Goal: Task Accomplishment & Management: Use online tool/utility

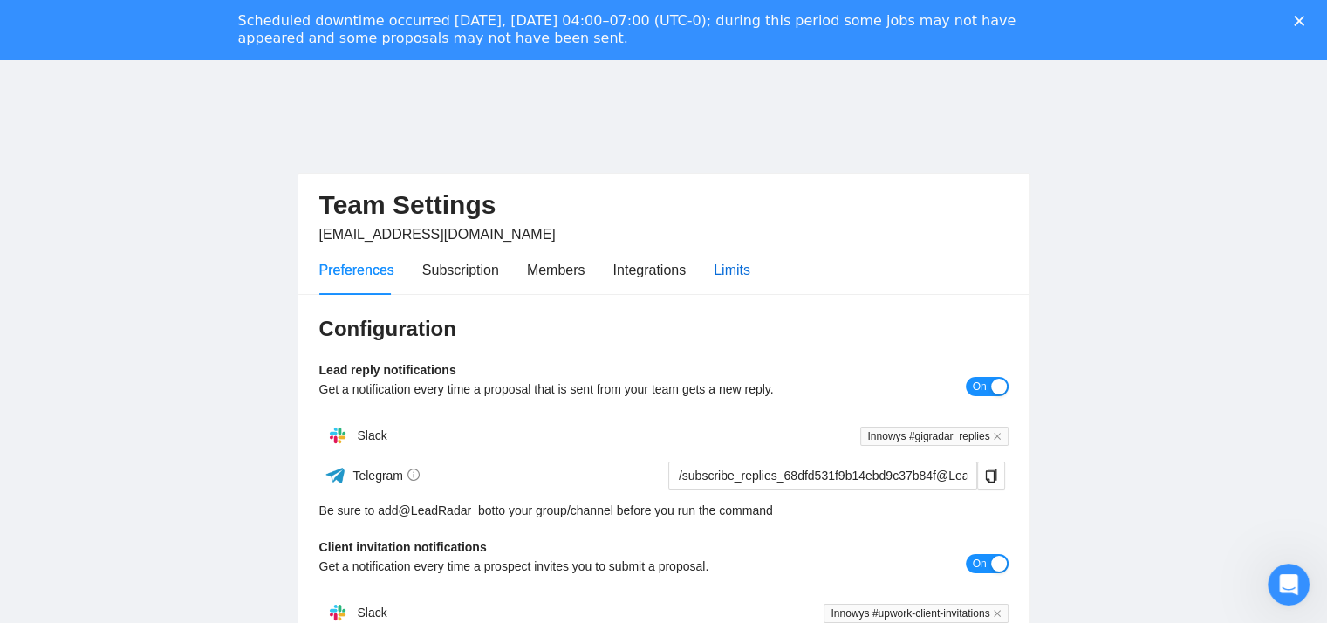
click at [737, 272] on div "Limits" at bounding box center [732, 270] width 37 height 22
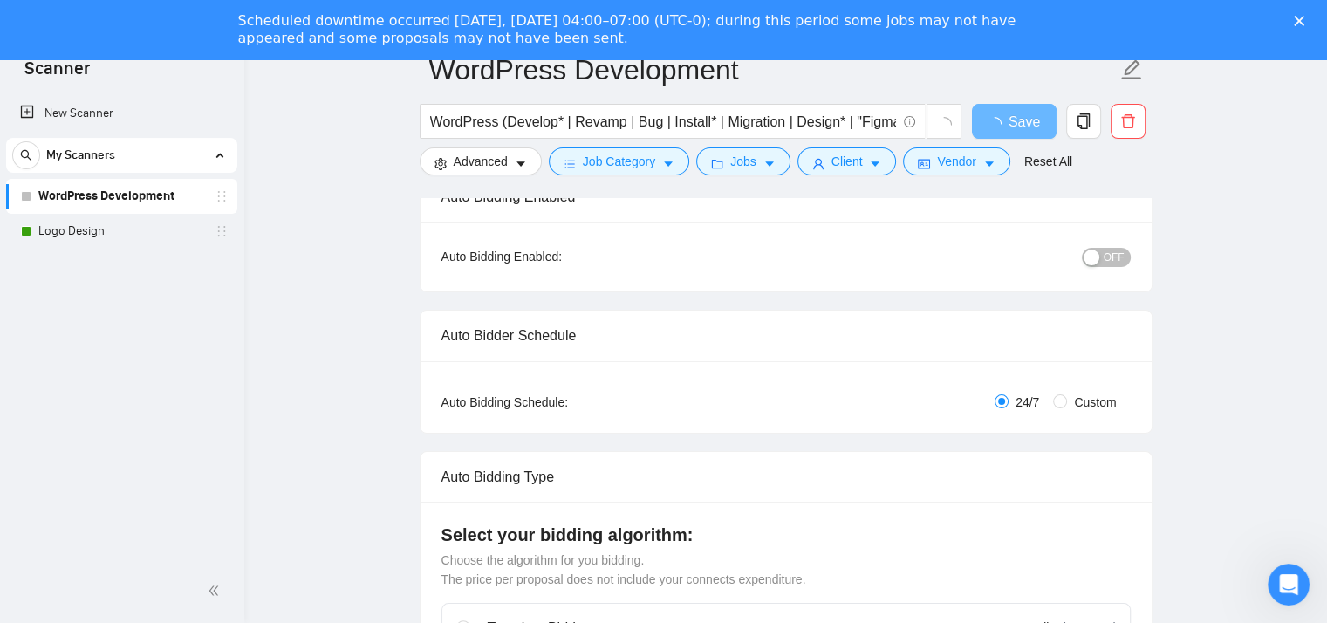
scroll to position [20, 0]
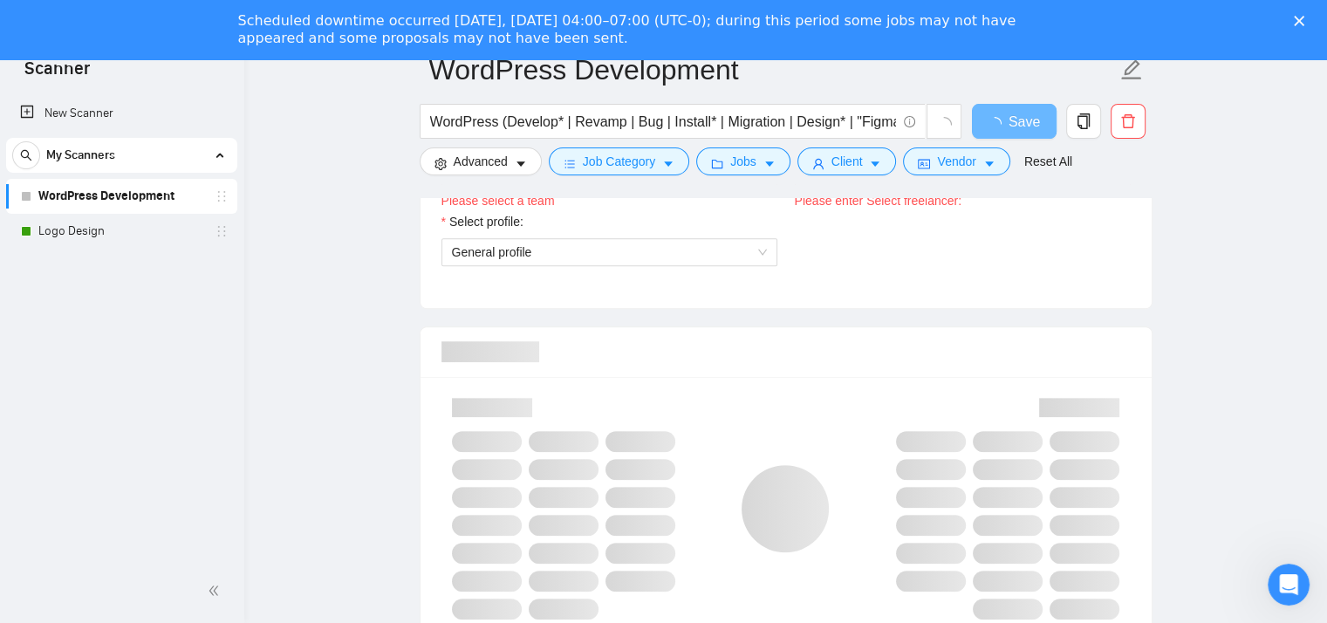
scroll to position [950, 0]
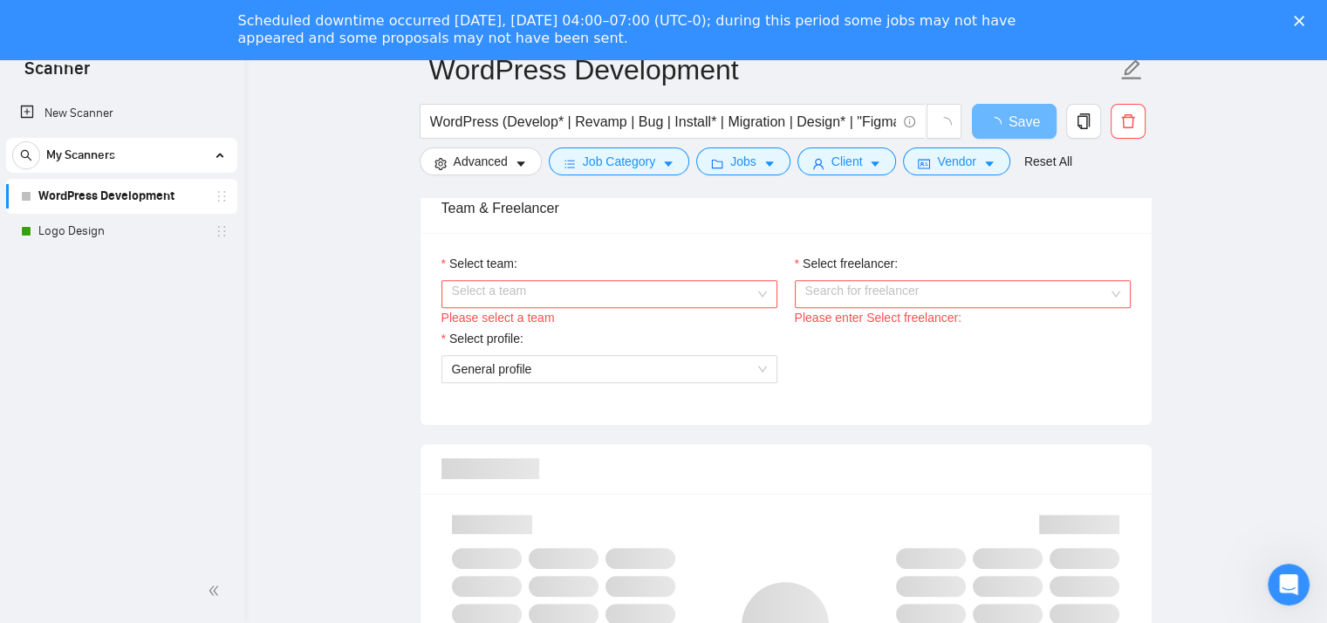
click at [526, 298] on input "Select team:" at bounding box center [603, 294] width 303 height 26
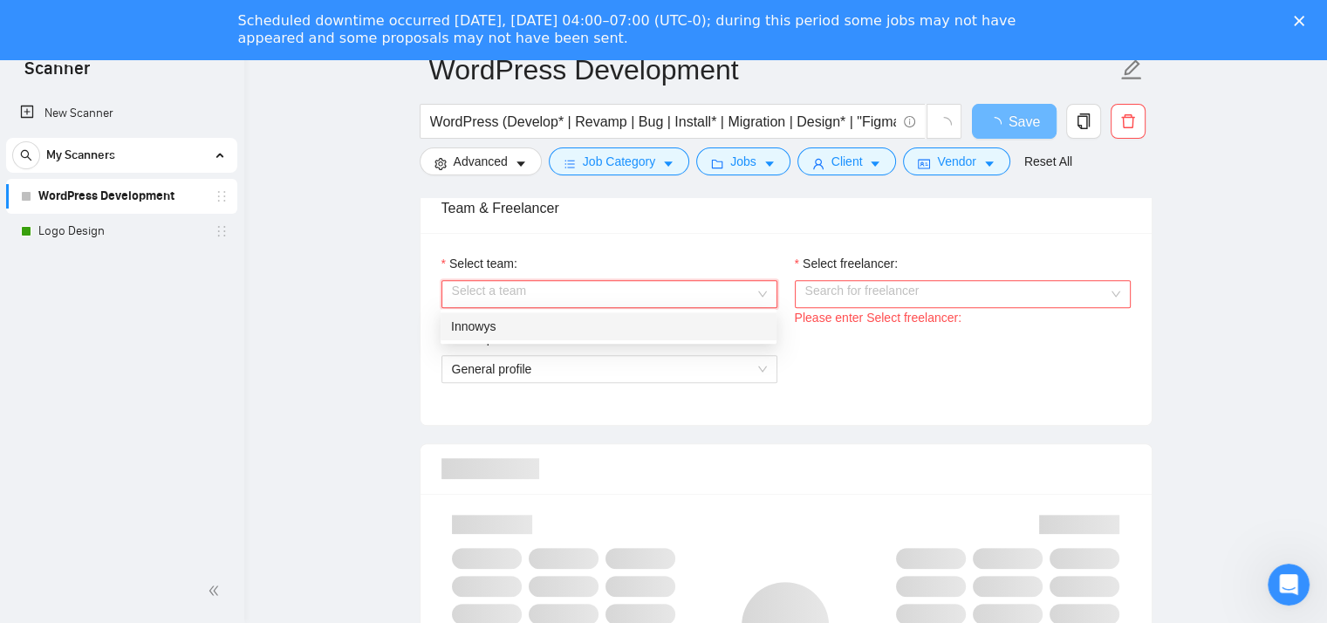
click at [1008, 296] on input "Select freelancer:" at bounding box center [957, 294] width 303 height 26
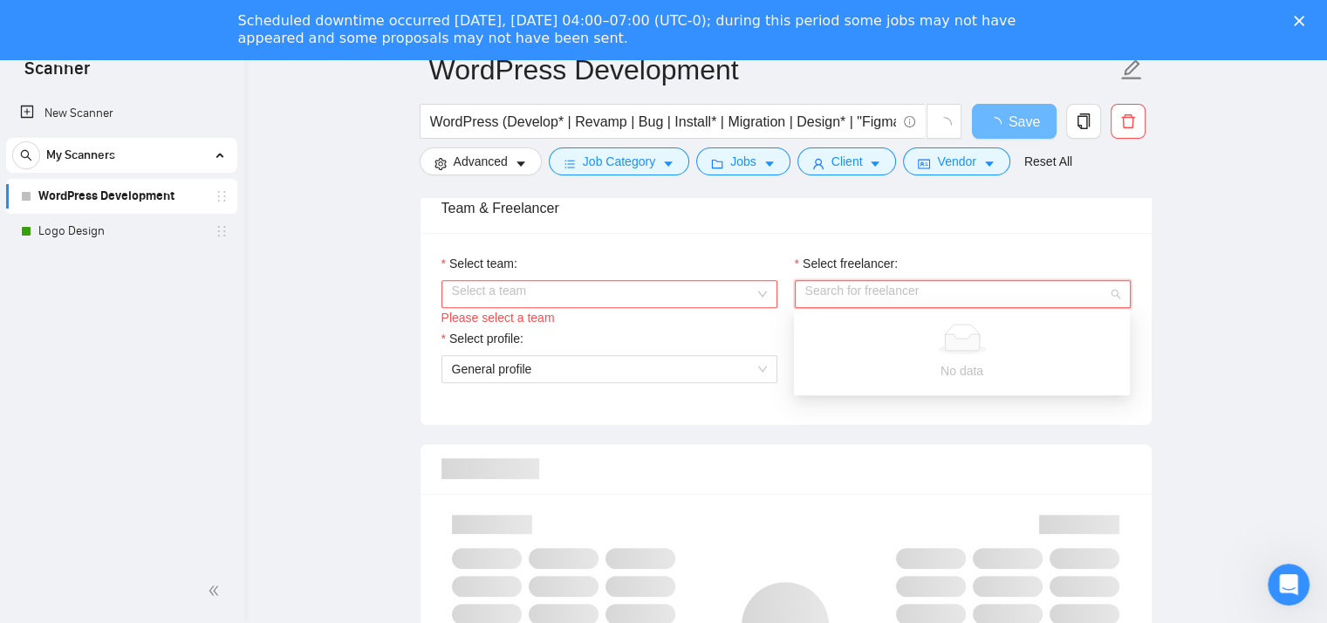
click at [743, 243] on div "Select team: Select a team Please select a team Select freelancer: Search for f…" at bounding box center [786, 329] width 731 height 192
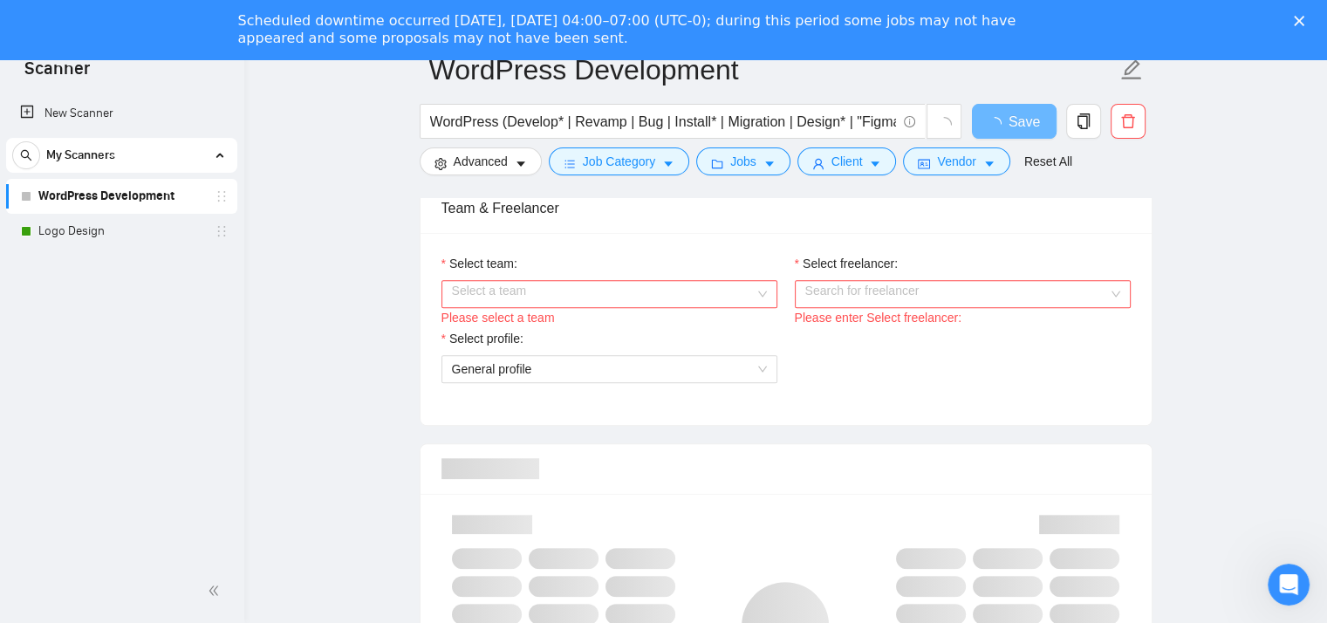
click at [500, 296] on input "Select team:" at bounding box center [603, 294] width 303 height 26
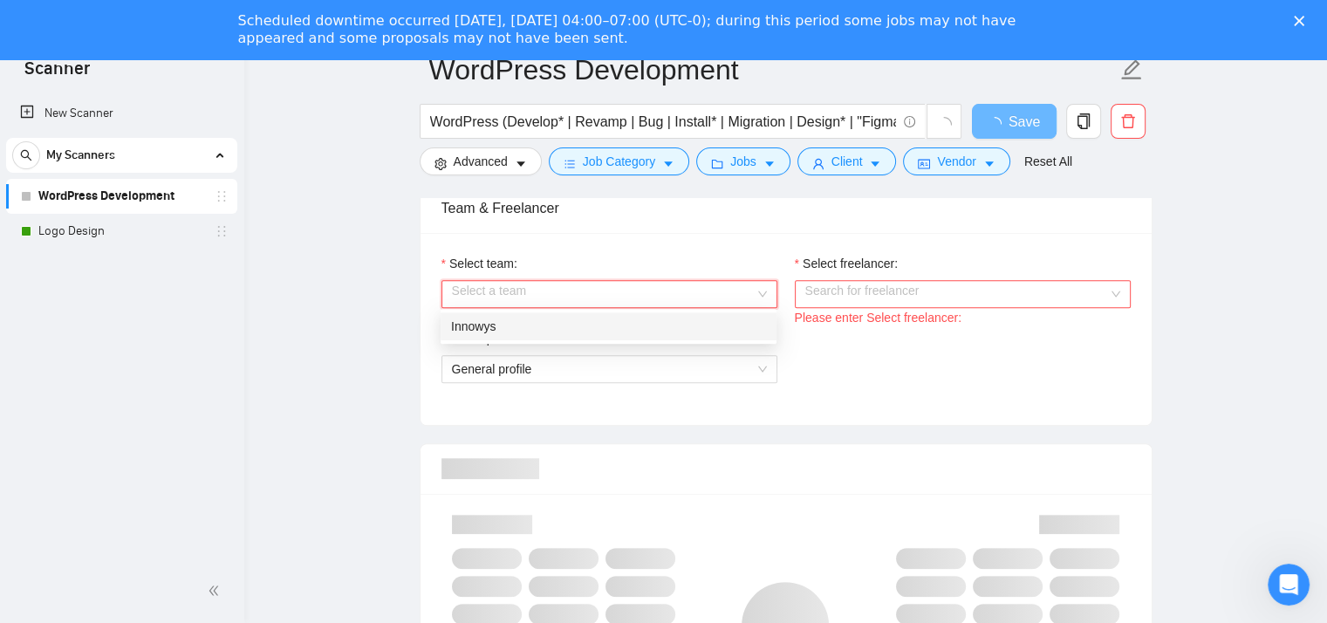
click at [499, 332] on div "Innowys" at bounding box center [608, 326] width 315 height 19
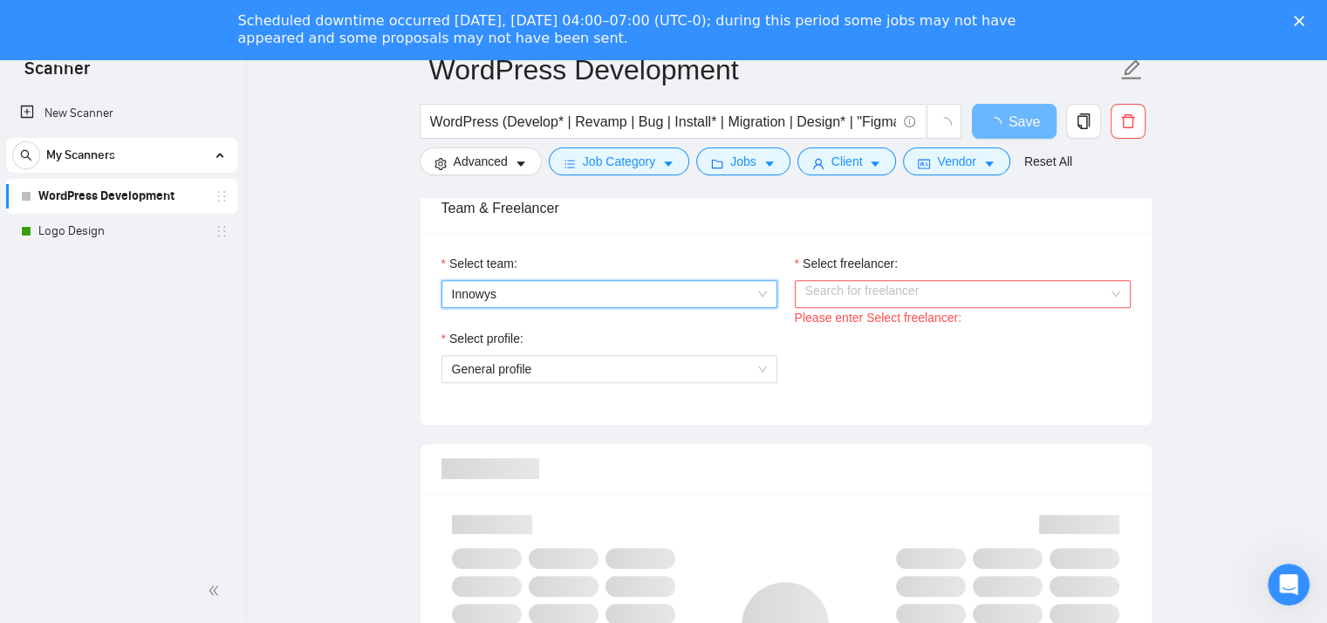
click at [815, 296] on input "Select freelancer:" at bounding box center [957, 294] width 303 height 26
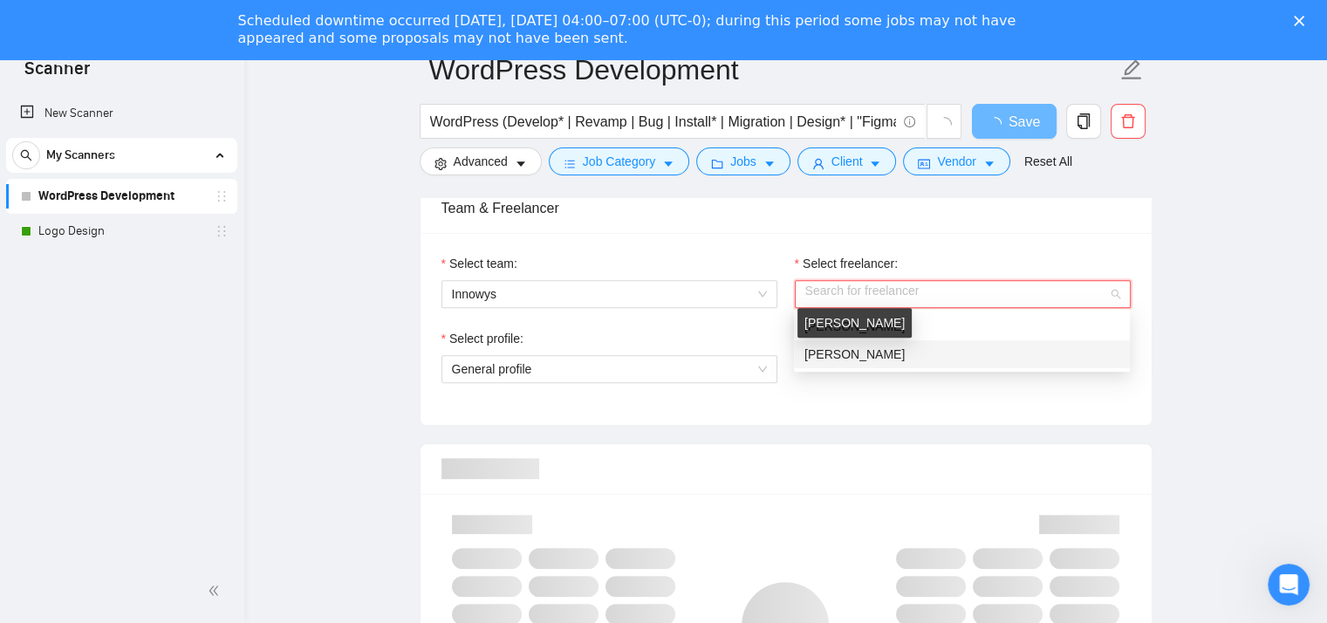
click at [832, 353] on span "Ahsan Shahid" at bounding box center [855, 354] width 100 height 14
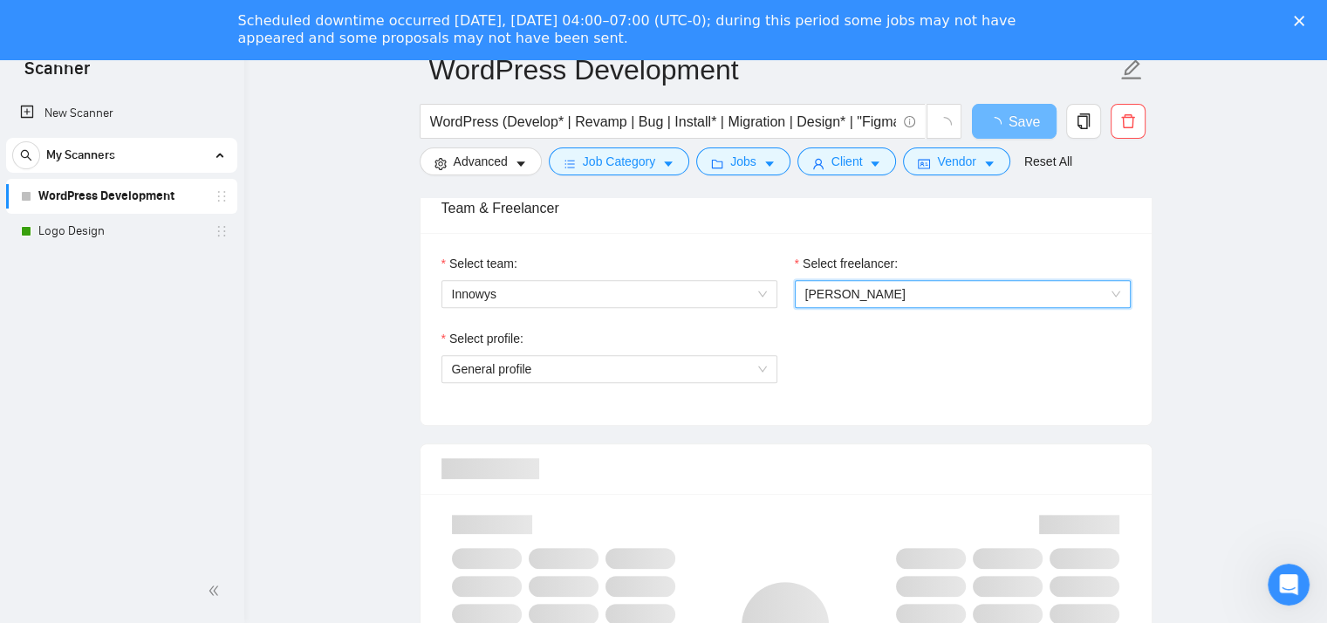
click at [832, 353] on div "Select profile: General profile" at bounding box center [786, 366] width 707 height 75
click at [829, 352] on div "Select profile: General profile" at bounding box center [786, 366] width 707 height 75
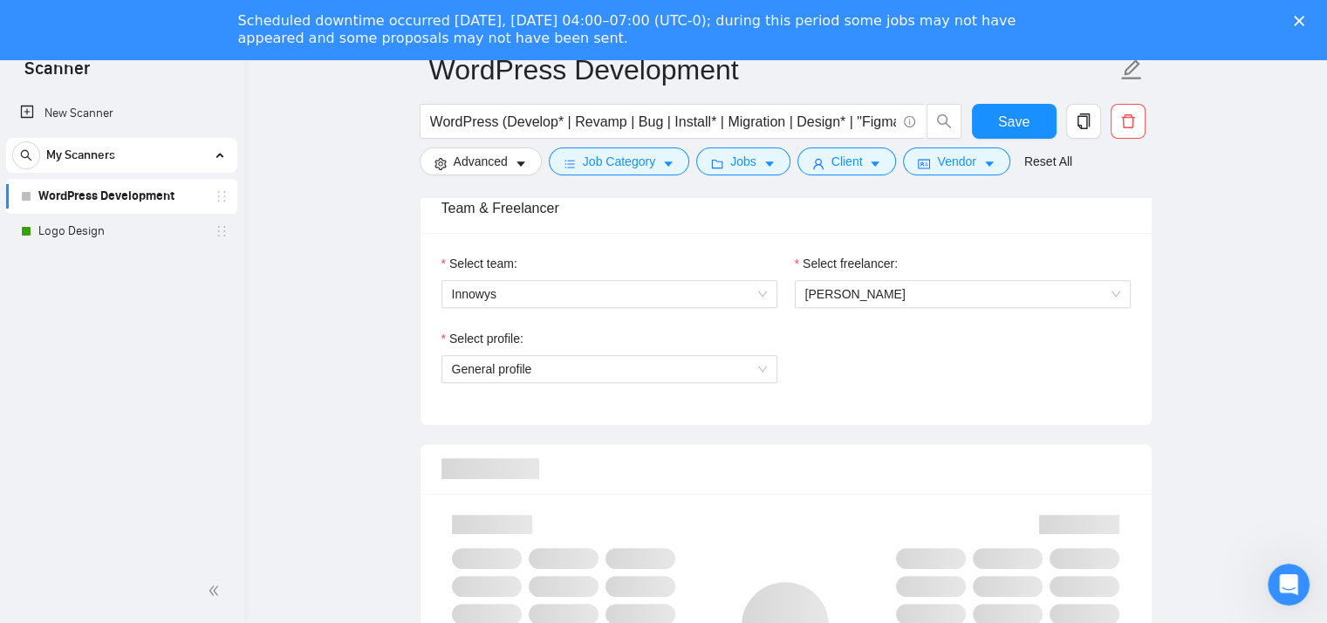
drag, startPoint x: 873, startPoint y: 345, endPoint x: 929, endPoint y: 377, distance: 64.5
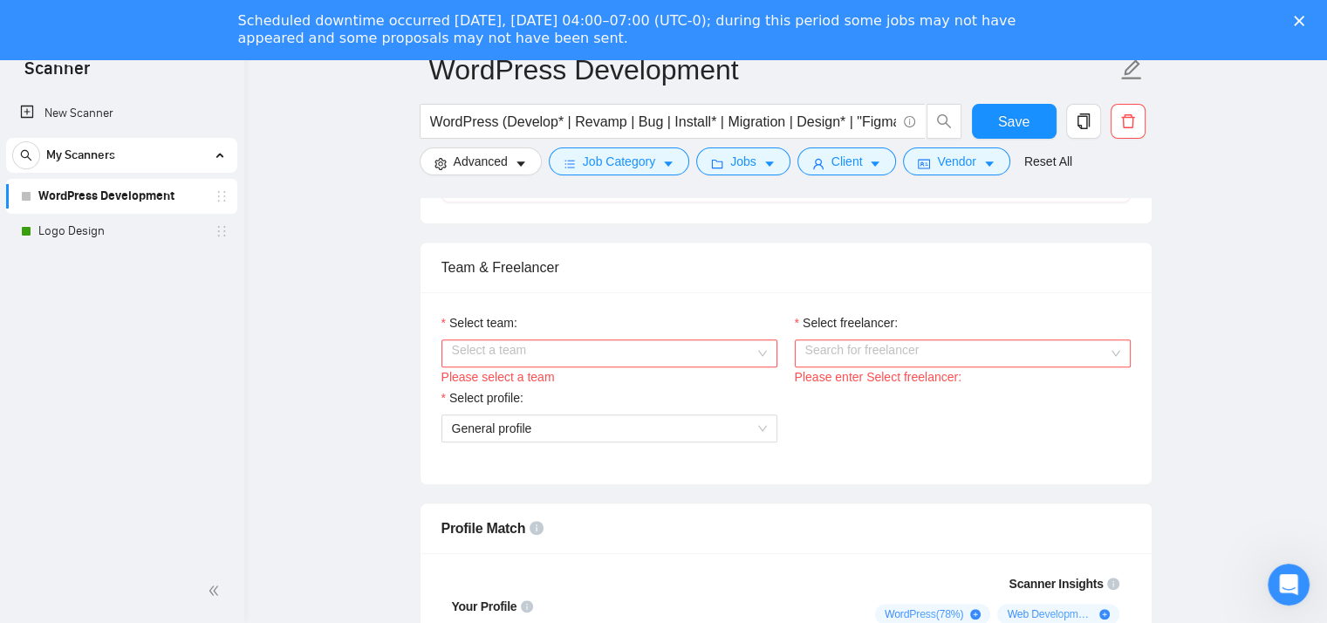
click at [543, 340] on input "Select team:" at bounding box center [603, 353] width 303 height 26
click at [535, 377] on div "Innowys" at bounding box center [608, 385] width 315 height 19
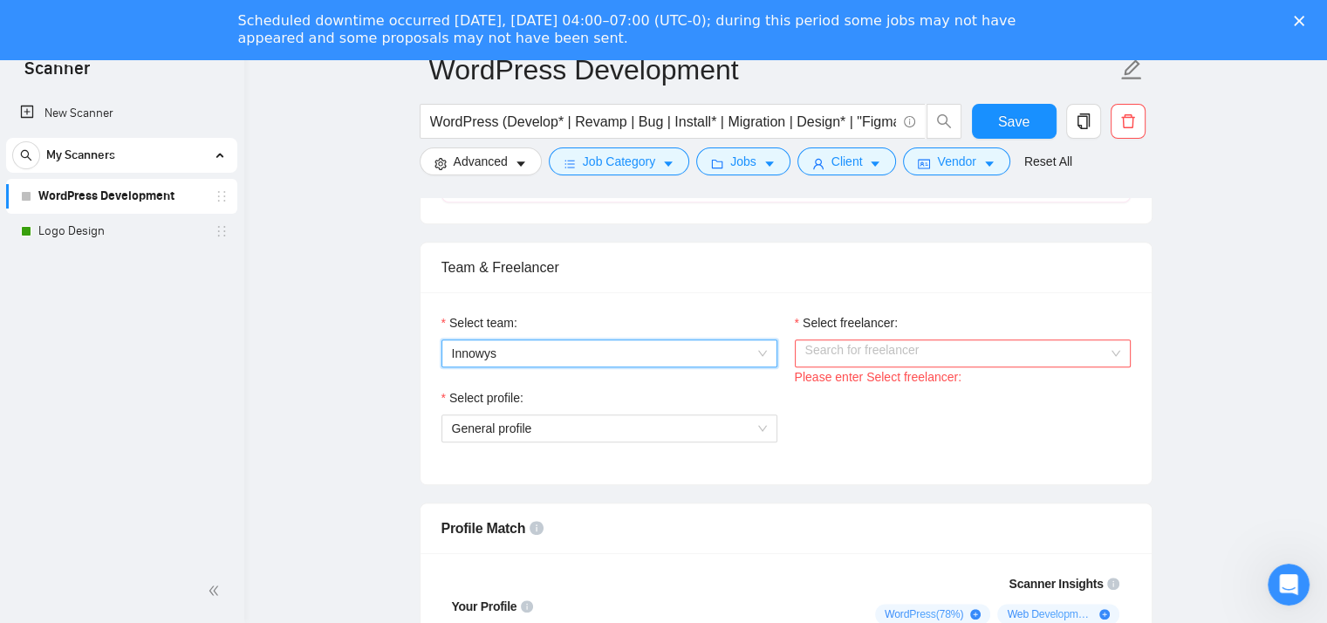
click at [847, 358] on input "Select freelancer:" at bounding box center [957, 353] width 303 height 26
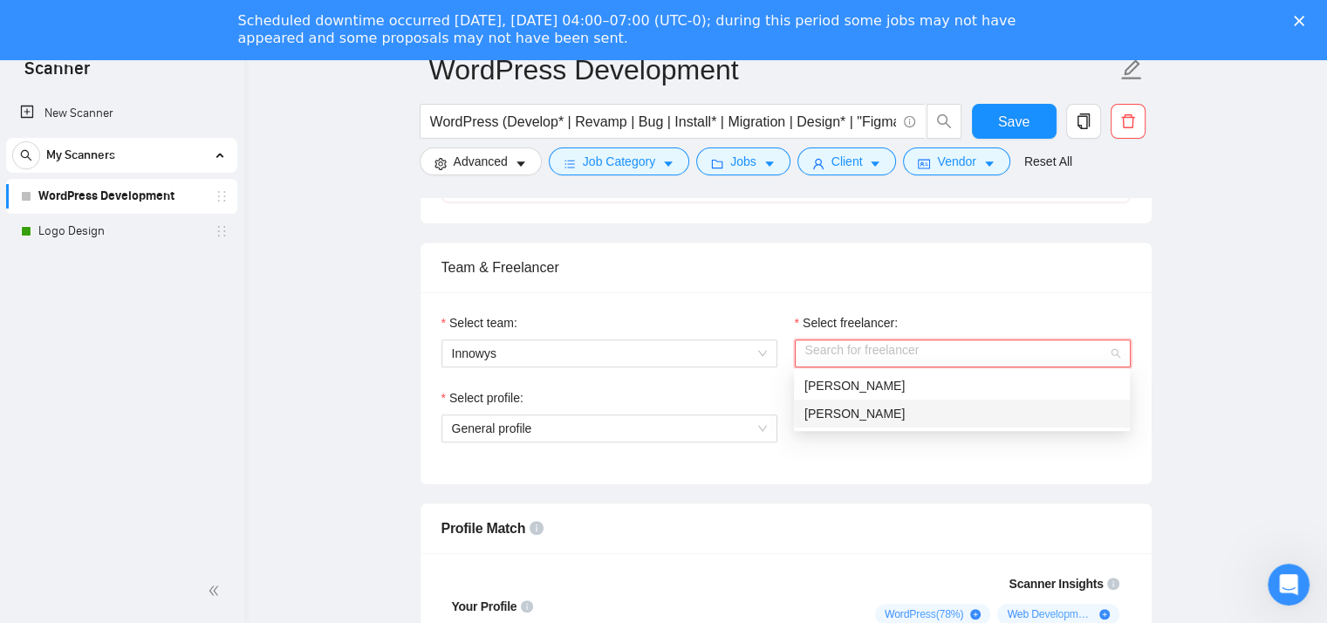
click at [847, 411] on span "Ahsan Shahid" at bounding box center [855, 414] width 100 height 14
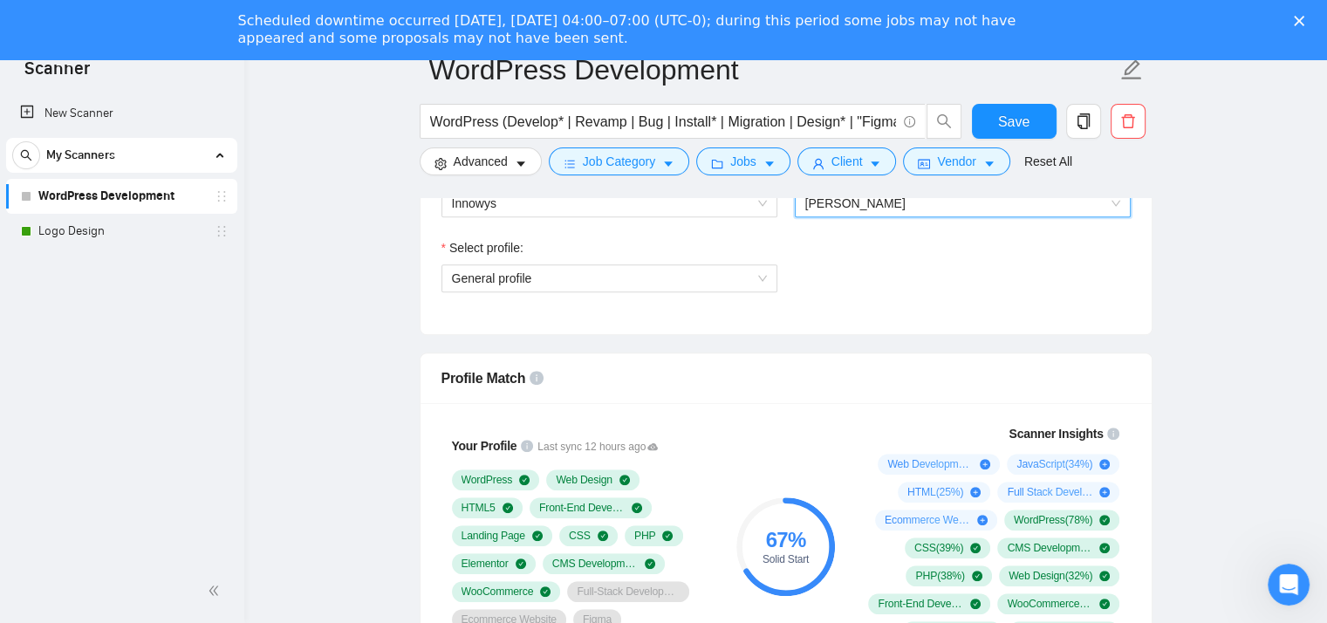
scroll to position [1008, 0]
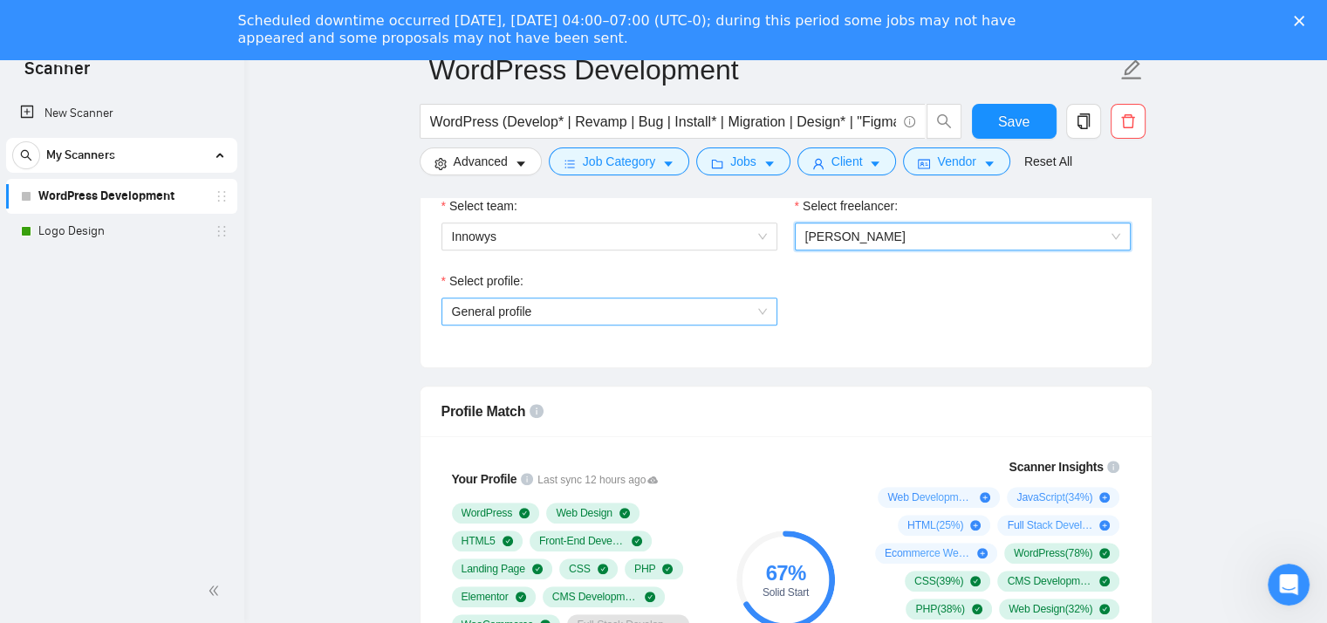
click at [705, 305] on span "General profile" at bounding box center [609, 311] width 315 height 26
click at [656, 324] on div "General profile" at bounding box center [610, 312] width 336 height 28
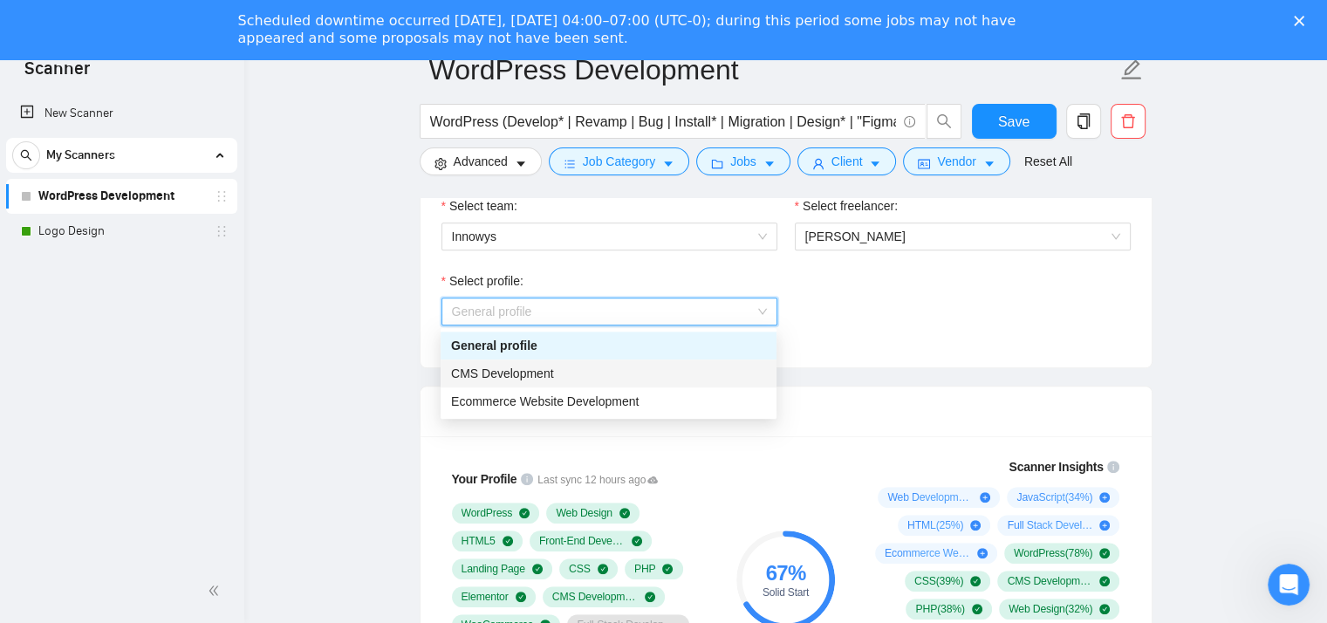
click at [655, 374] on div "CMS Development" at bounding box center [608, 373] width 315 height 19
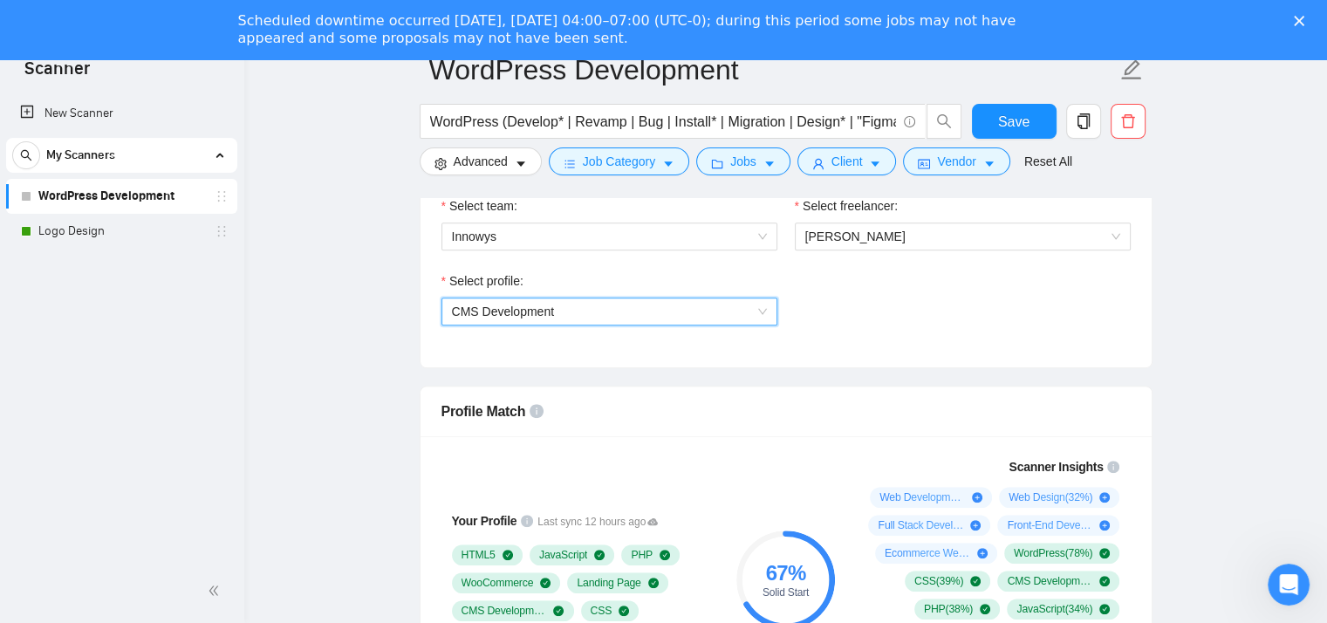
click at [758, 310] on span "CMS Development" at bounding box center [609, 311] width 315 height 26
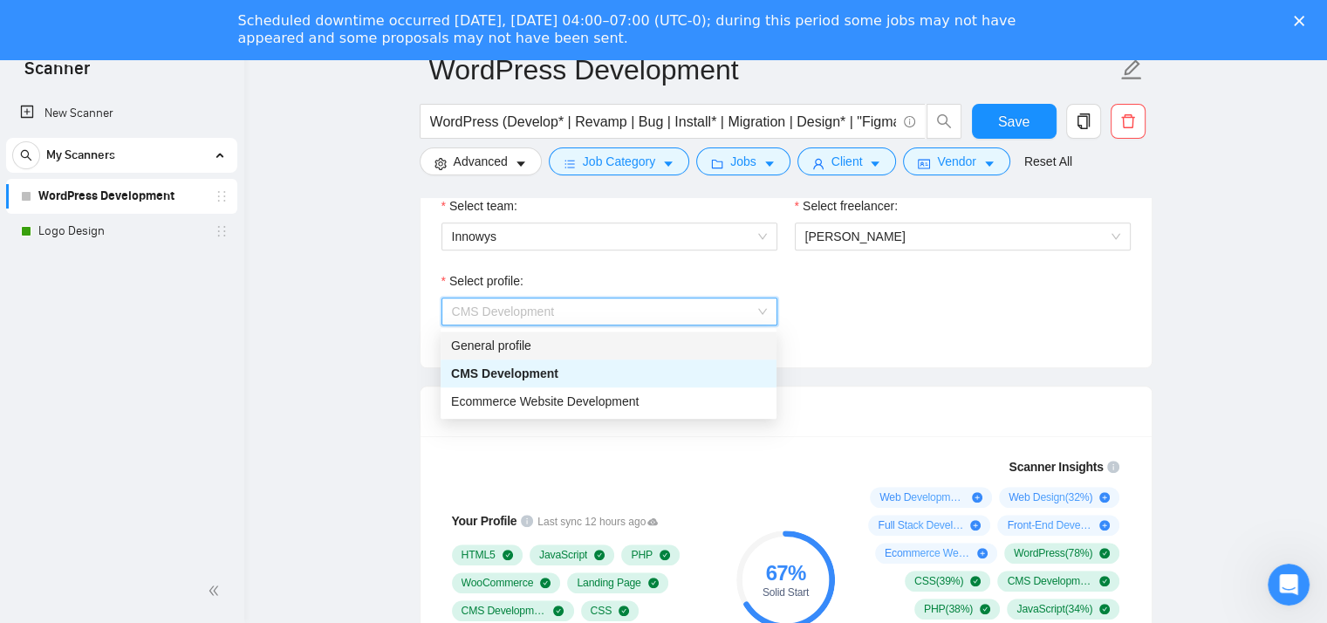
click at [697, 351] on div "General profile" at bounding box center [608, 345] width 315 height 19
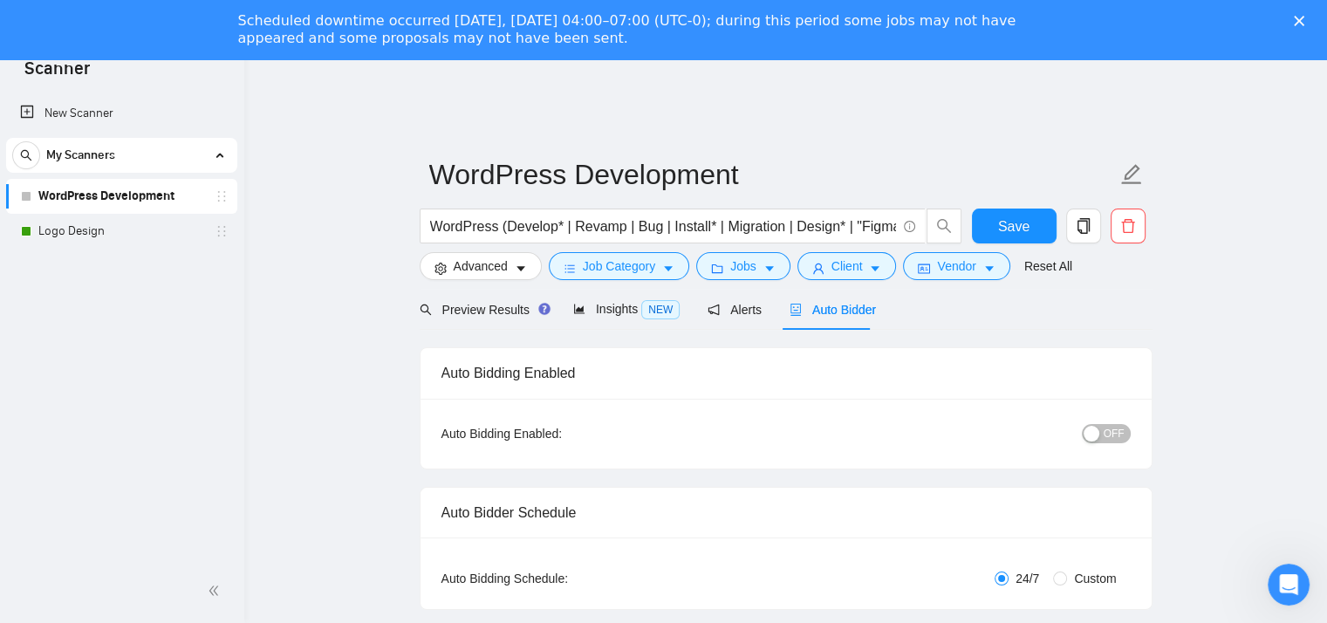
scroll to position [0, 0]
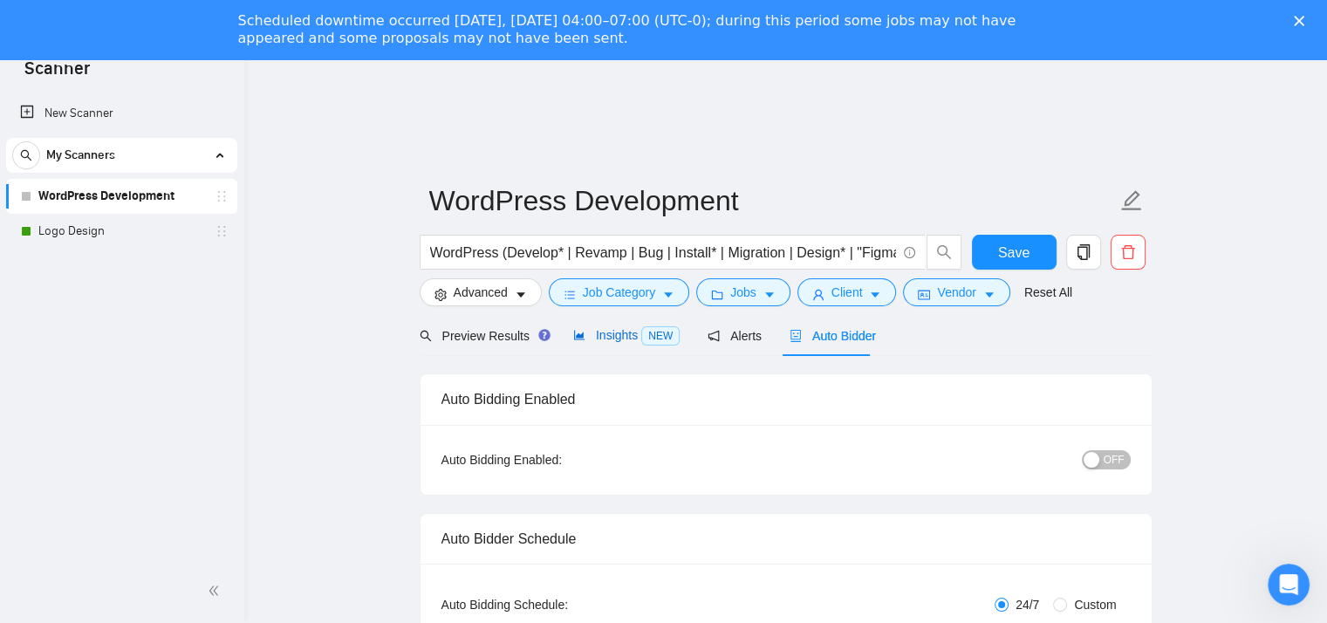
click at [614, 338] on span "Insights NEW" at bounding box center [626, 335] width 106 height 14
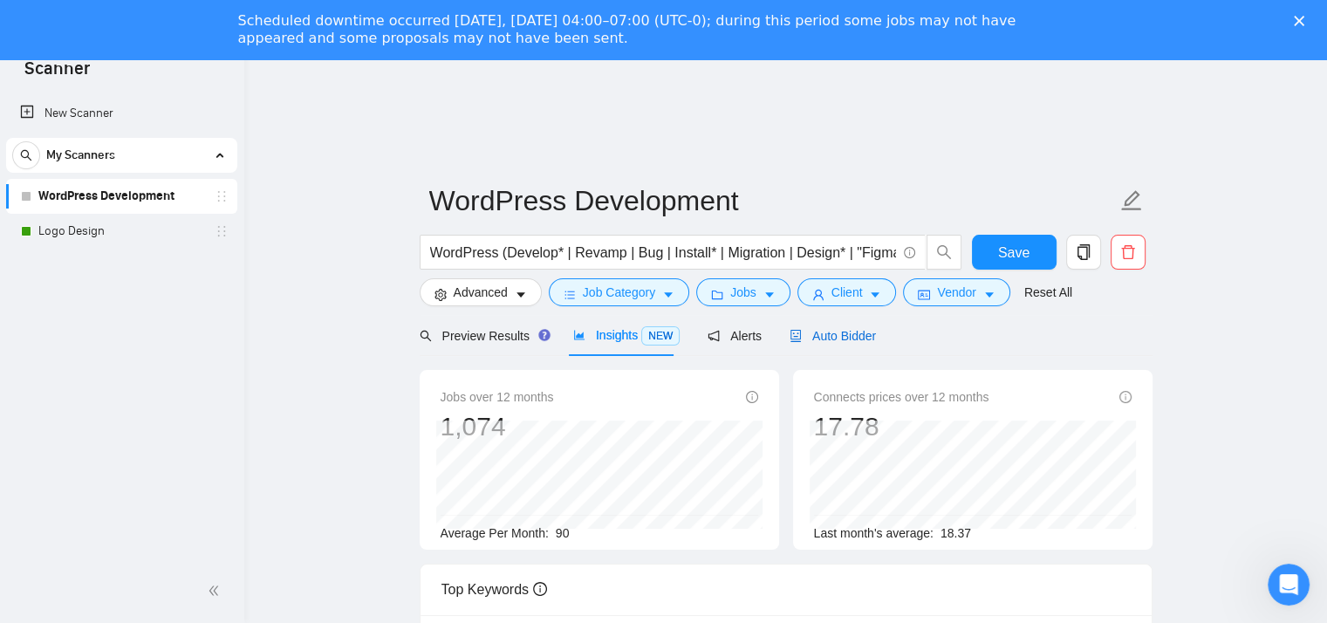
click at [826, 339] on span "Auto Bidder" at bounding box center [833, 336] width 86 height 14
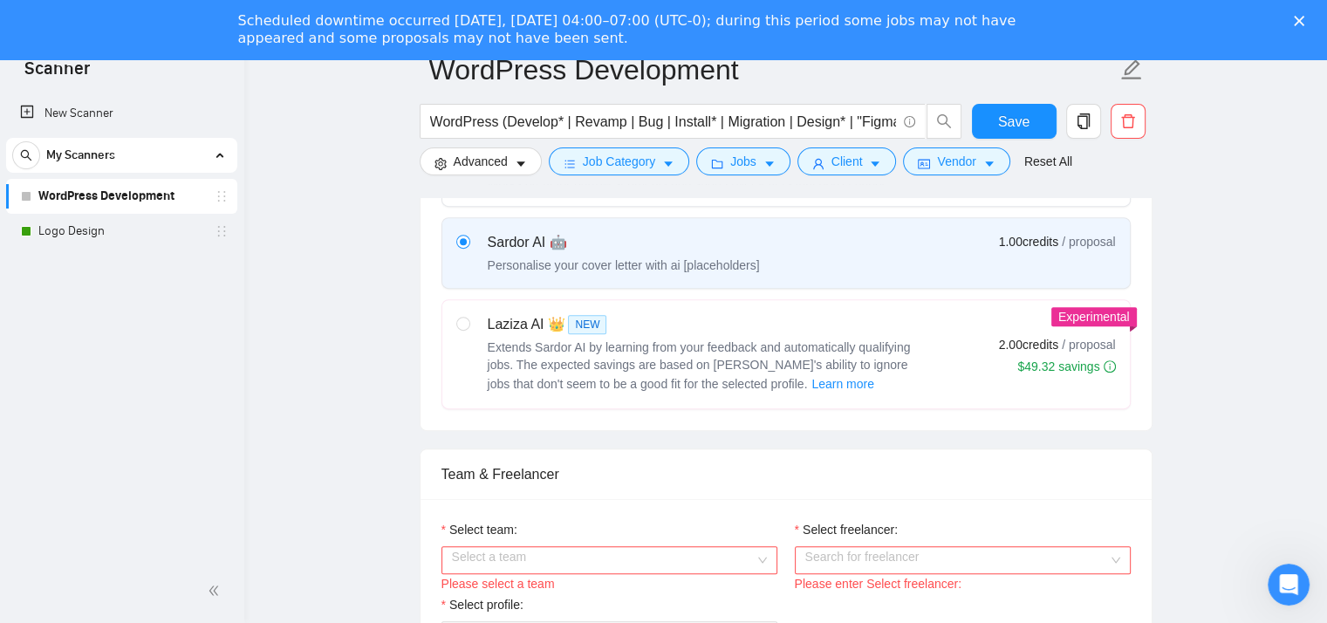
scroll to position [814, 0]
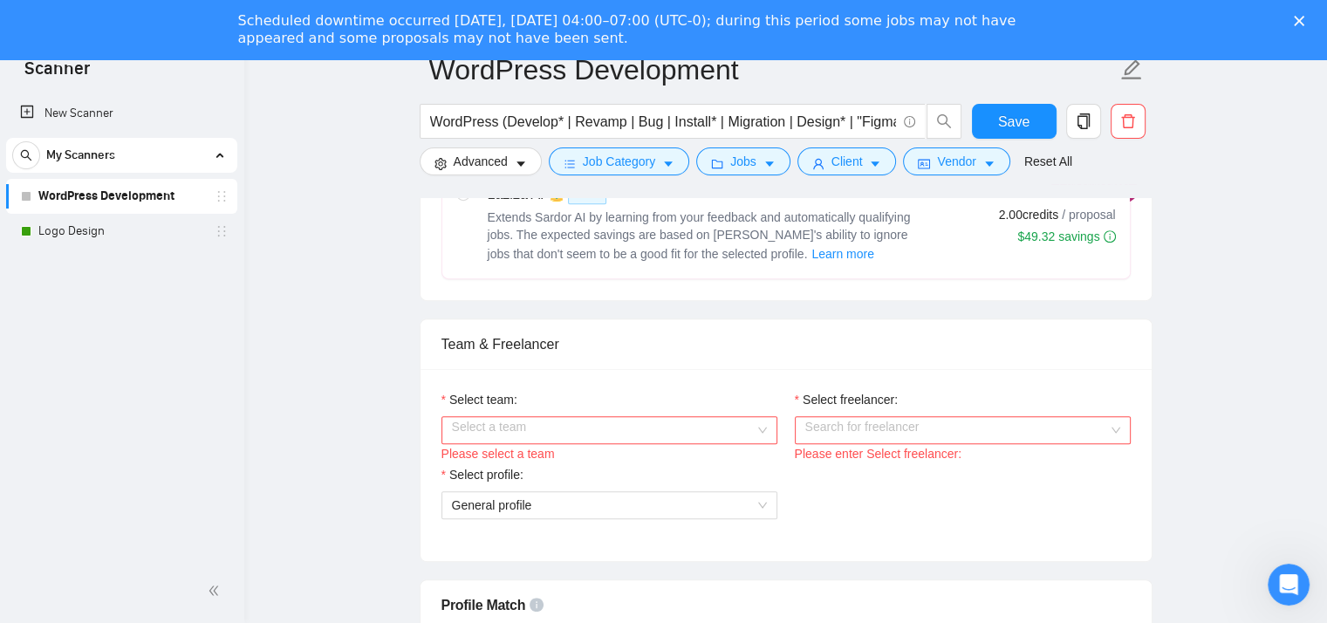
click at [558, 418] on input "Select team:" at bounding box center [603, 430] width 303 height 26
click at [543, 429] on input "Select team:" at bounding box center [603, 430] width 303 height 26
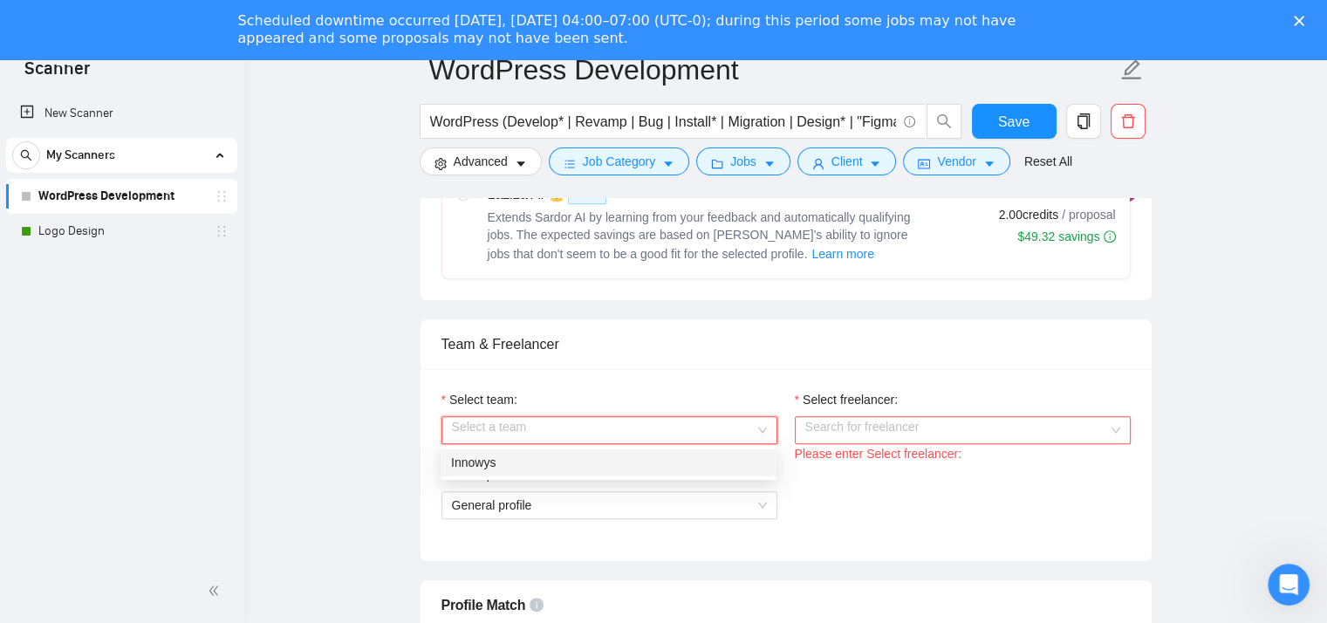
click at [548, 468] on div "Innowys" at bounding box center [608, 462] width 315 height 19
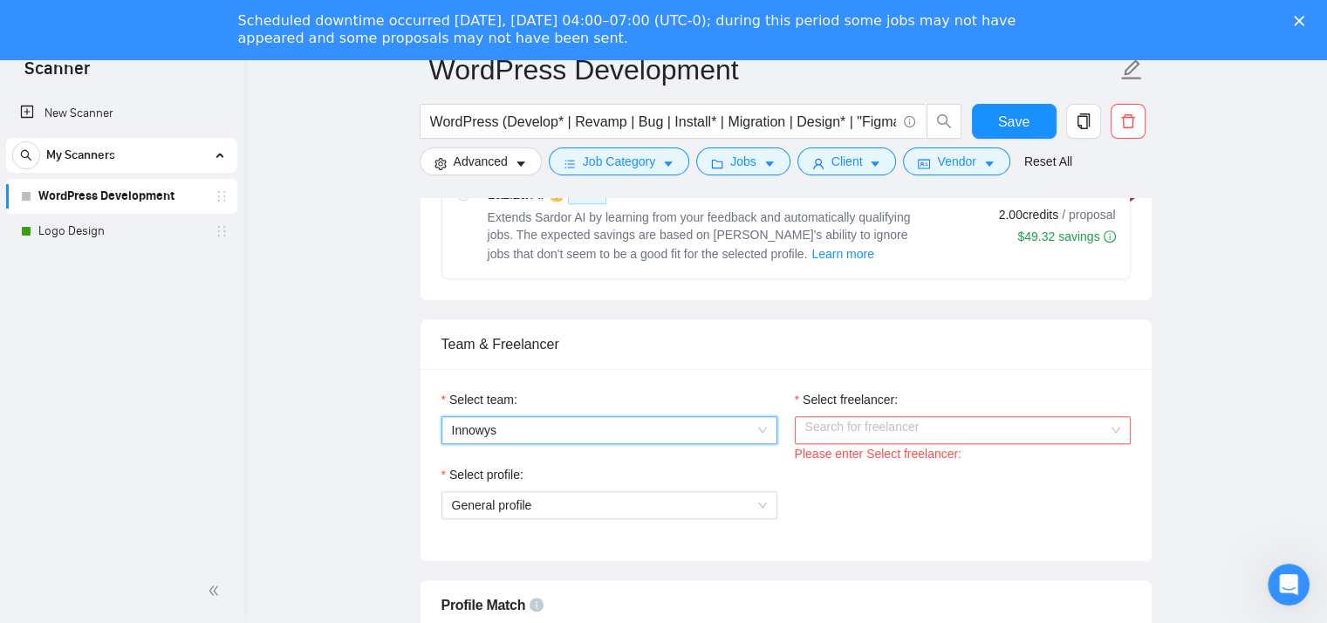
click at [880, 423] on input "Select freelancer:" at bounding box center [957, 430] width 303 height 26
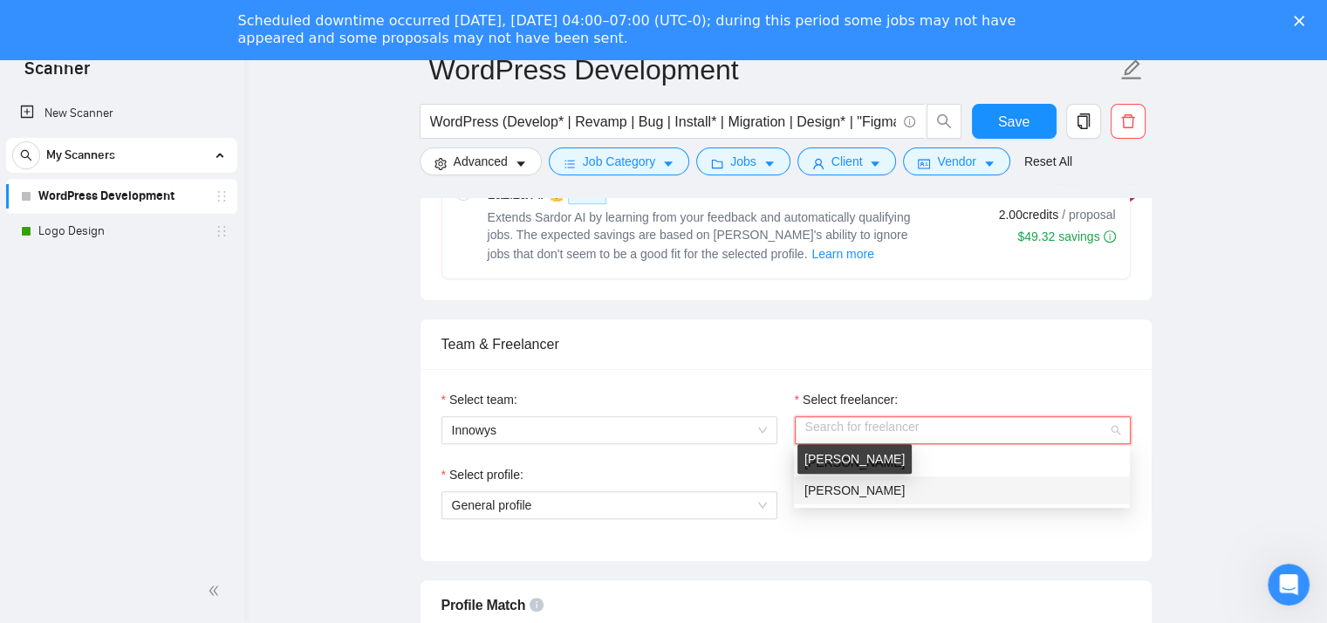
click at [874, 494] on span "Ahsan Shahid" at bounding box center [855, 490] width 100 height 14
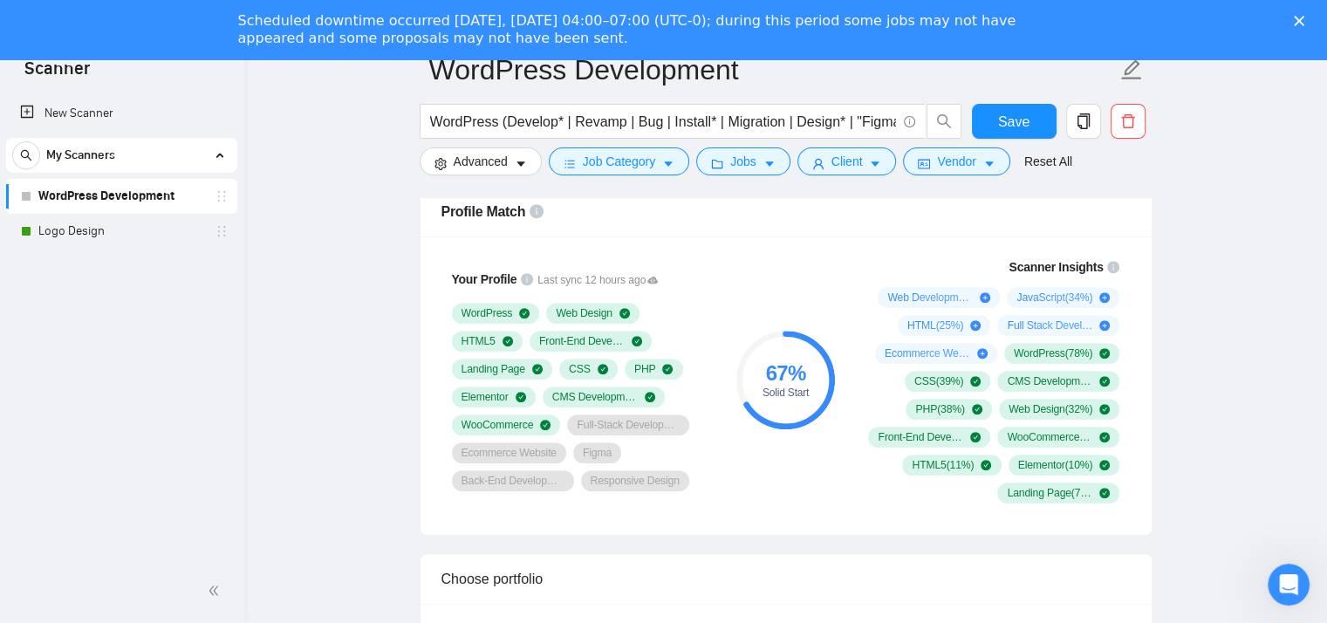
scroll to position [1279, 0]
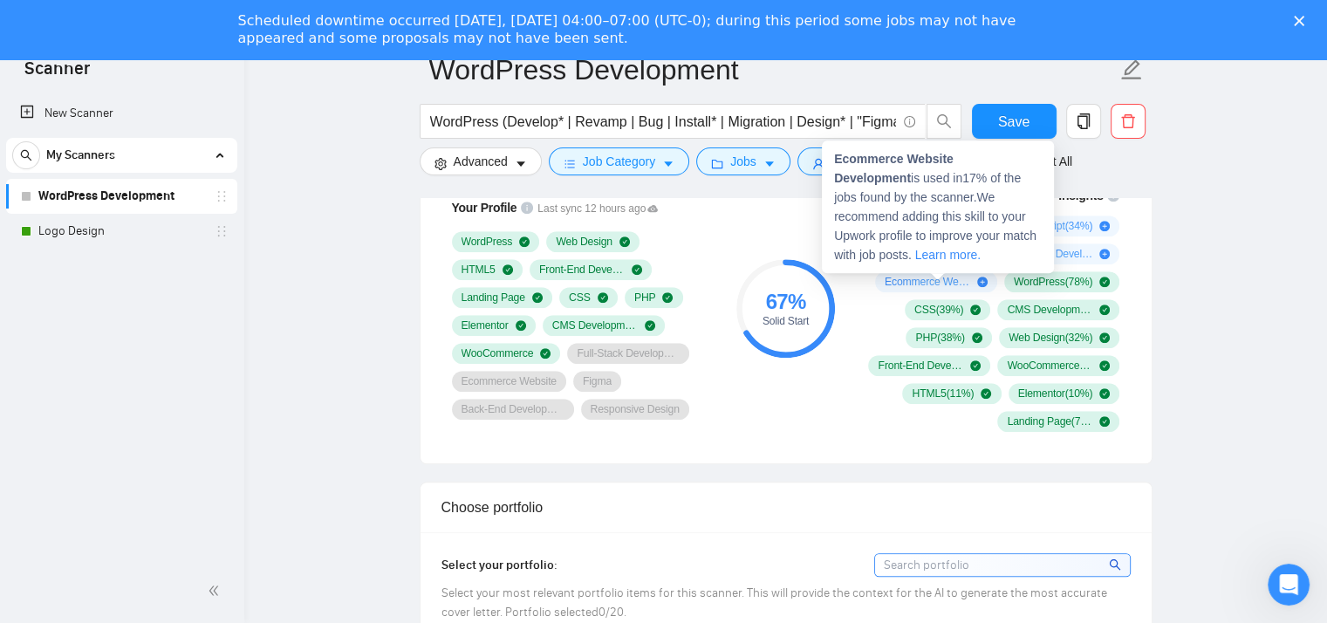
click at [917, 157] on strong "Ecommerce Website Development" at bounding box center [894, 168] width 120 height 33
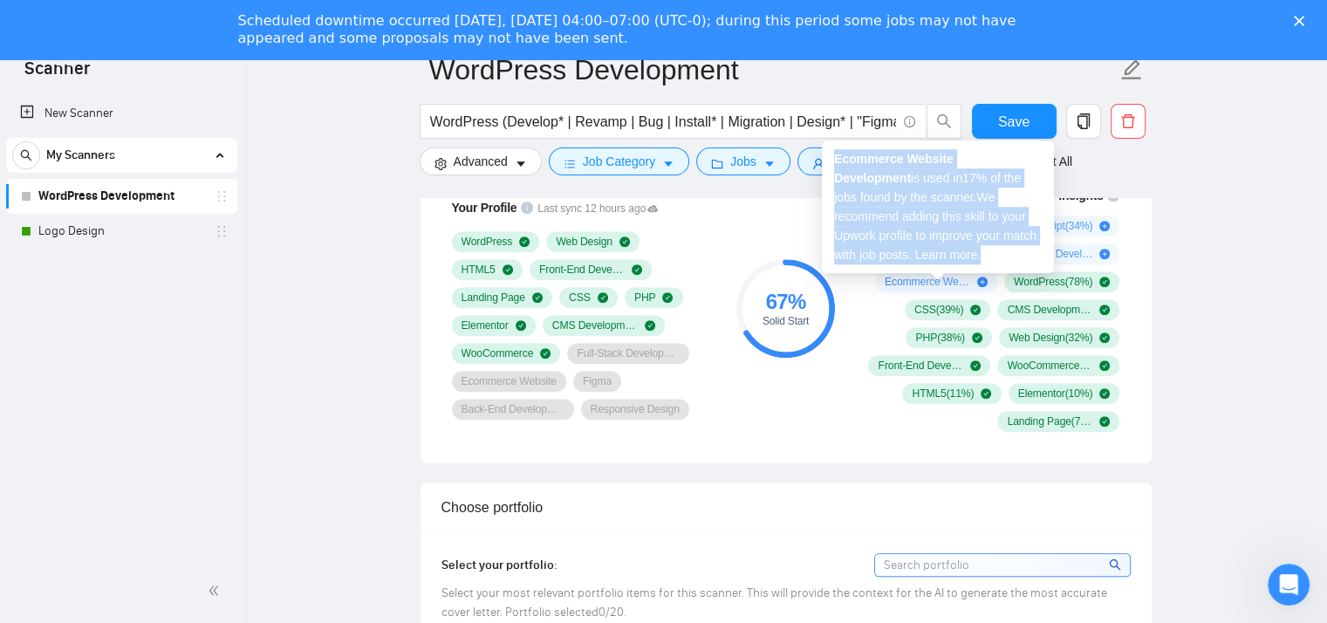
click at [917, 157] on strong "Ecommerce Website Development" at bounding box center [894, 168] width 120 height 33
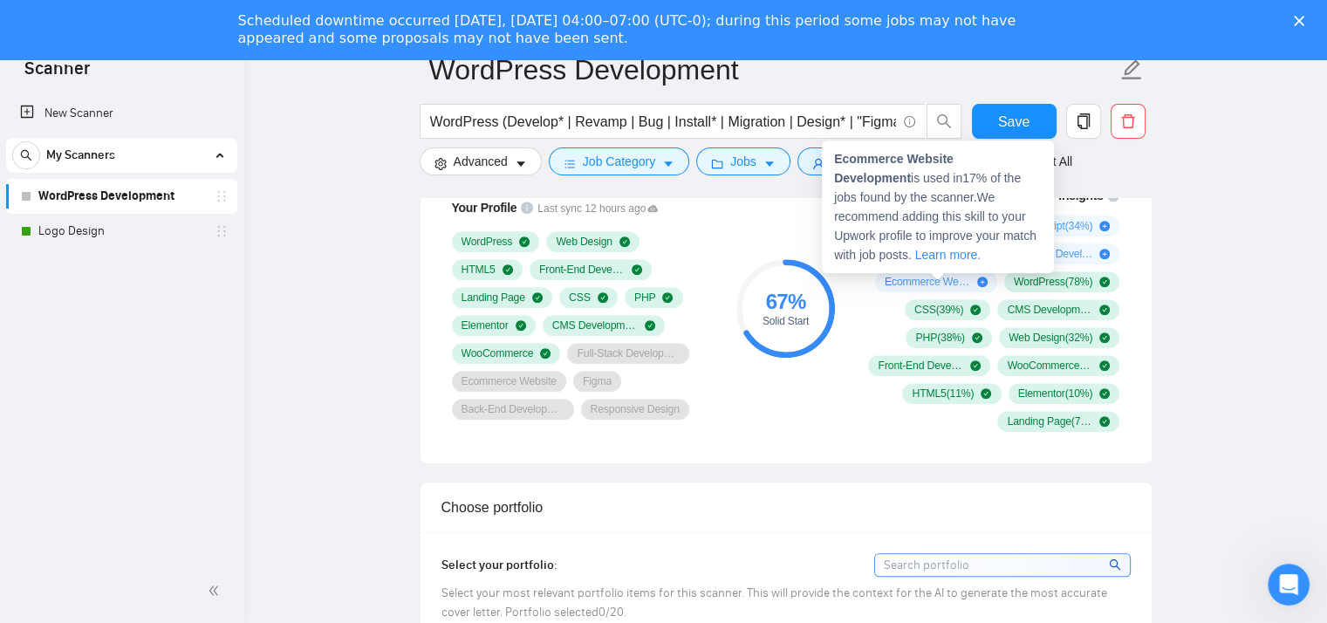
click at [873, 160] on strong "Ecommerce Website Development" at bounding box center [894, 168] width 120 height 33
click at [860, 163] on strong "Ecommerce Website Development" at bounding box center [894, 168] width 120 height 33
click at [954, 162] on strong "Ecommerce Website Development" at bounding box center [894, 168] width 120 height 33
copy strong "Ecommerce Website Development"
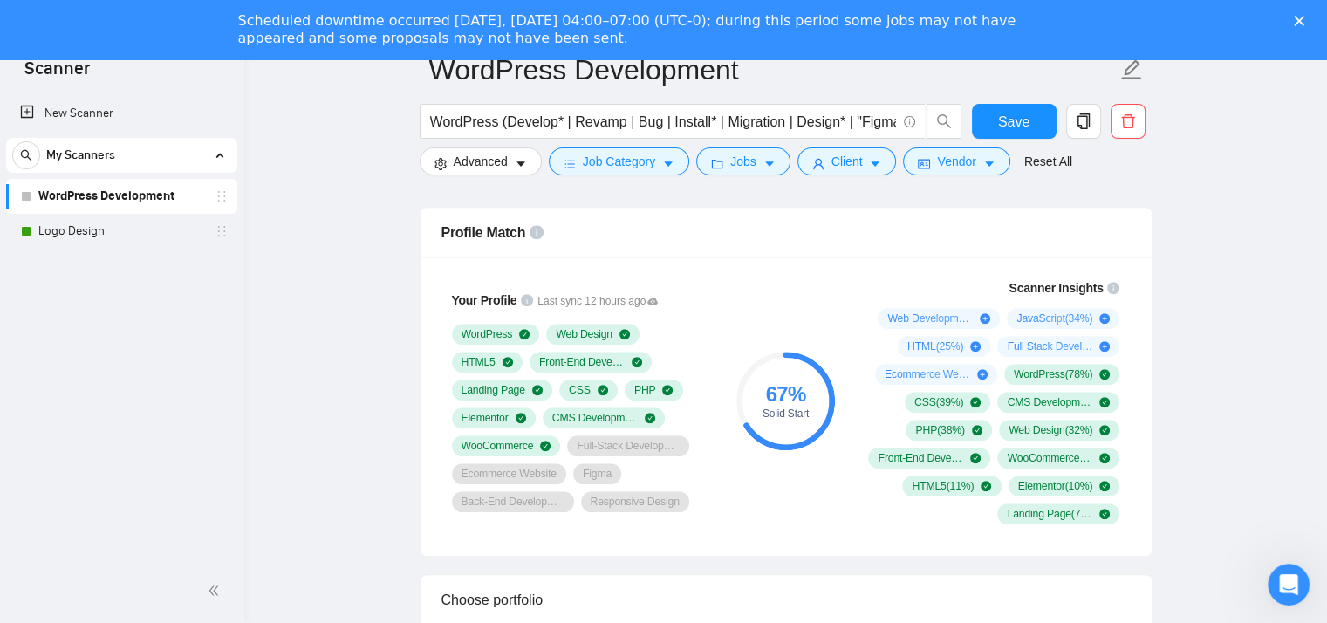
scroll to position [930, 0]
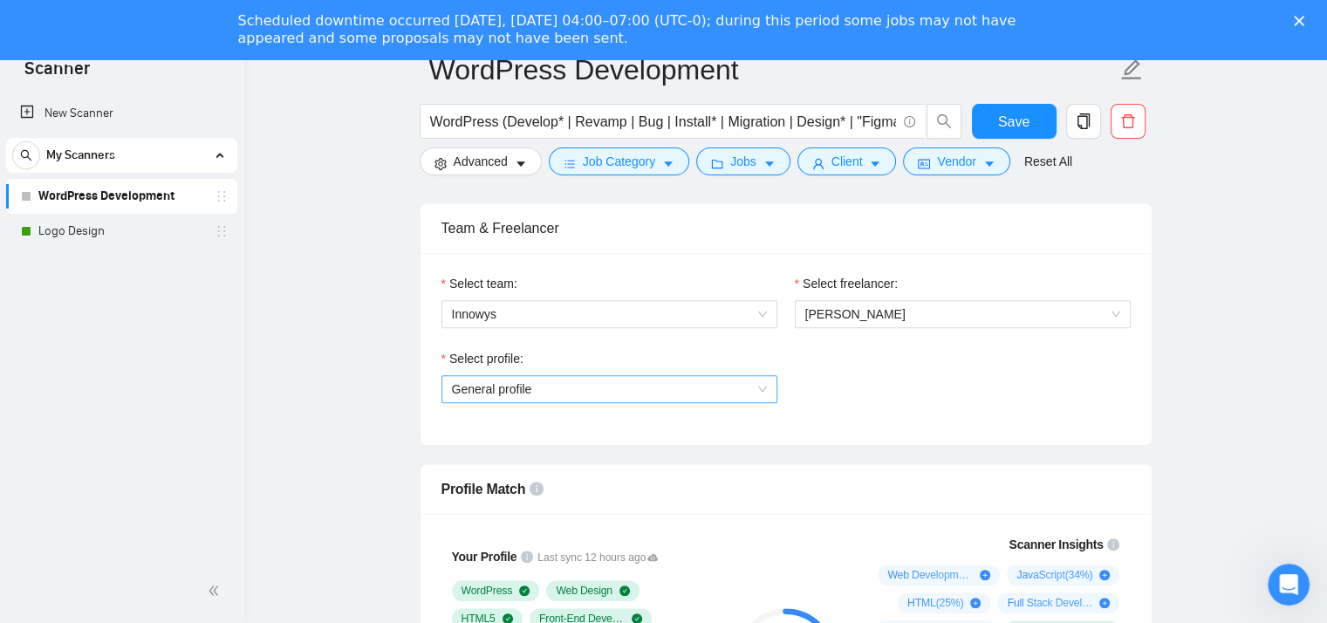
click at [669, 383] on span "General profile" at bounding box center [609, 389] width 315 height 26
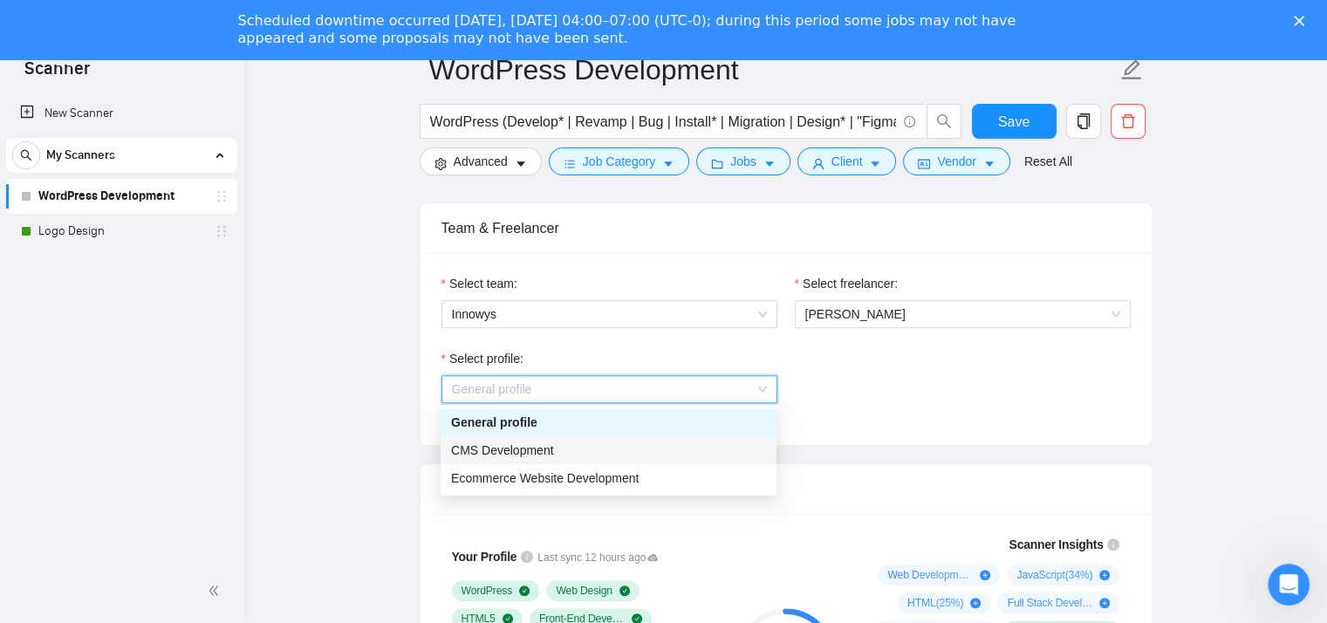
click at [646, 449] on div "CMS Development" at bounding box center [608, 450] width 315 height 19
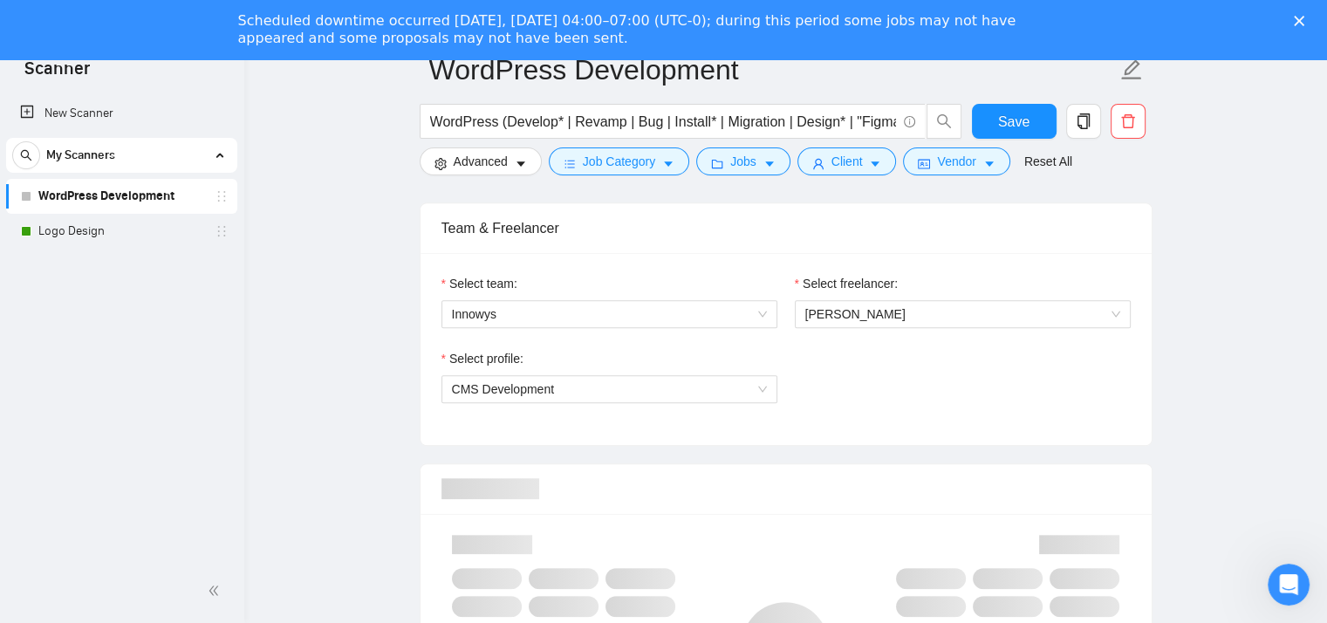
click at [729, 418] on div "Select profile: CMS Development" at bounding box center [609, 386] width 353 height 75
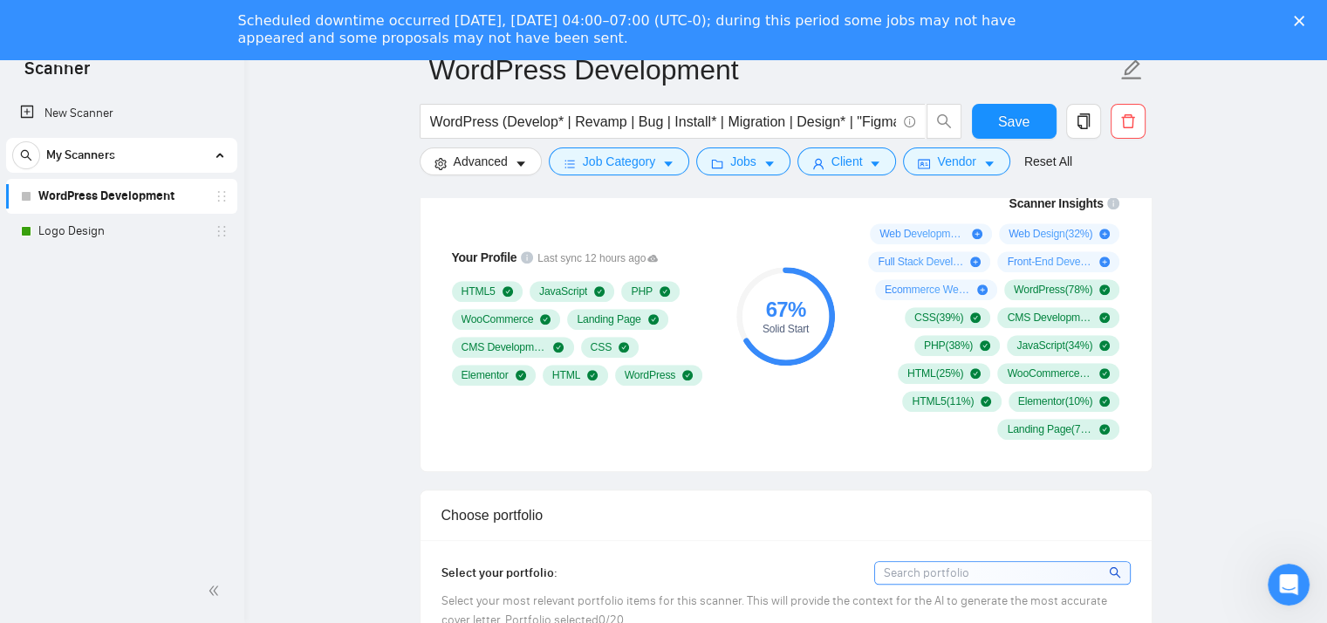
scroll to position [1279, 0]
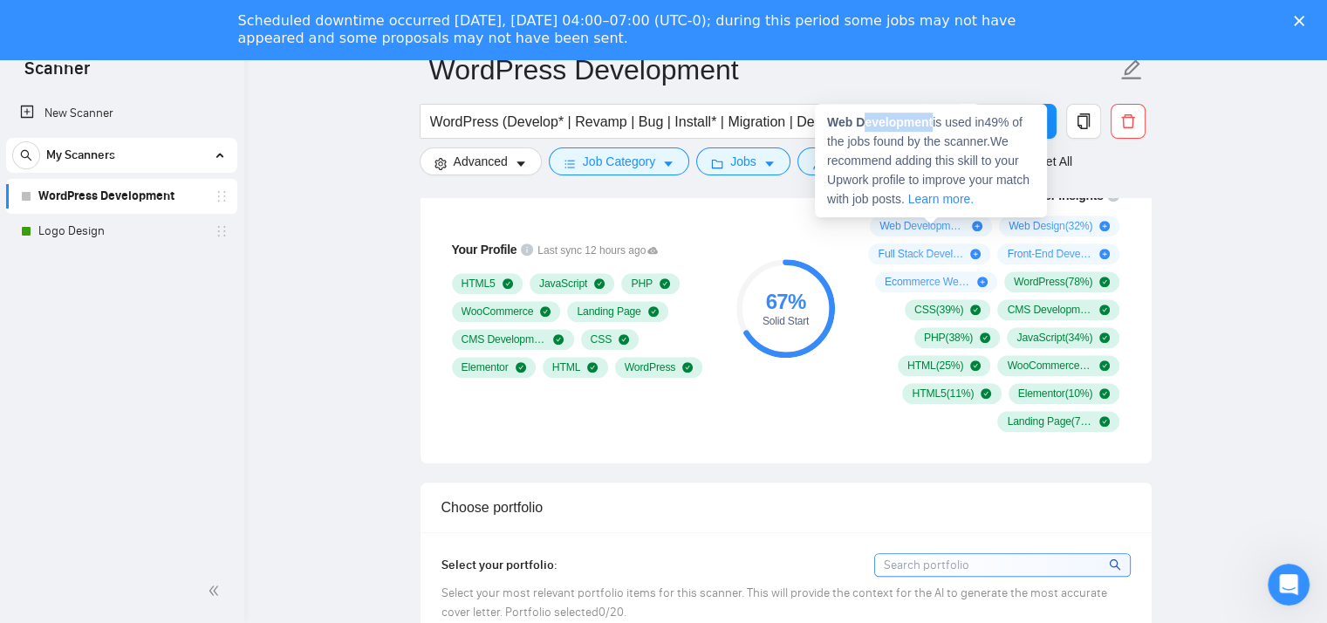
drag, startPoint x: 932, startPoint y: 123, endPoint x: 838, endPoint y: 123, distance: 94.3
click at [845, 123] on strong "Web Development" at bounding box center [880, 122] width 106 height 14
click at [833, 123] on strong "Web Development" at bounding box center [880, 122] width 106 height 14
click at [827, 123] on strong "Web Development" at bounding box center [880, 122] width 106 height 14
click at [827, 119] on strong "Web Development" at bounding box center [880, 122] width 106 height 14
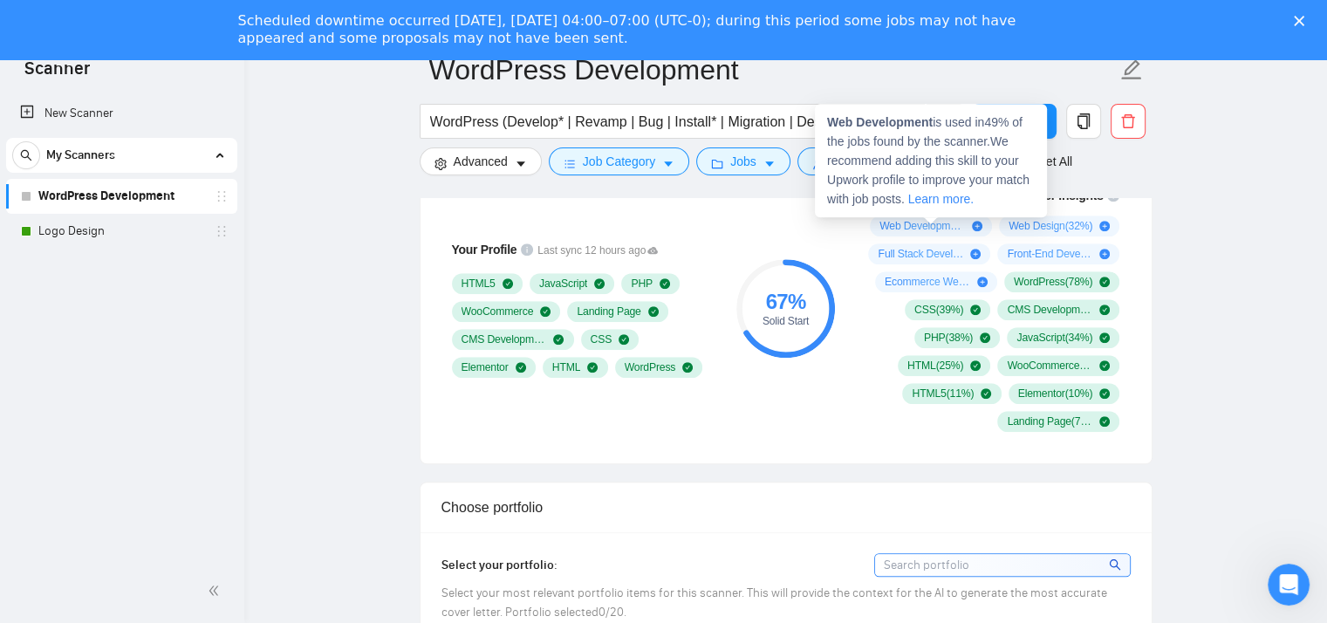
click at [834, 120] on strong "Web Development" at bounding box center [880, 122] width 106 height 14
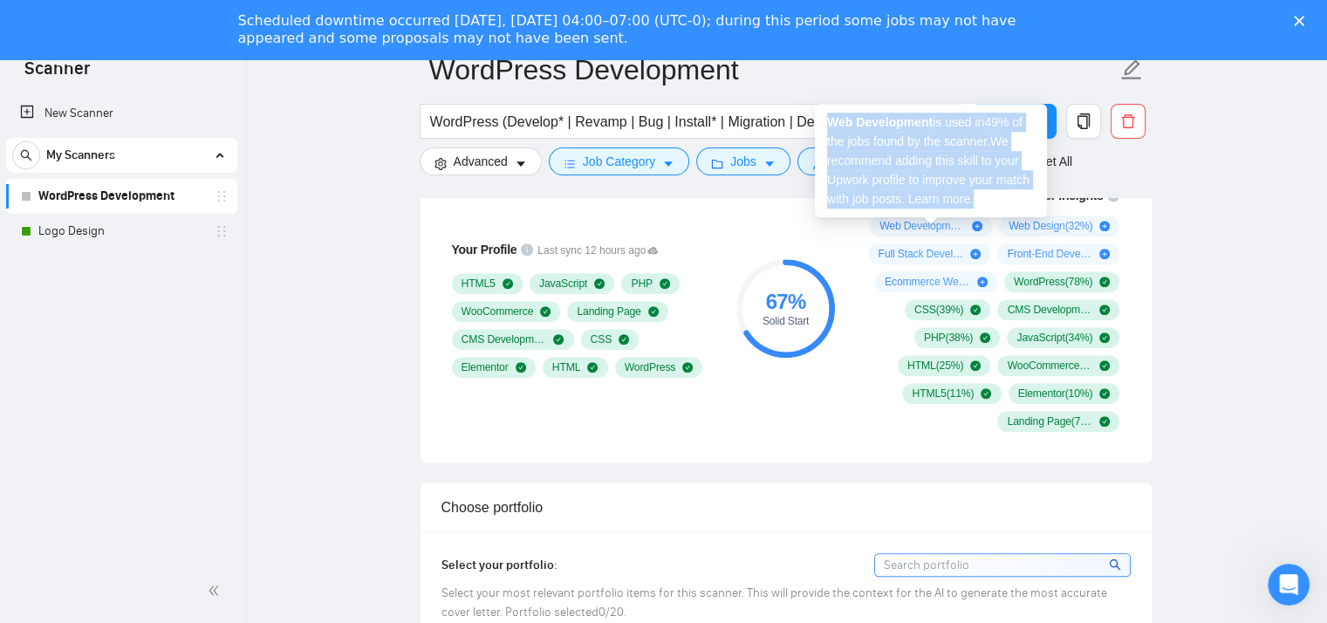
click at [845, 140] on span "Web Development is used in 49 % of the jobs found by the scanner. We recommend …" at bounding box center [928, 160] width 202 height 91
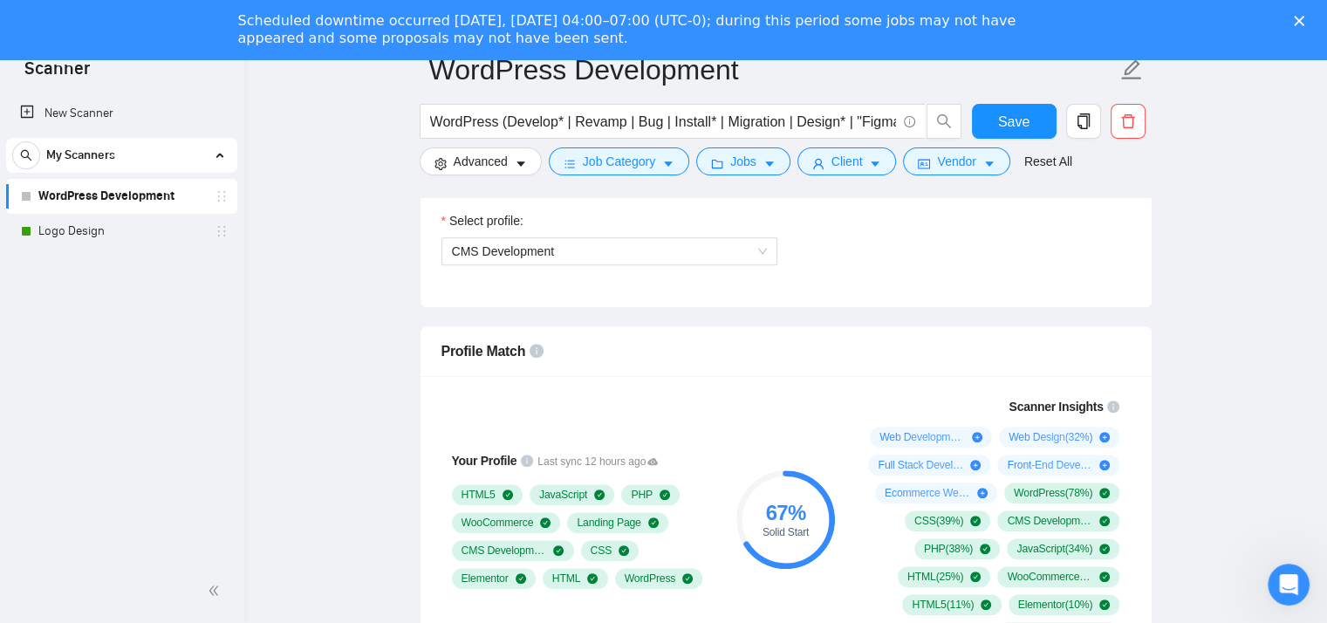
scroll to position [930, 0]
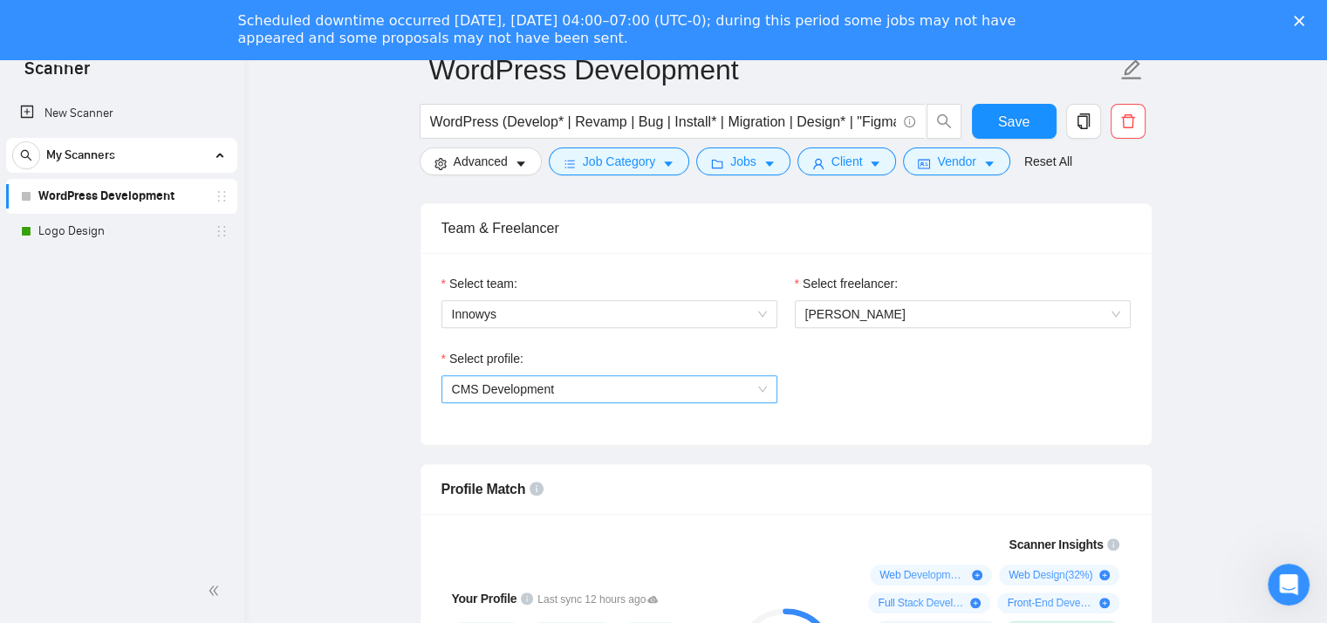
click at [604, 389] on span "CMS Development" at bounding box center [609, 389] width 315 height 26
click at [587, 391] on span "CMS Development" at bounding box center [609, 389] width 315 height 26
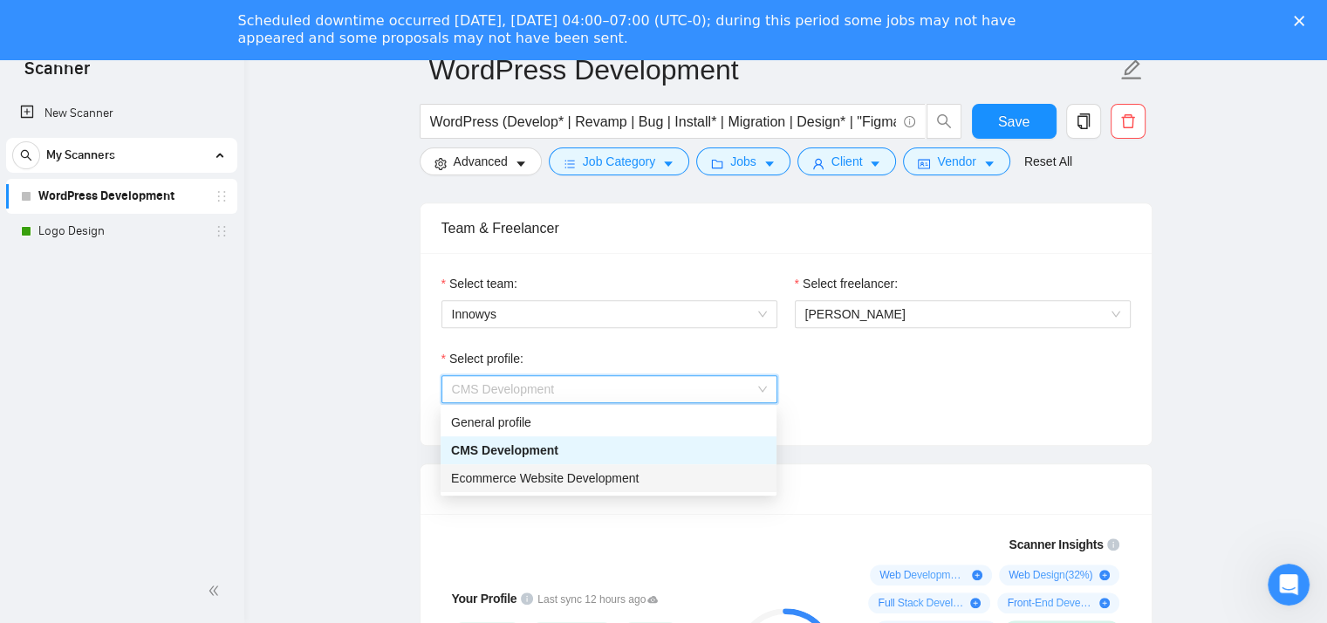
click at [583, 477] on span "Ecommerce Website Development" at bounding box center [545, 478] width 188 height 14
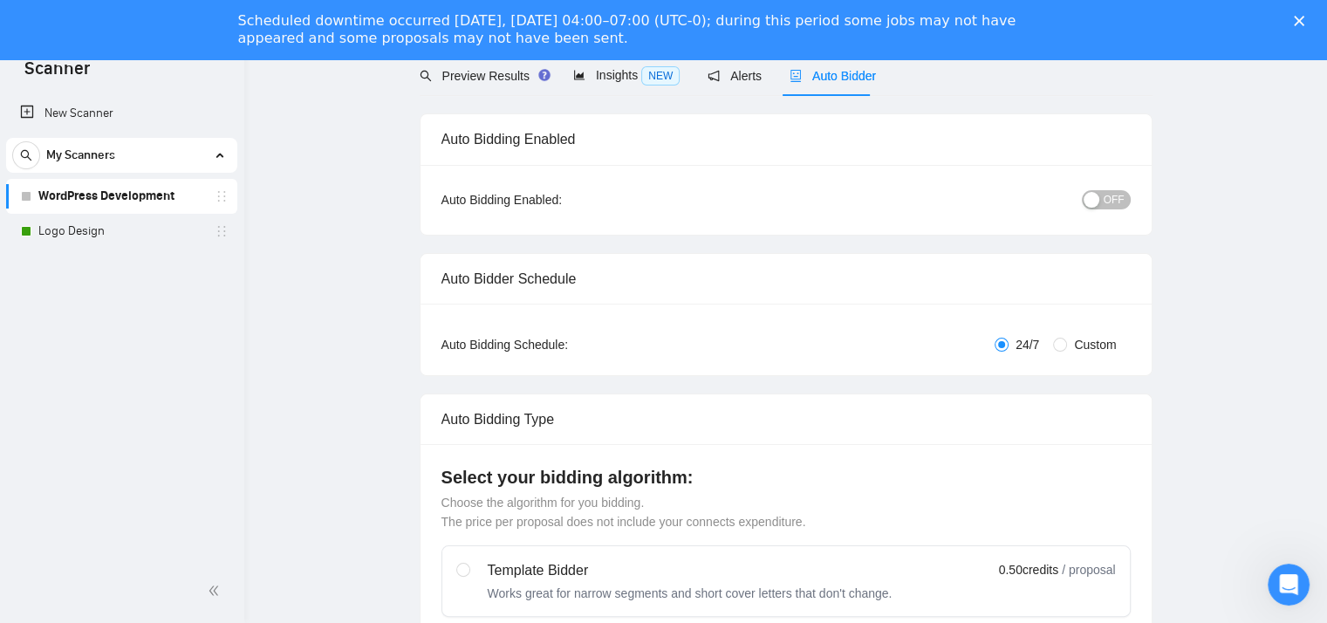
scroll to position [0, 0]
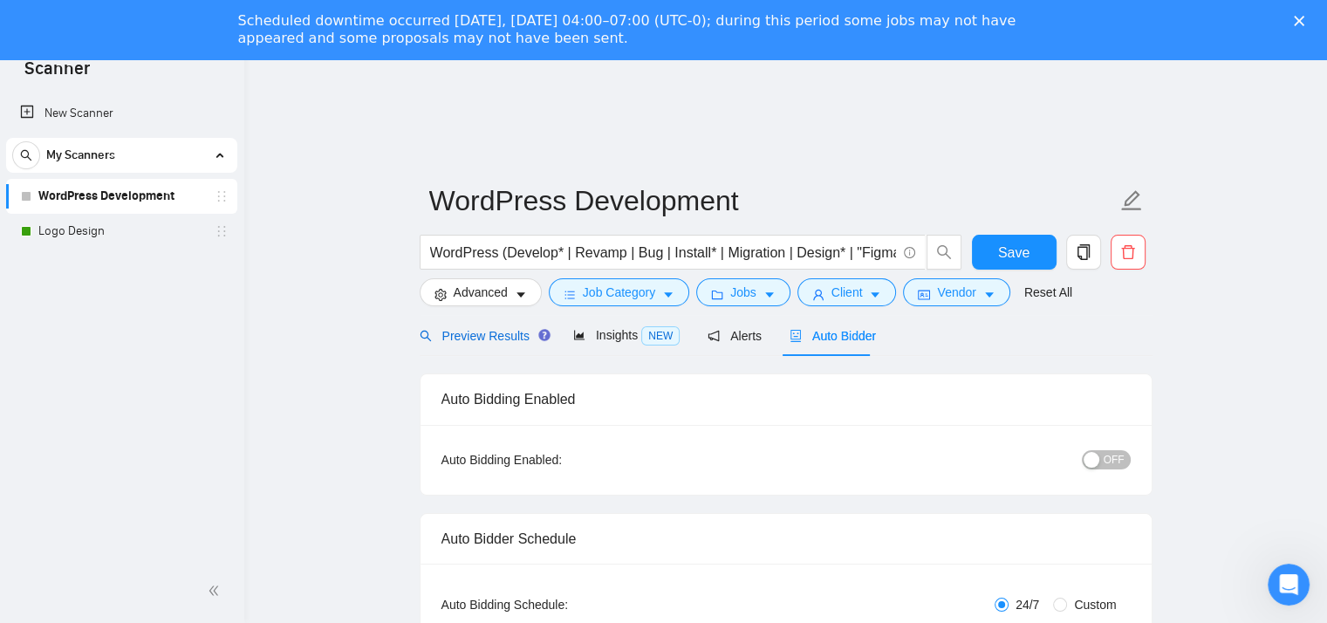
click at [513, 334] on span "Preview Results" at bounding box center [483, 336] width 126 height 14
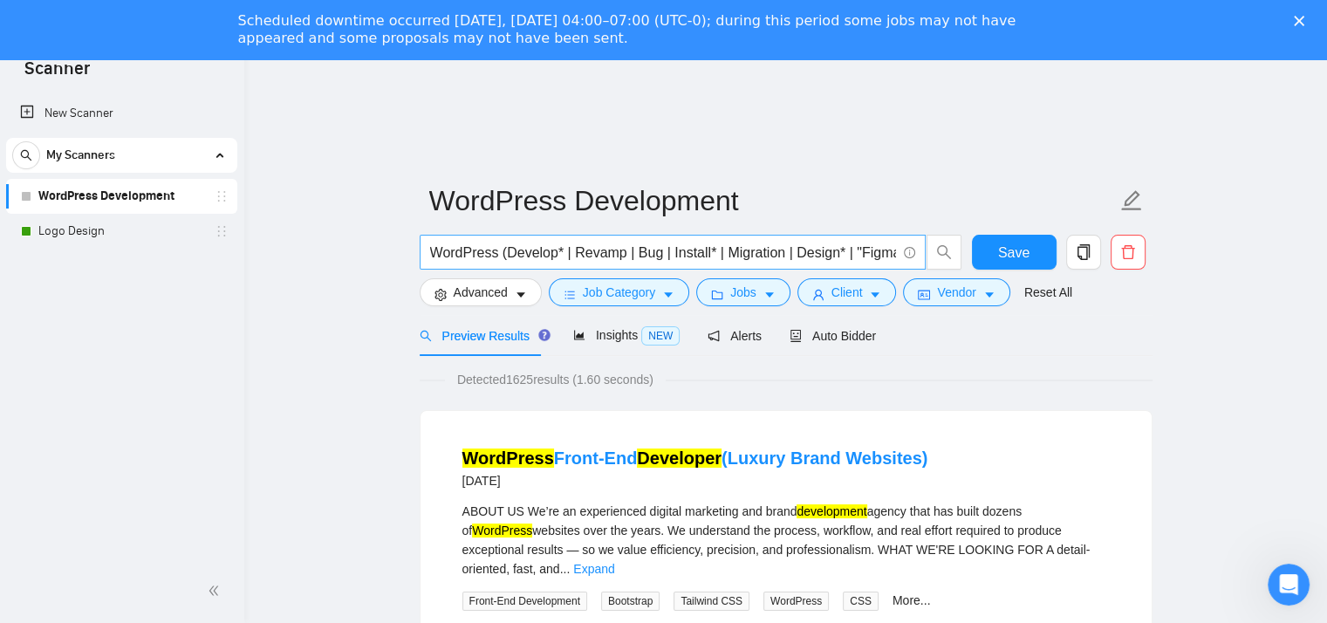
click at [590, 254] on input "WordPress (Develop* | Revamp | Bug | Install* | Migration | Design* | "Figma to…" at bounding box center [663, 253] width 466 height 22
click at [828, 257] on input "WordPress (Develop* | Revamp | Bug | Install* | Migration | Design* | "Figma to…" at bounding box center [663, 253] width 466 height 22
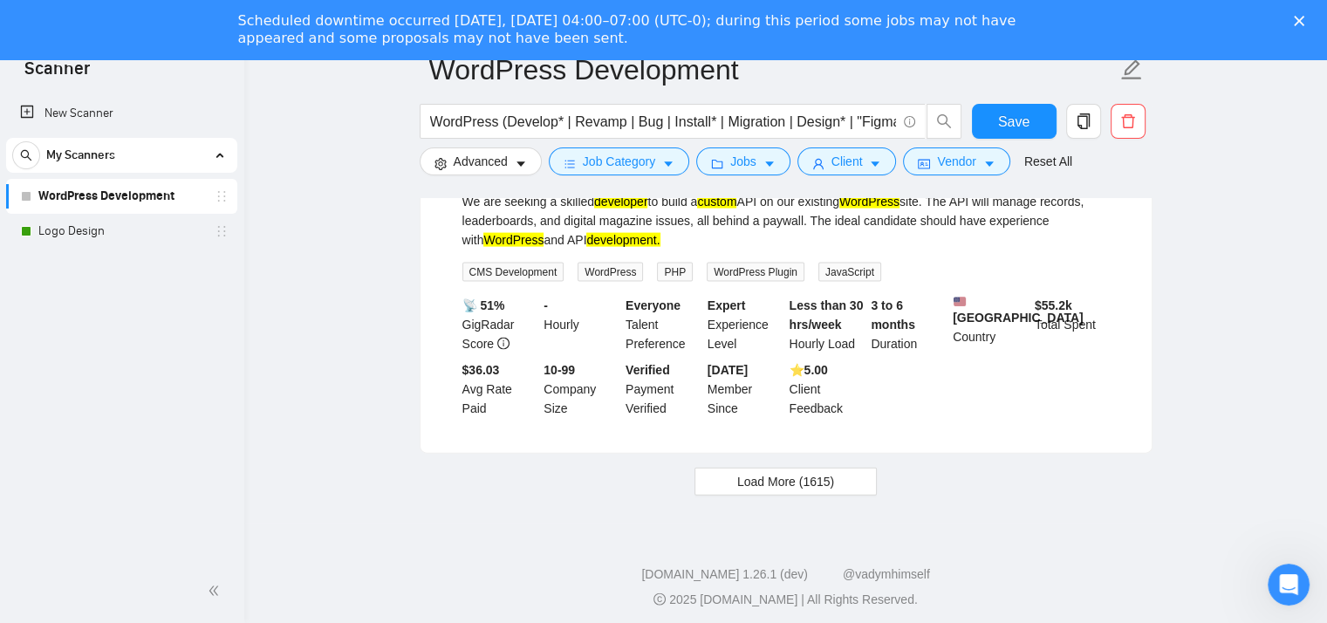
scroll to position [3857, 0]
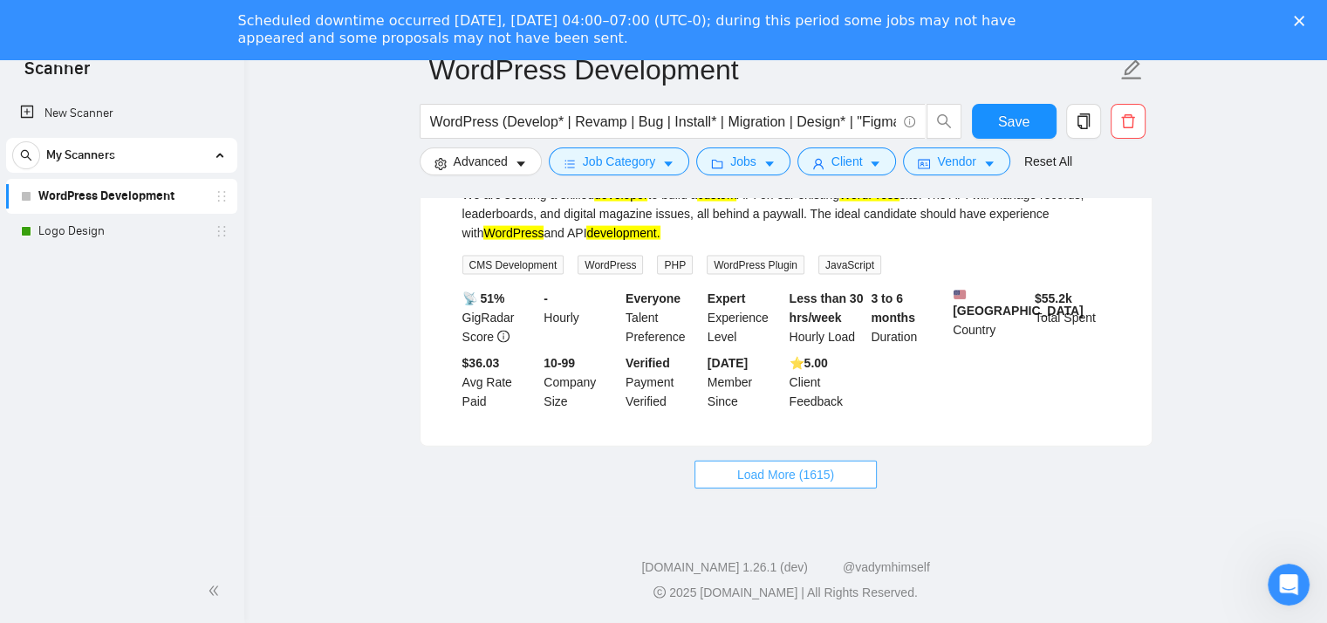
click at [769, 477] on span "Load More (1615)" at bounding box center [785, 474] width 97 height 19
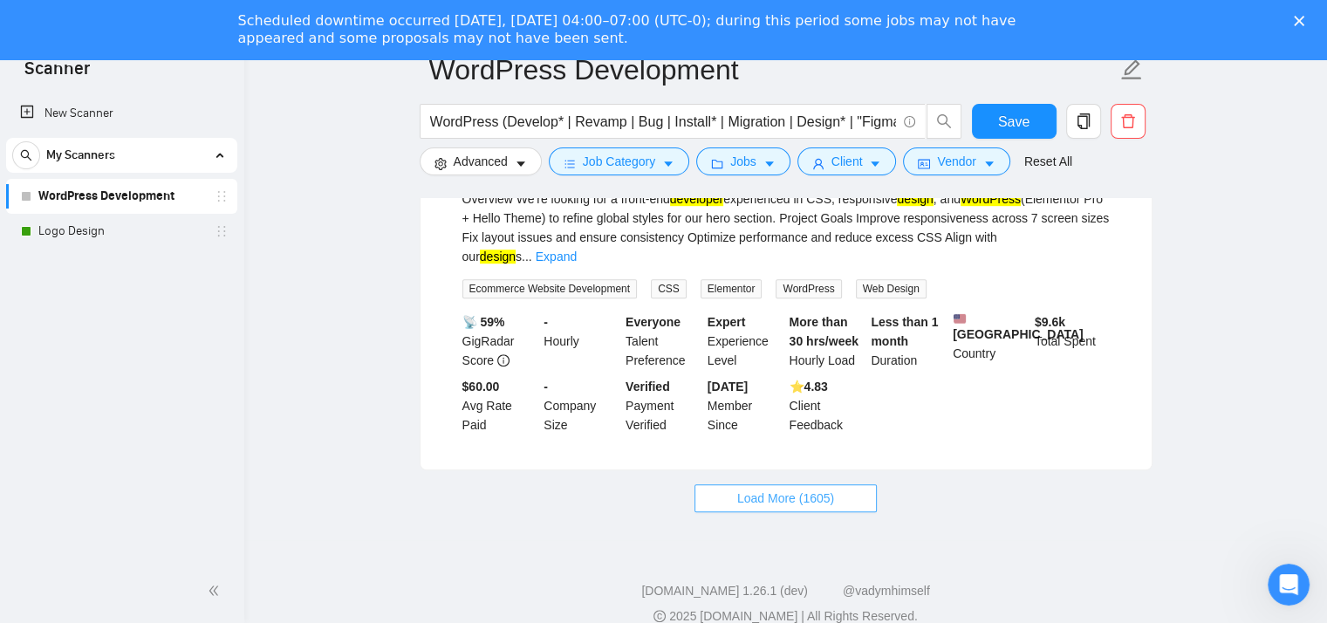
scroll to position [7759, 0]
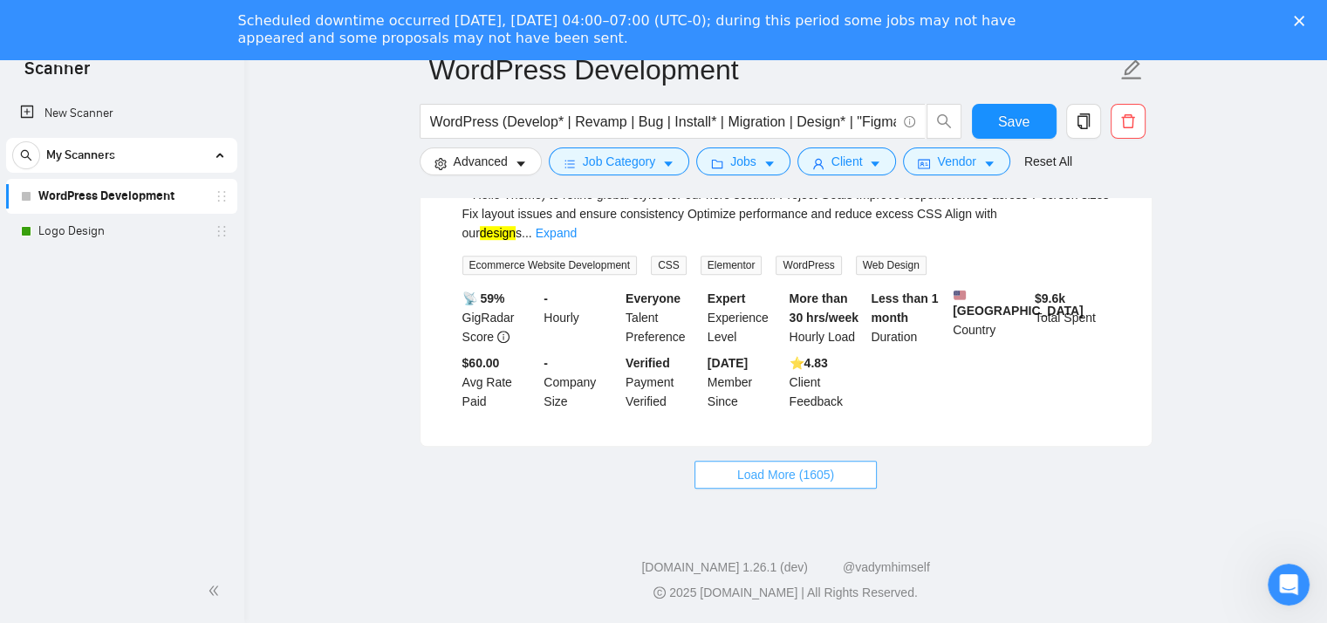
click at [773, 473] on span "Load More (1605)" at bounding box center [785, 474] width 97 height 19
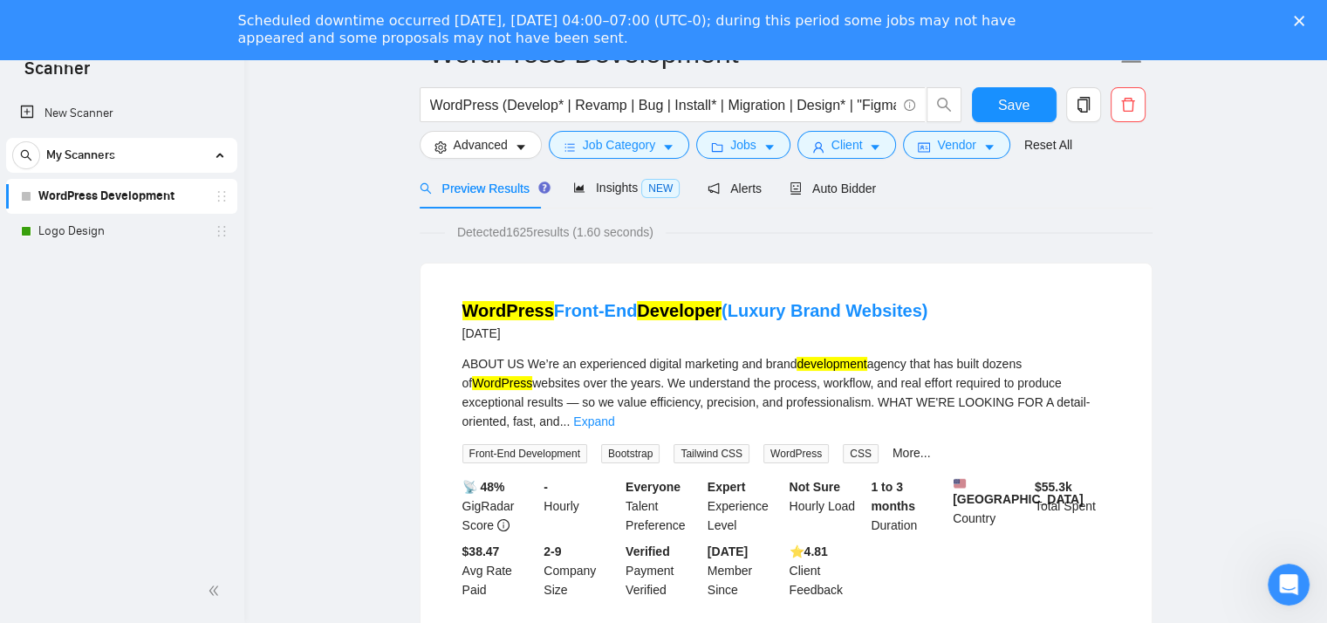
scroll to position [0, 0]
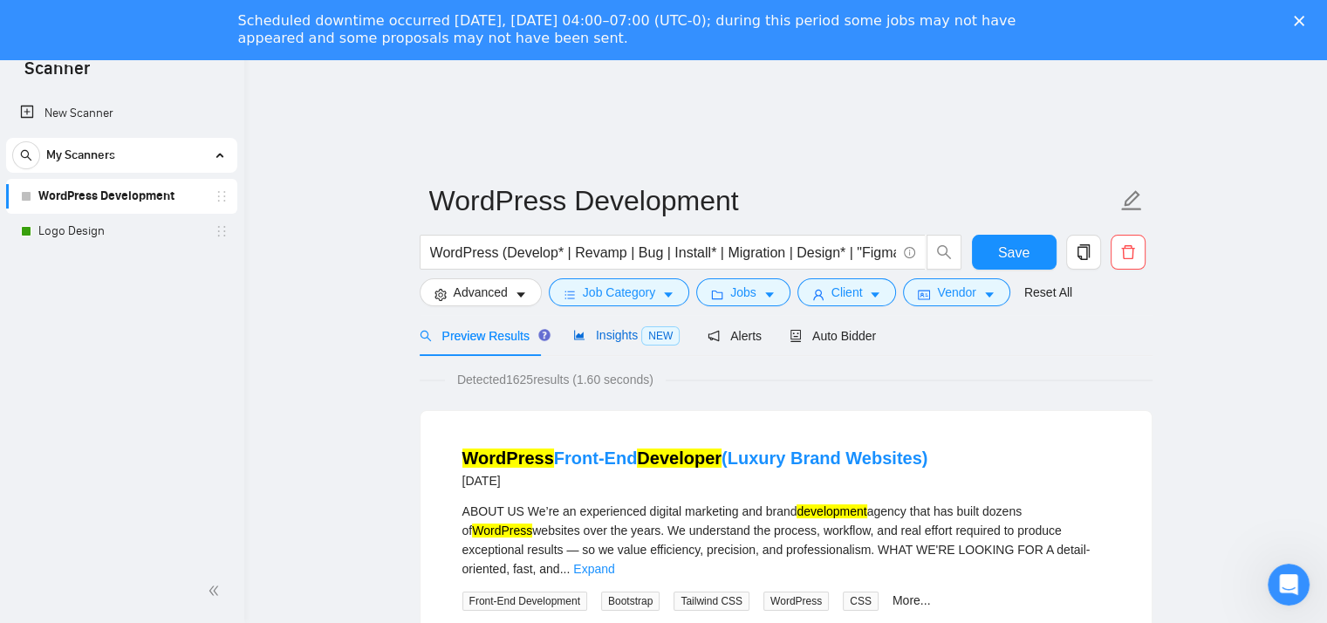
click at [591, 341] on span "Insights NEW" at bounding box center [626, 335] width 106 height 14
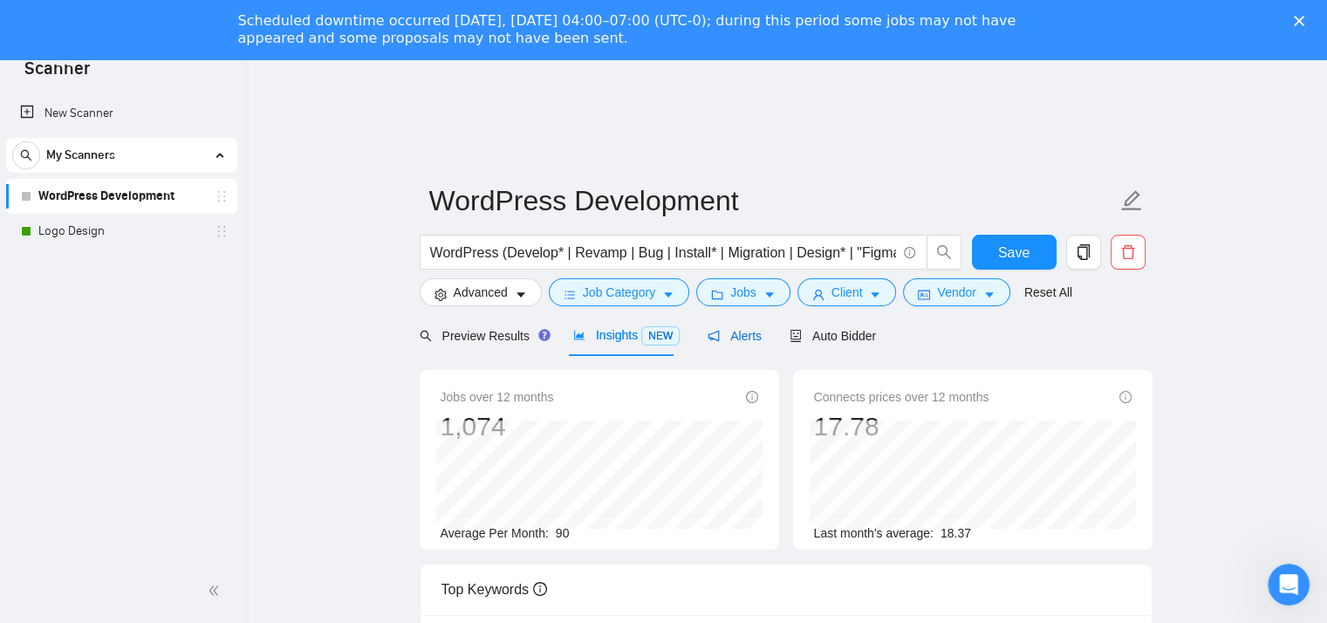
click at [740, 339] on span "Alerts" at bounding box center [735, 336] width 54 height 14
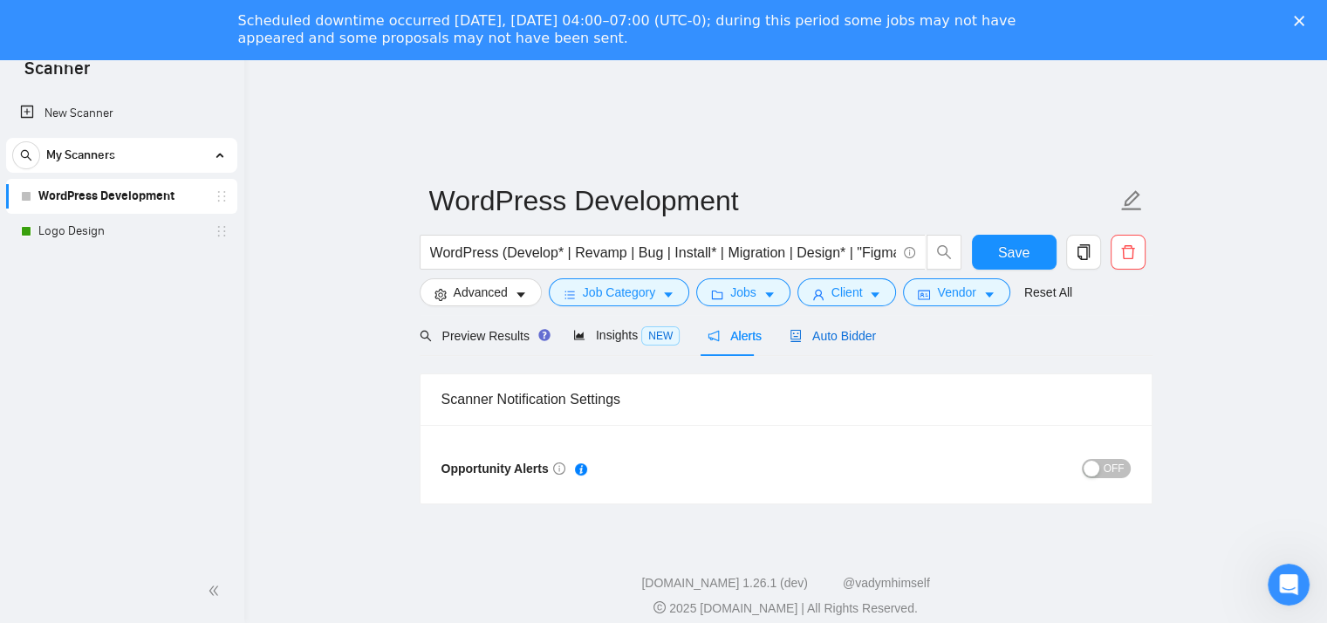
click at [830, 341] on span "Auto Bidder" at bounding box center [833, 336] width 86 height 14
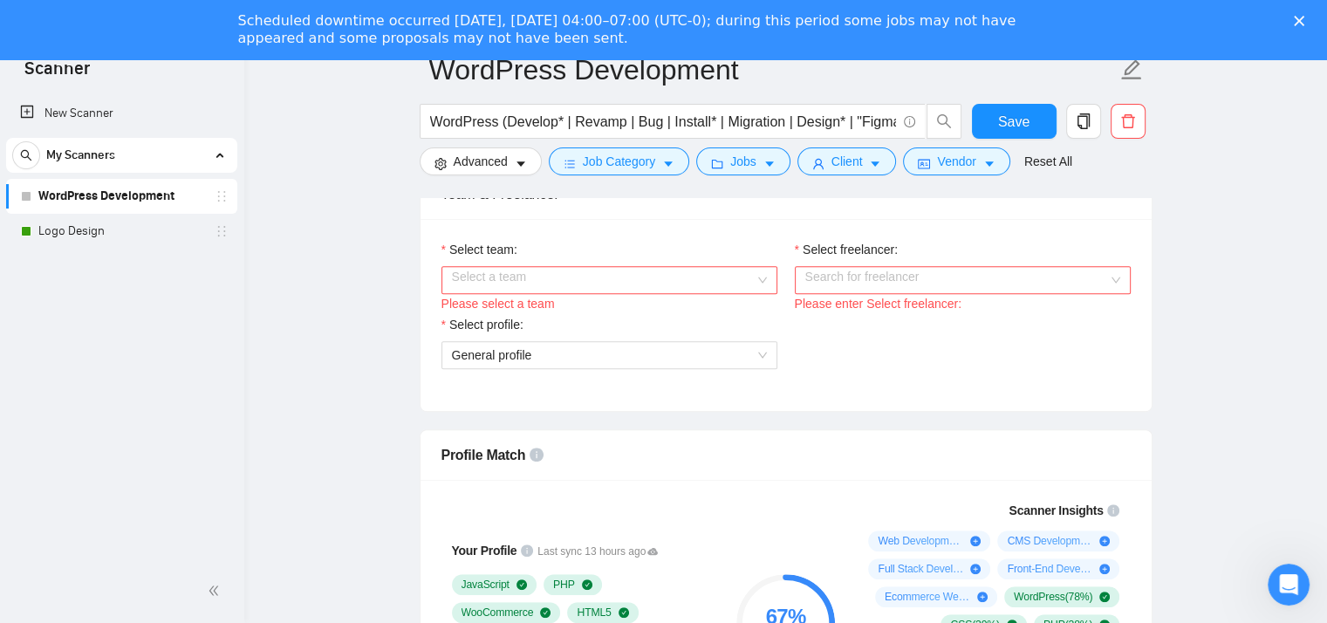
scroll to position [930, 0]
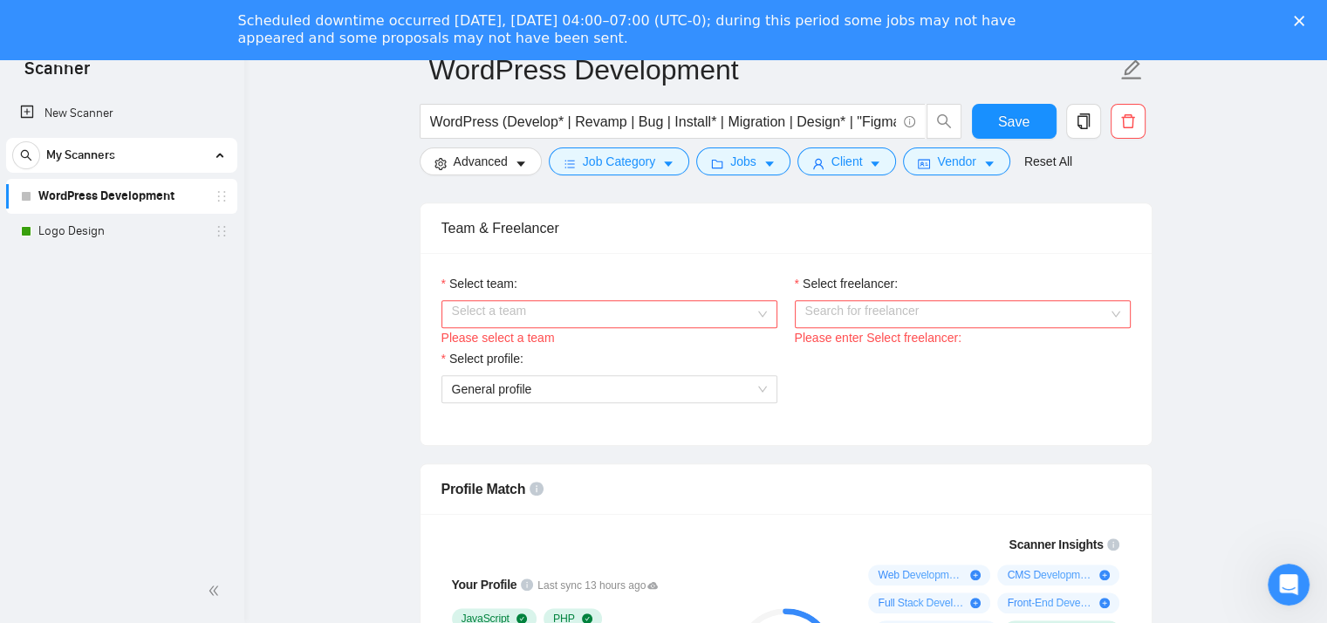
click at [516, 317] on input "Select team:" at bounding box center [603, 314] width 303 height 26
click at [531, 348] on div "Innowys" at bounding box center [608, 347] width 315 height 19
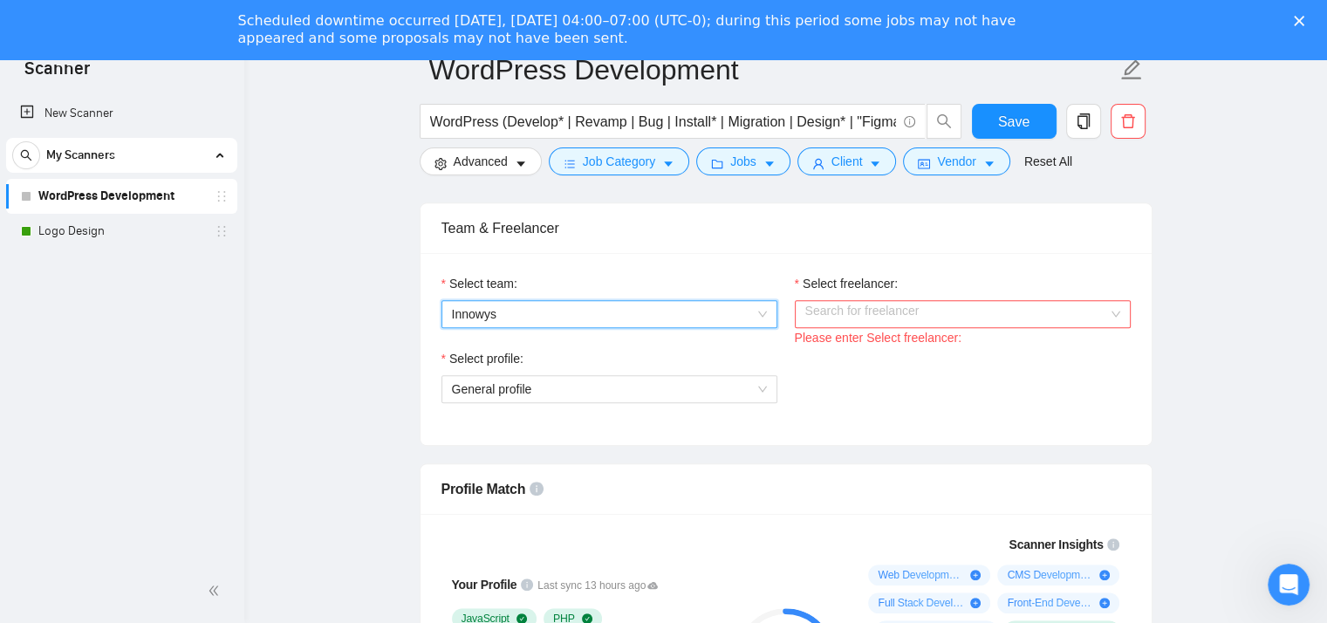
click at [841, 319] on input "Select freelancer:" at bounding box center [957, 314] width 303 height 26
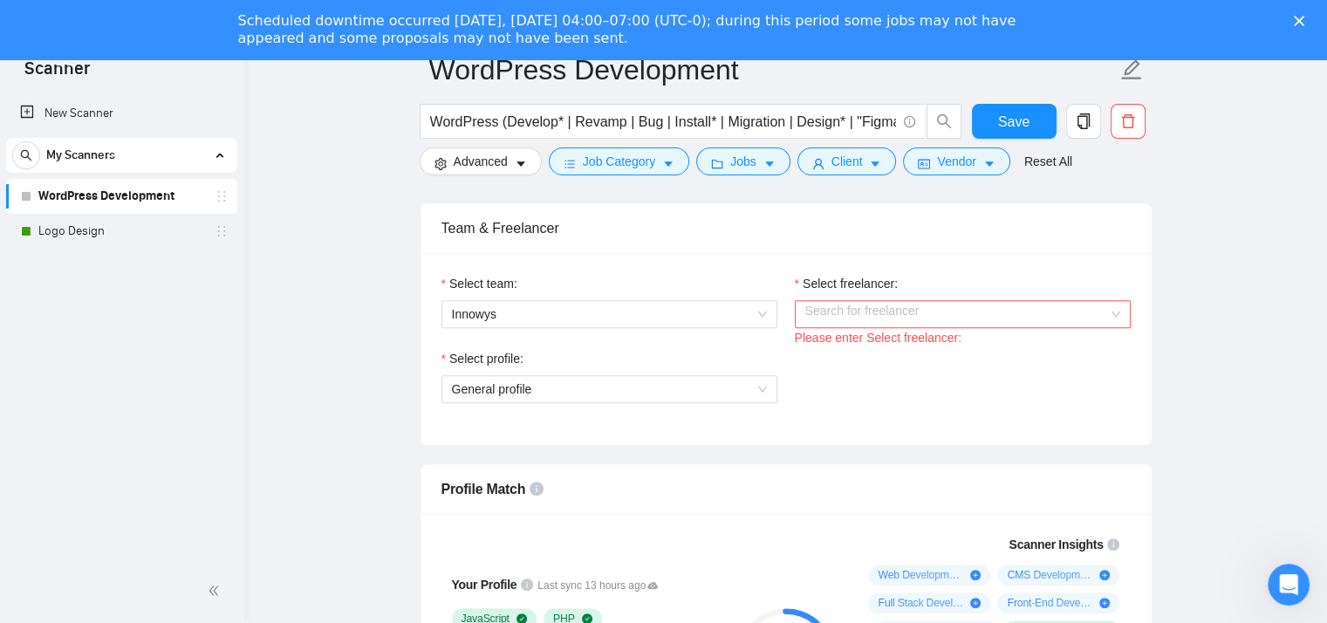
click at [840, 374] on div "Select profile: General profile" at bounding box center [786, 386] width 707 height 75
click at [837, 319] on input "Select freelancer:" at bounding box center [957, 314] width 303 height 26
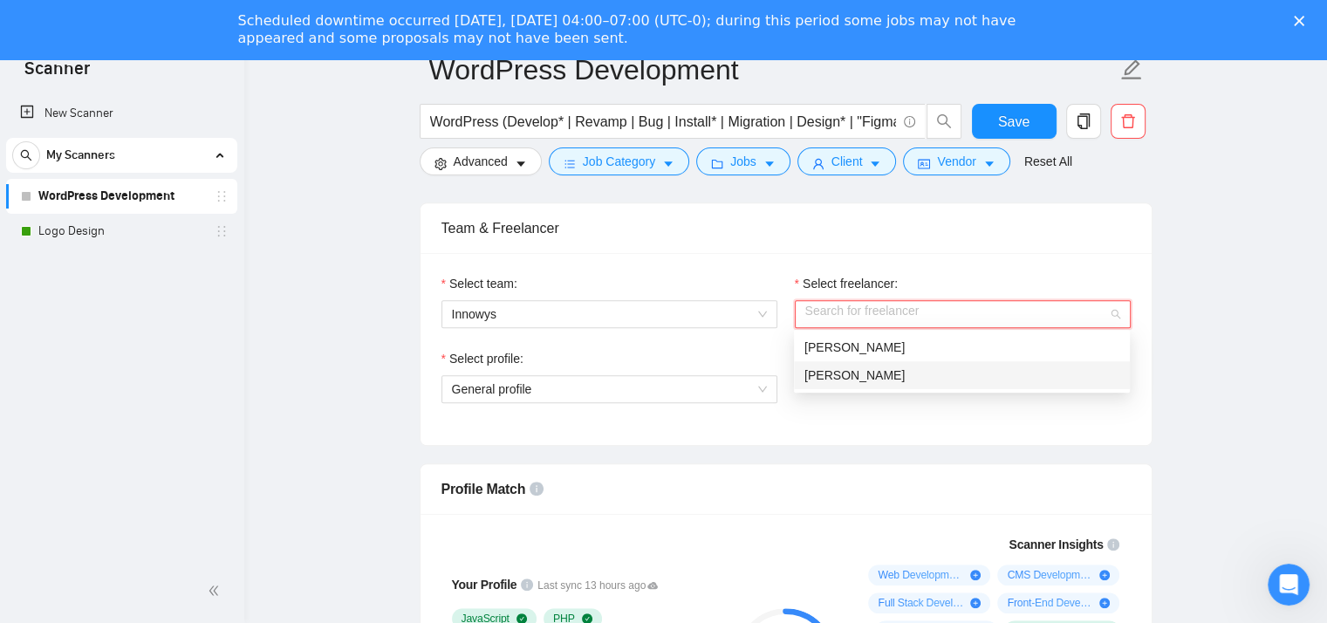
click at [835, 379] on span "Ahsan Shahid" at bounding box center [855, 375] width 100 height 14
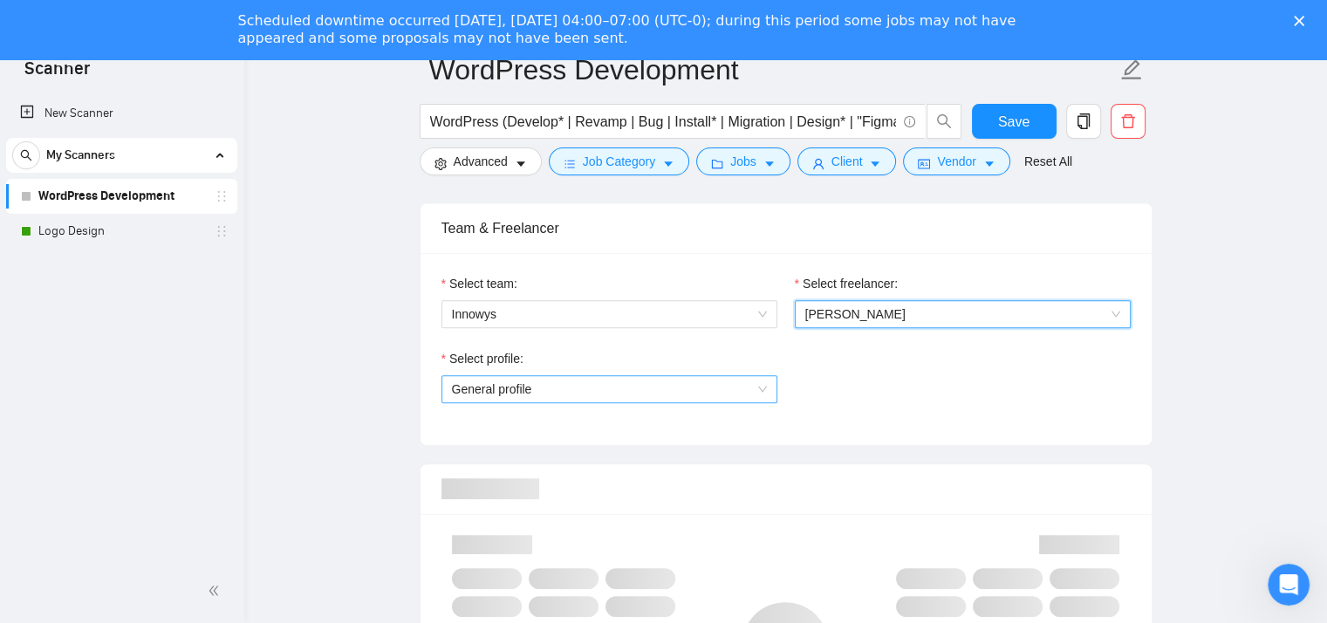
click at [684, 394] on span "General profile" at bounding box center [609, 389] width 315 height 26
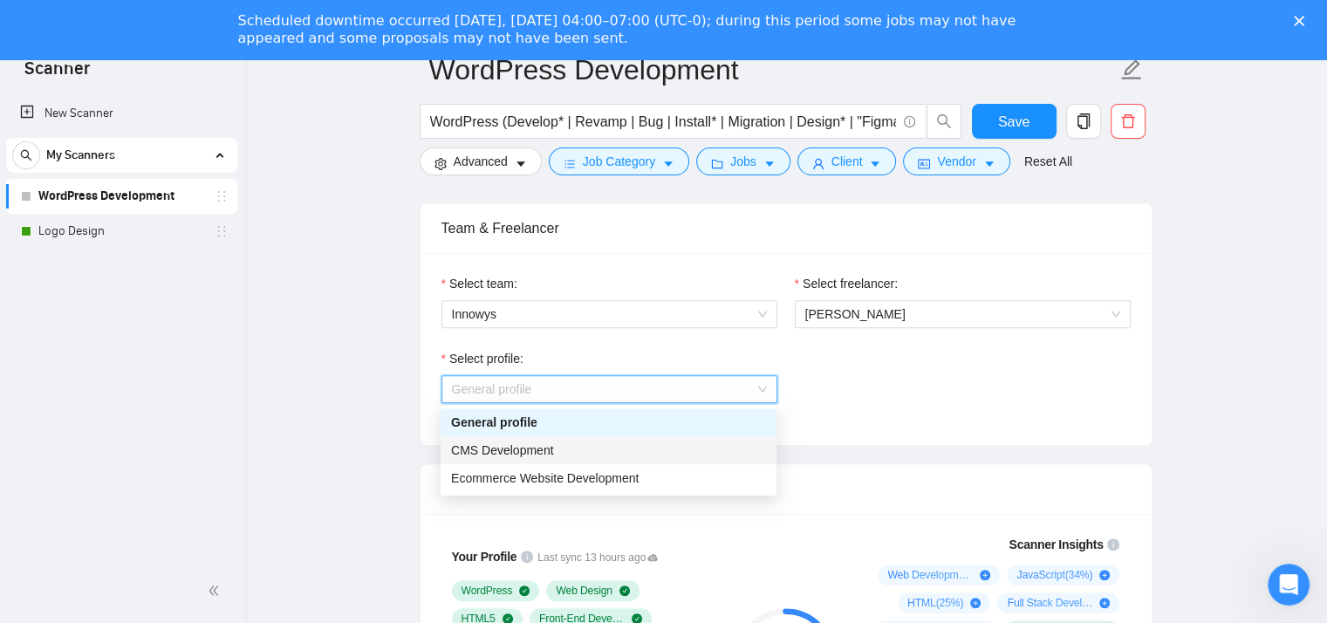
click at [622, 449] on div "CMS Development" at bounding box center [608, 450] width 315 height 19
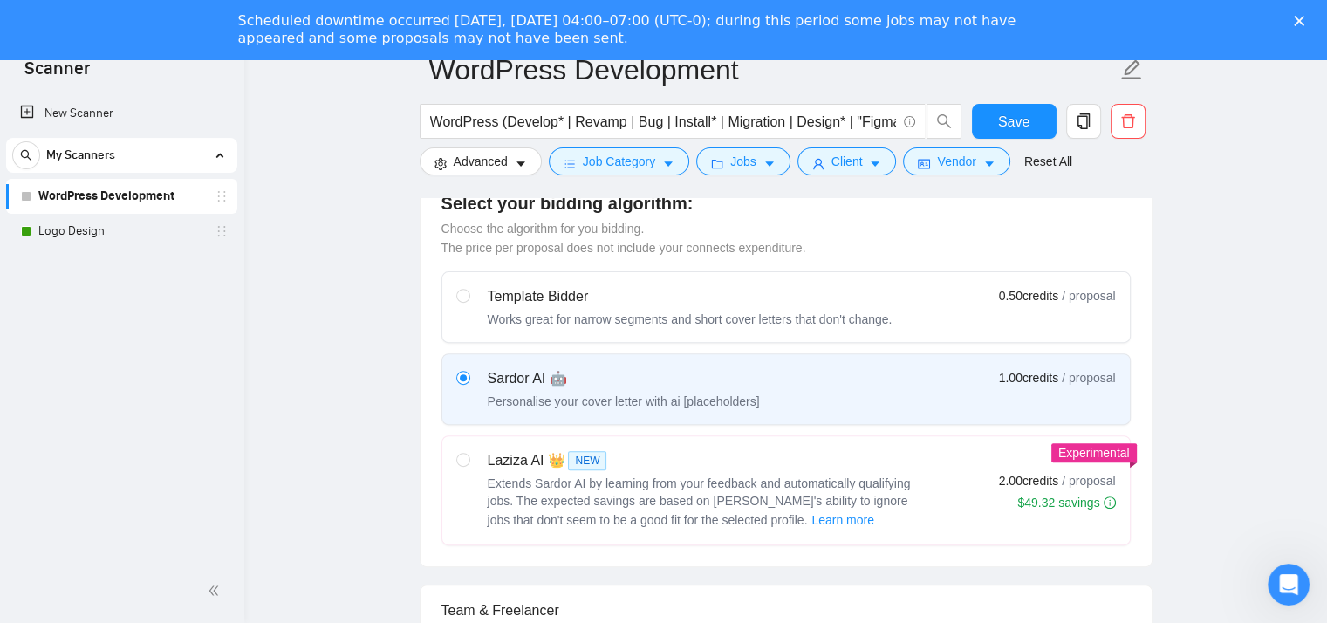
scroll to position [581, 0]
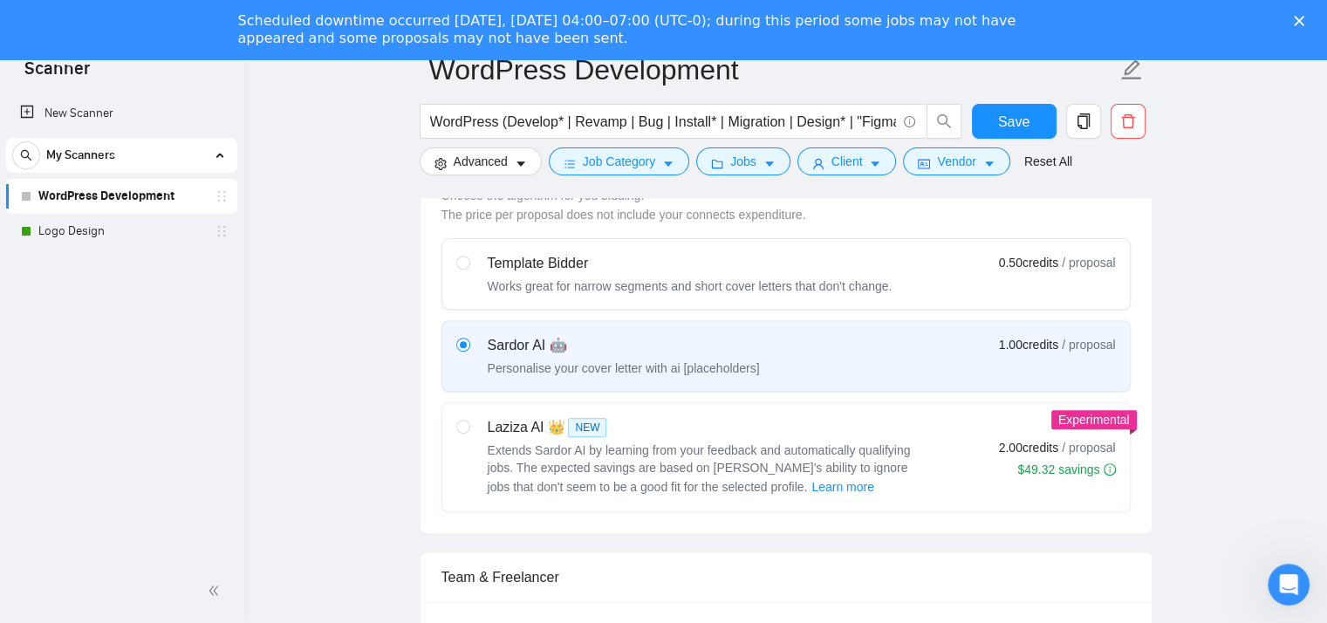
click at [895, 453] on span "Extends Sardor AI by learning from your feedback and automatically qualifying j…" at bounding box center [699, 468] width 423 height 51
click at [469, 432] on input "radio" at bounding box center [462, 426] width 12 height 12
radio input "true"
radio input "false"
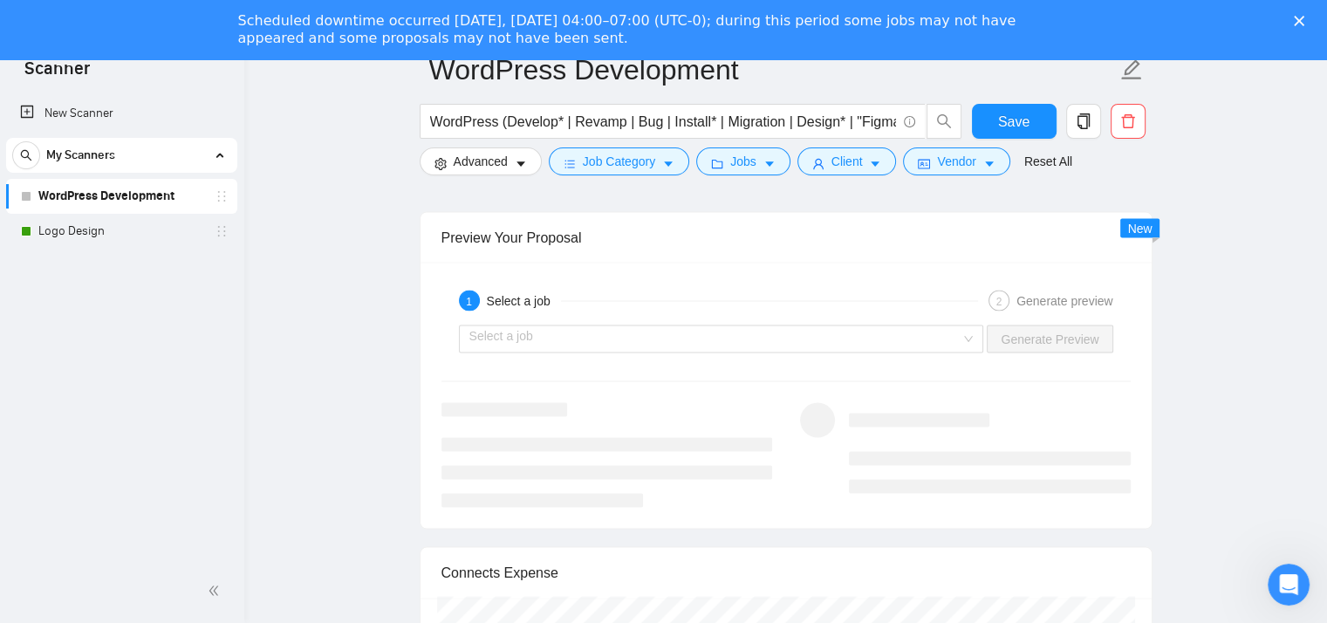
scroll to position [3374, 0]
click at [943, 335] on input "search" at bounding box center [716, 334] width 492 height 26
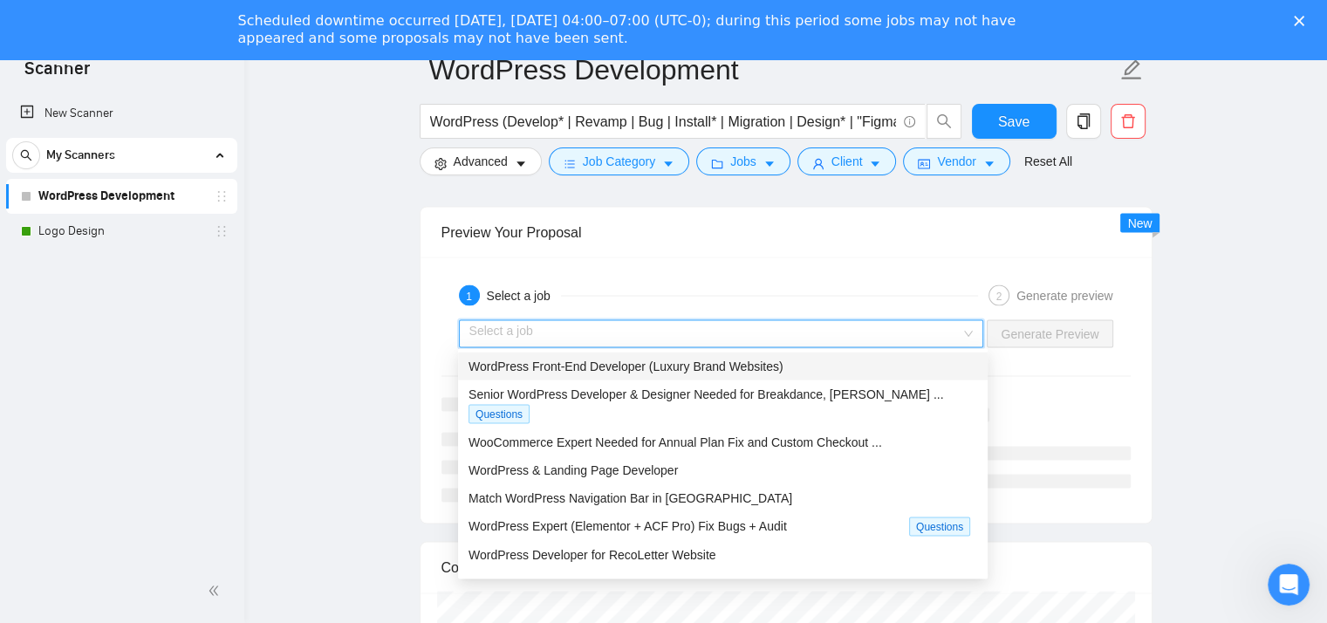
click at [723, 365] on span "WordPress Front-End Developer (Luxury Brand Websites)" at bounding box center [626, 367] width 315 height 14
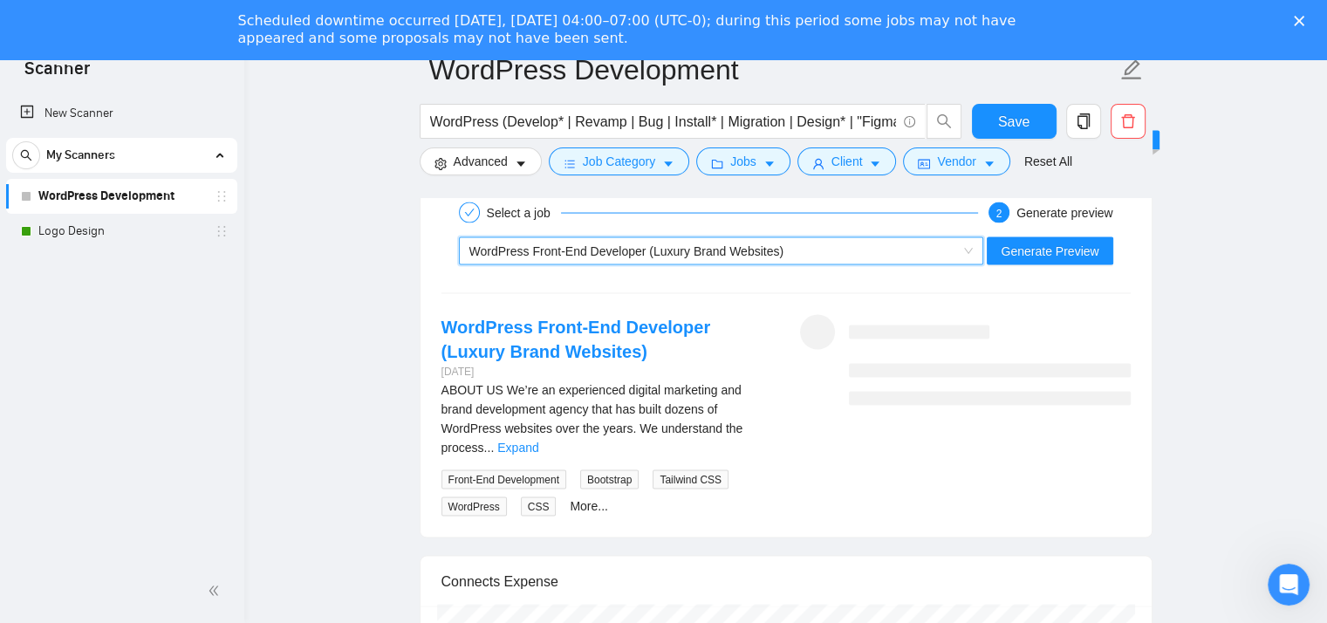
scroll to position [3491, 0]
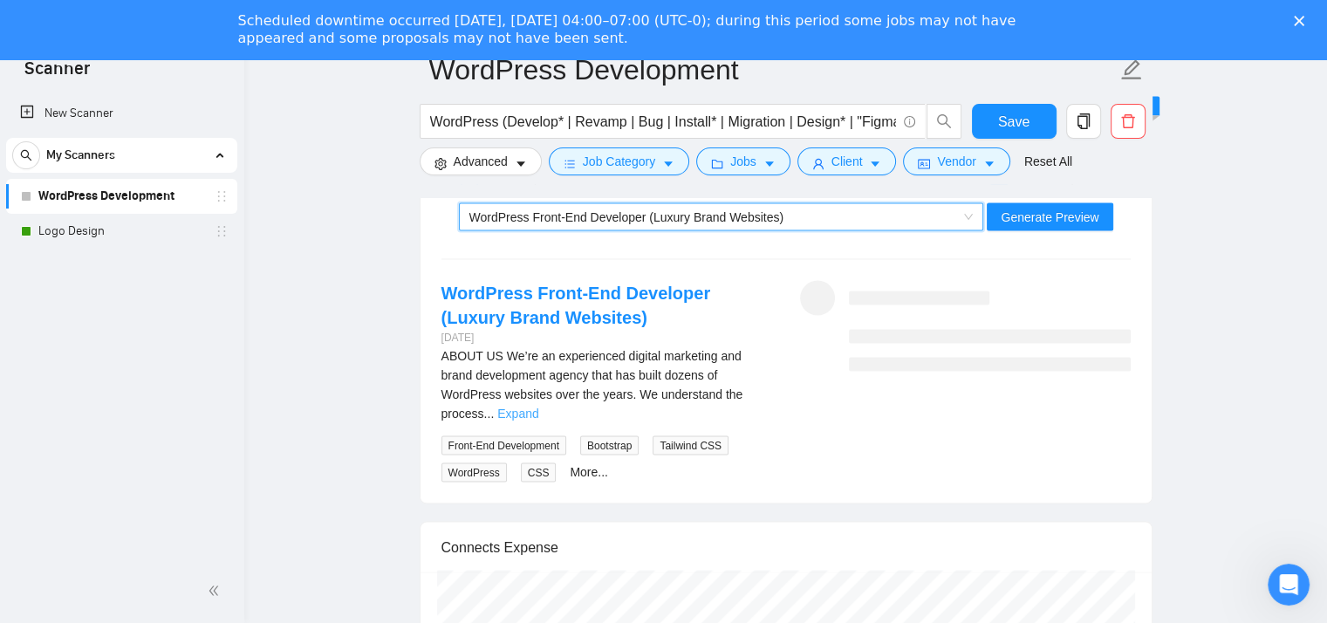
click at [538, 407] on link "Expand" at bounding box center [517, 414] width 41 height 14
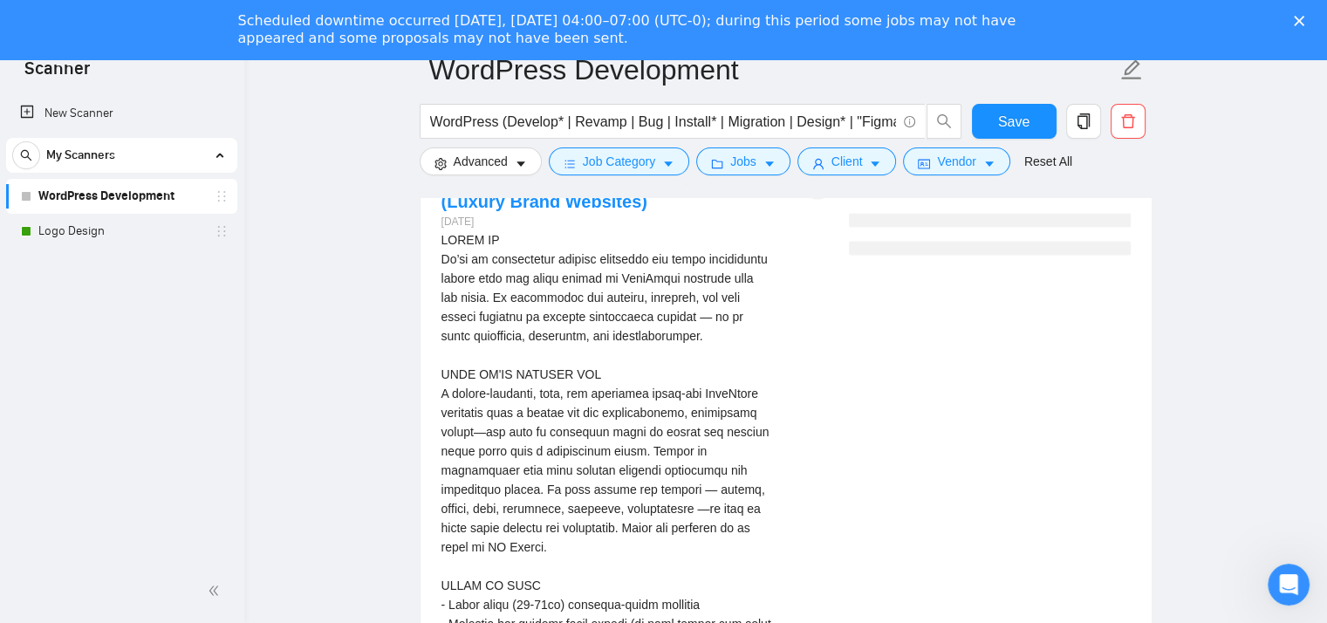
scroll to position [3374, 0]
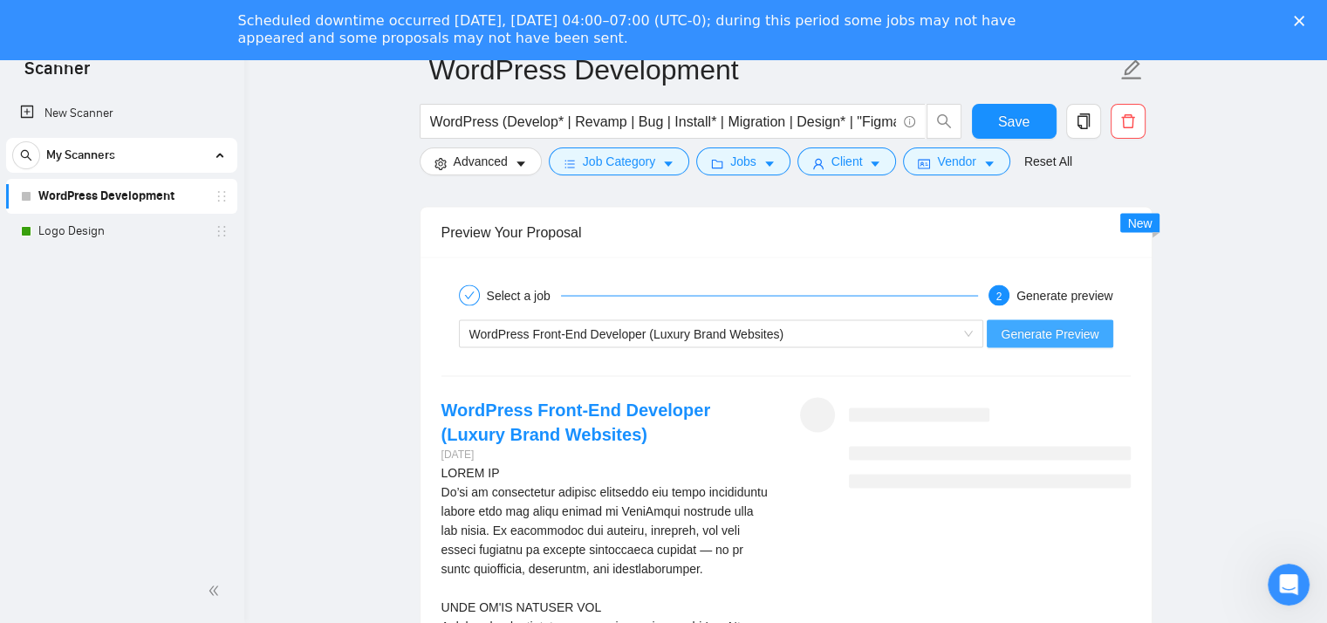
click at [1047, 336] on span "Generate Preview" at bounding box center [1050, 334] width 98 height 19
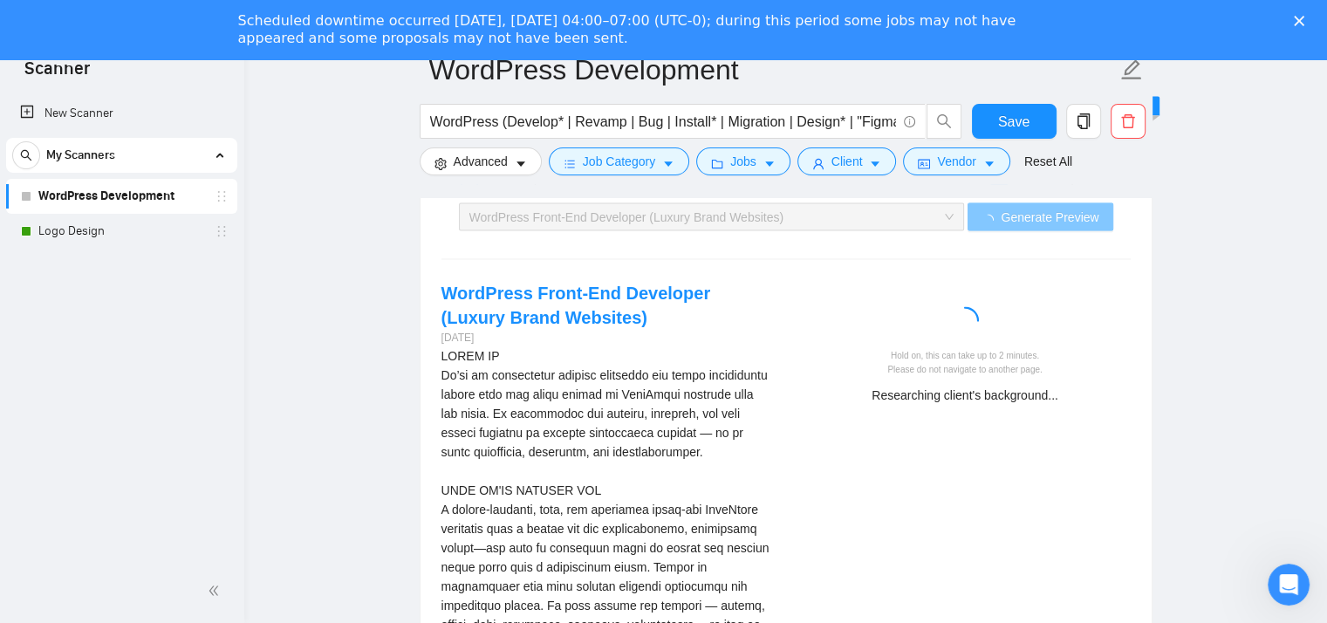
scroll to position [3607, 0]
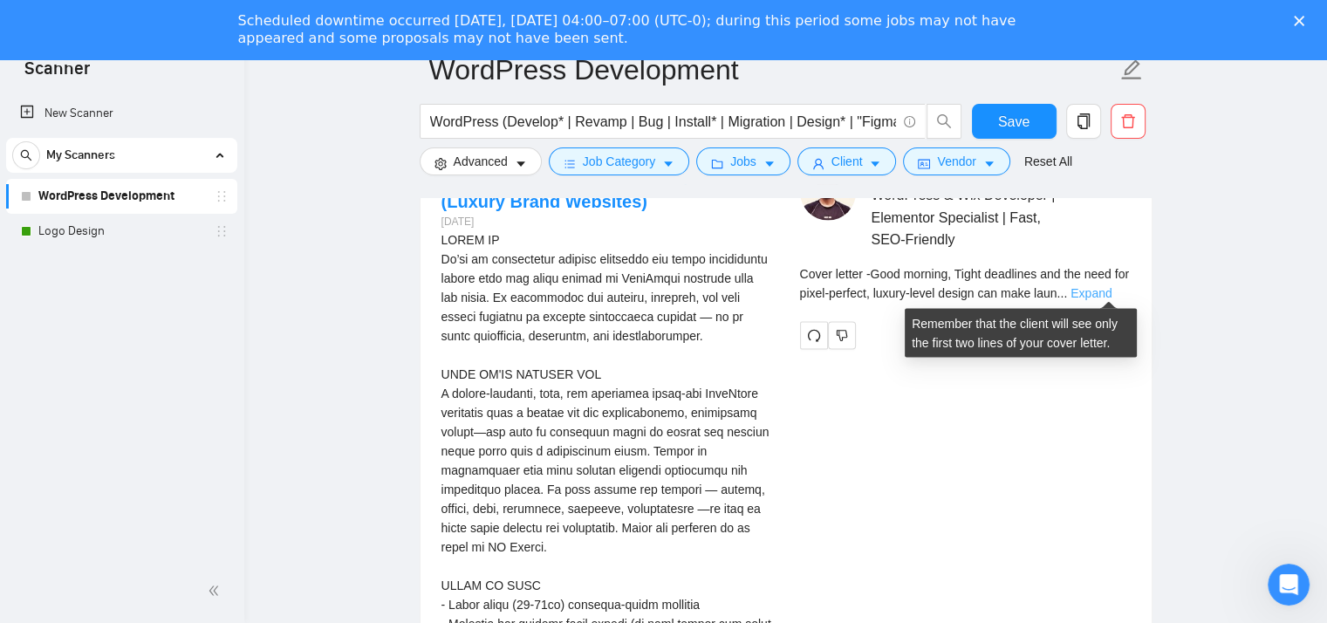
click at [1104, 292] on link "Expand" at bounding box center [1091, 293] width 41 height 14
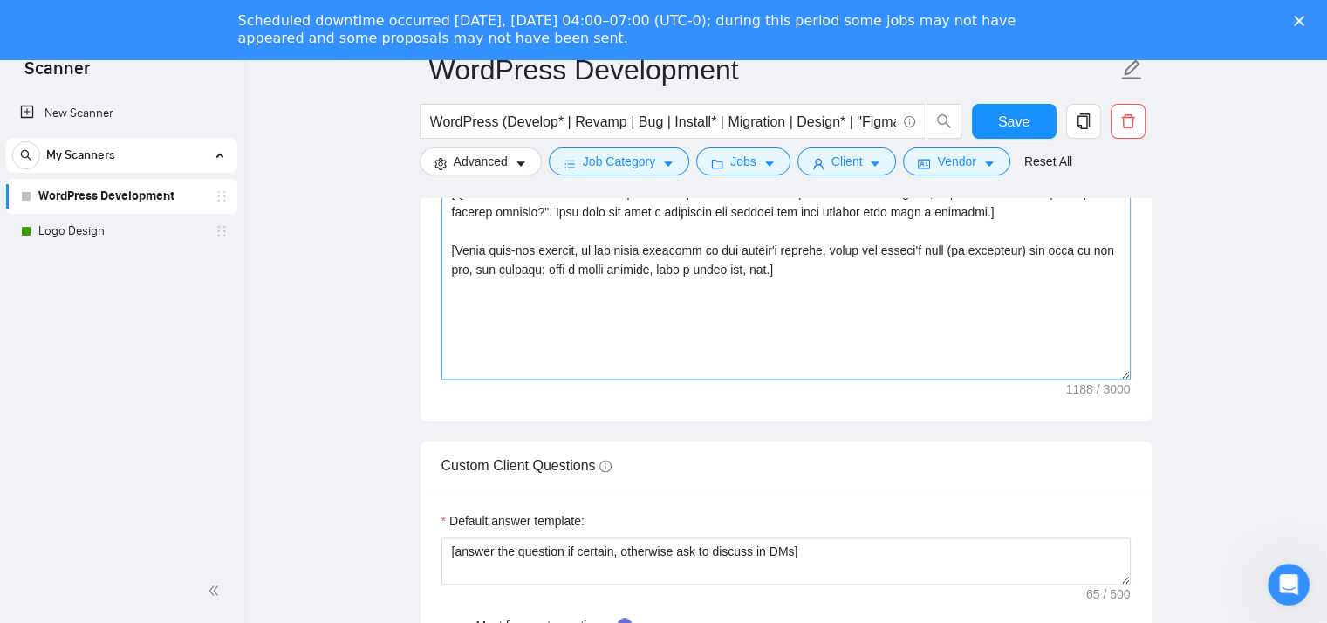
scroll to position [2095, 0]
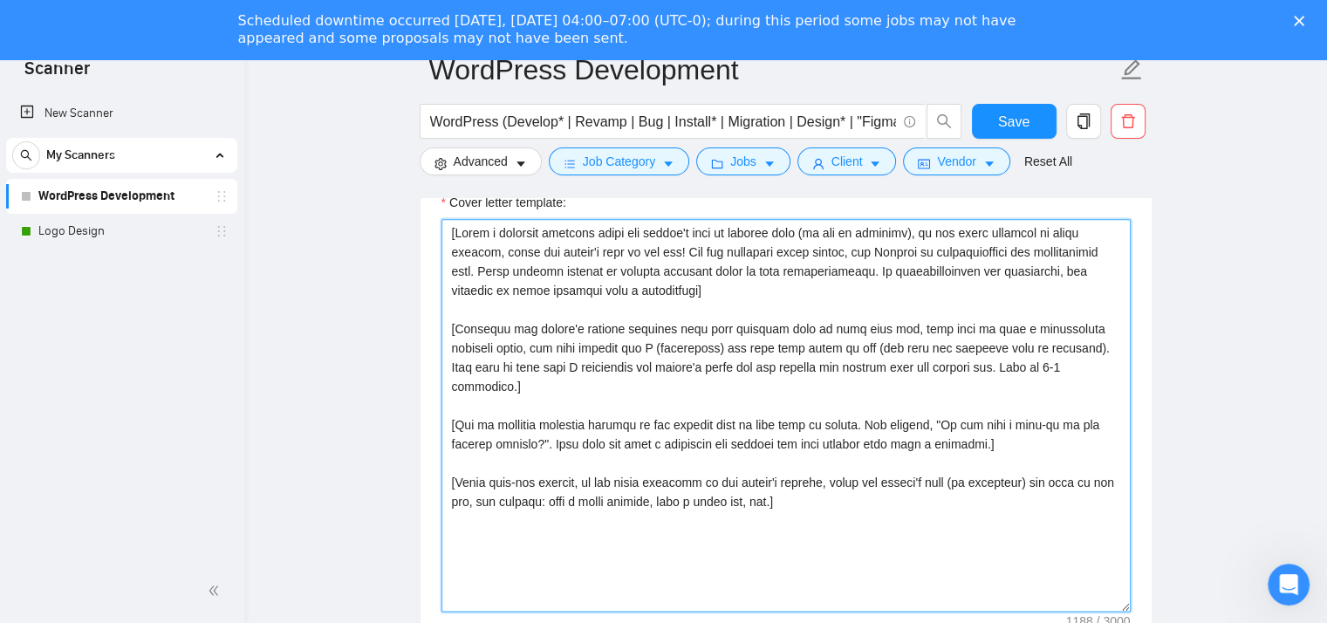
click at [636, 358] on textarea "Cover letter template:" at bounding box center [786, 415] width 689 height 393
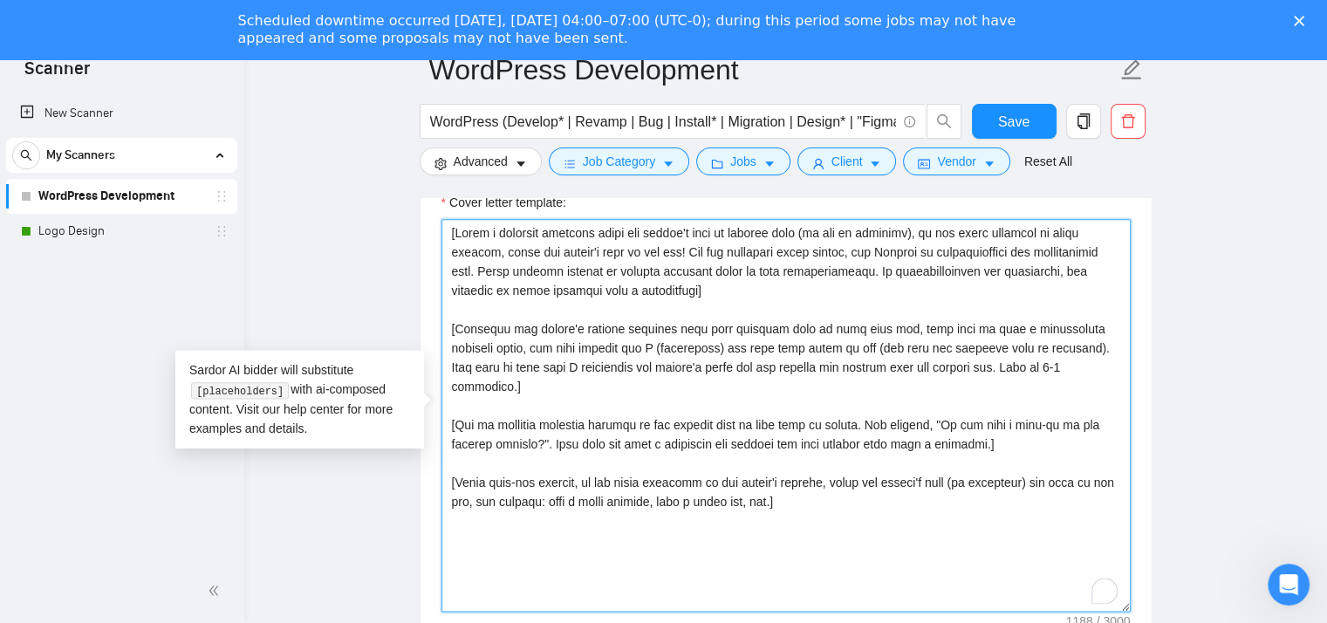
paste textarea "Greeting — use “Hey [Client’s Name]” if available, otherwise just say “Hey”] Pe…"
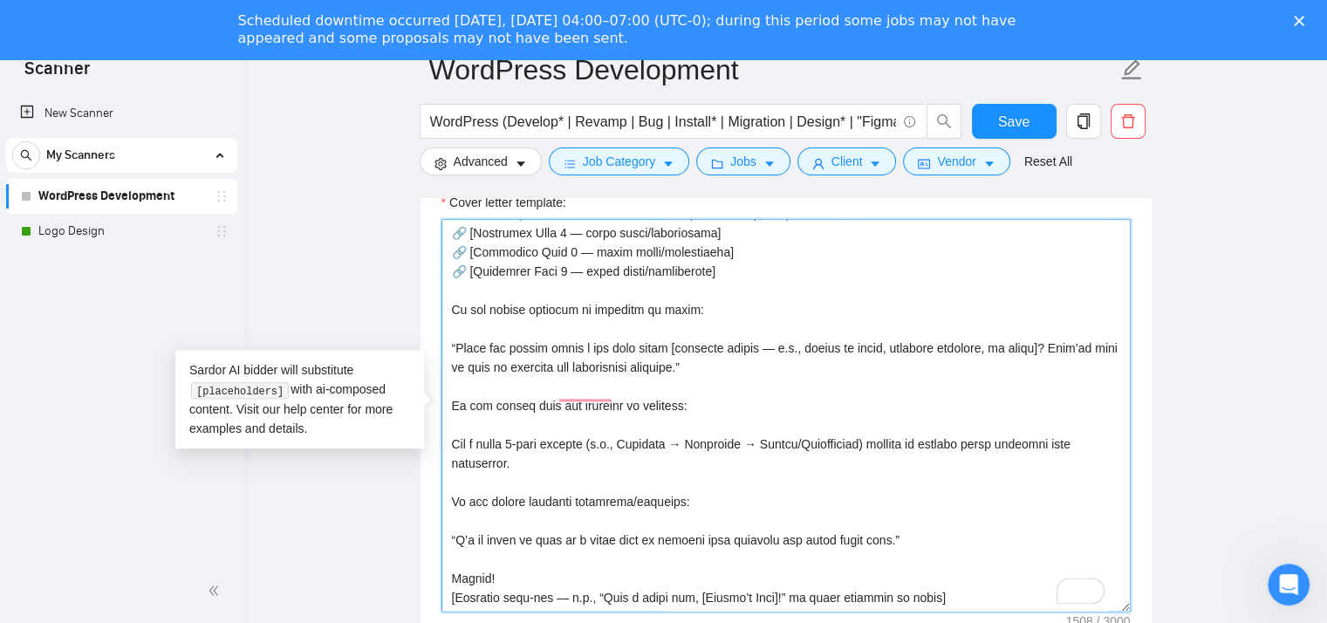
scroll to position [244, 0]
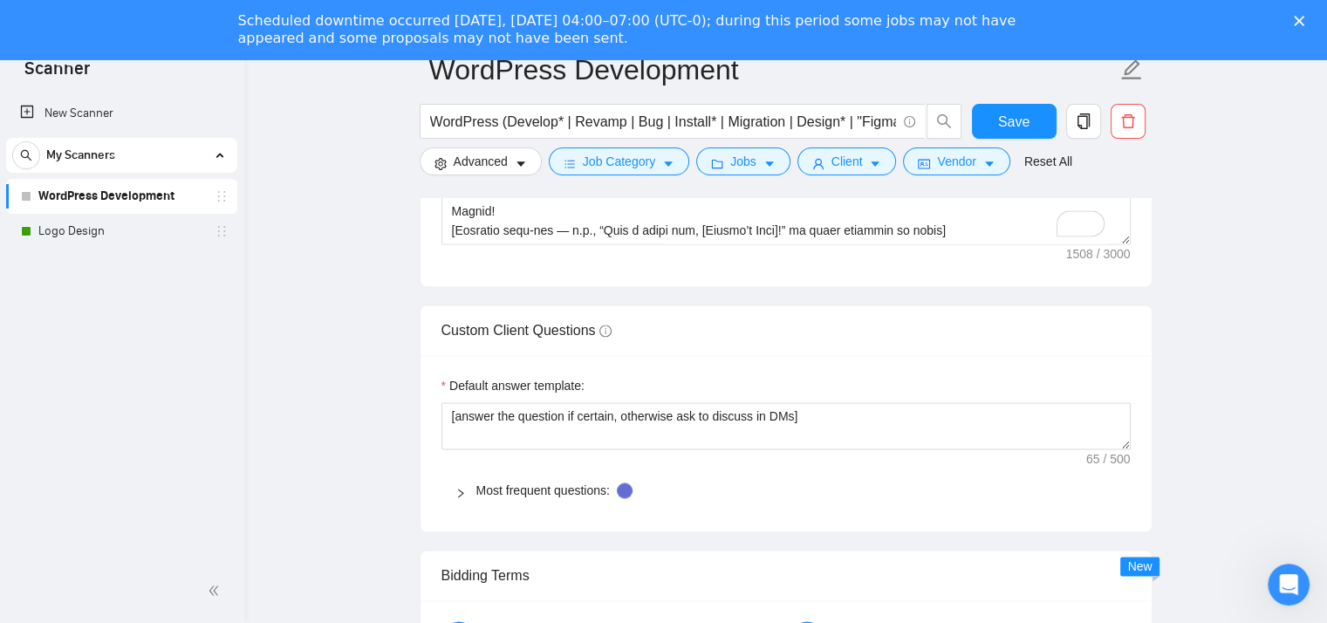
scroll to position [2211, 0]
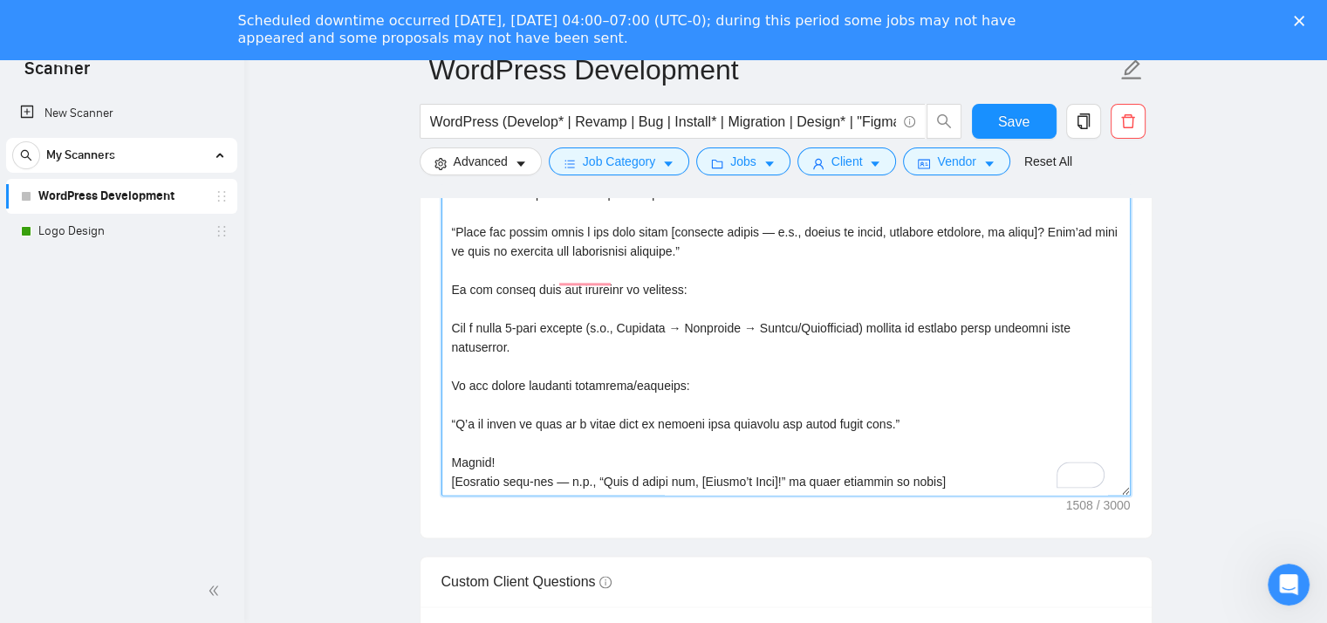
click at [504, 482] on textarea "Cover letter template:" at bounding box center [786, 299] width 689 height 393
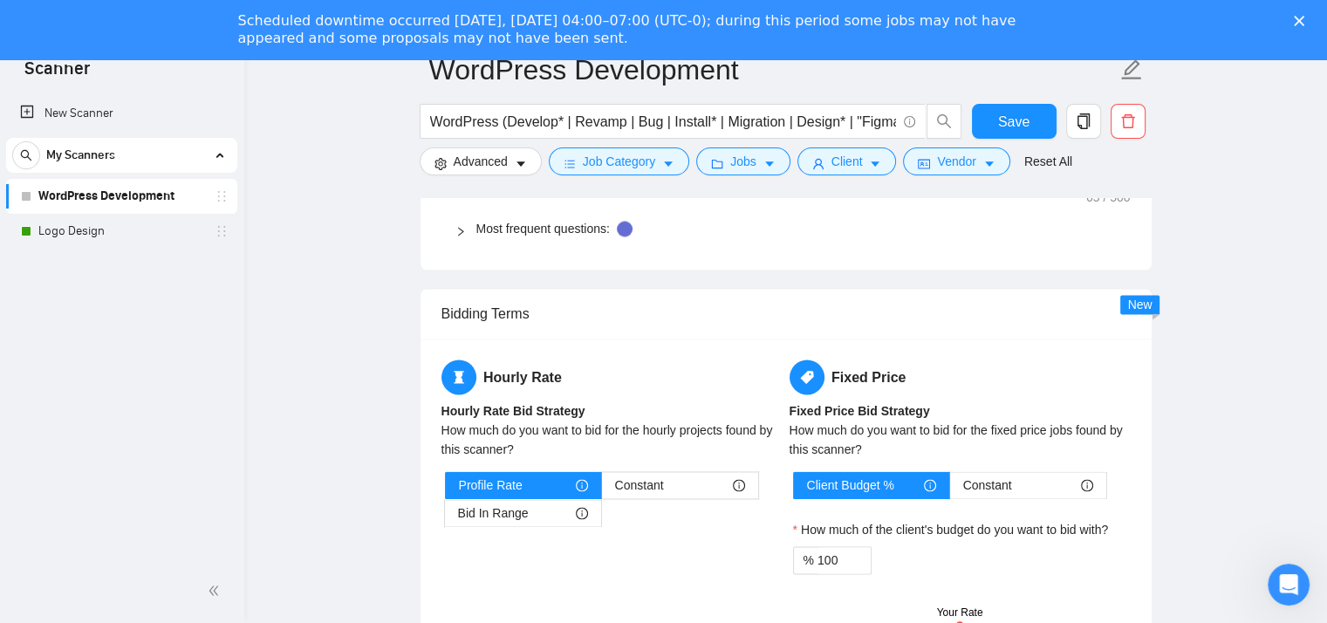
scroll to position [2909, 0]
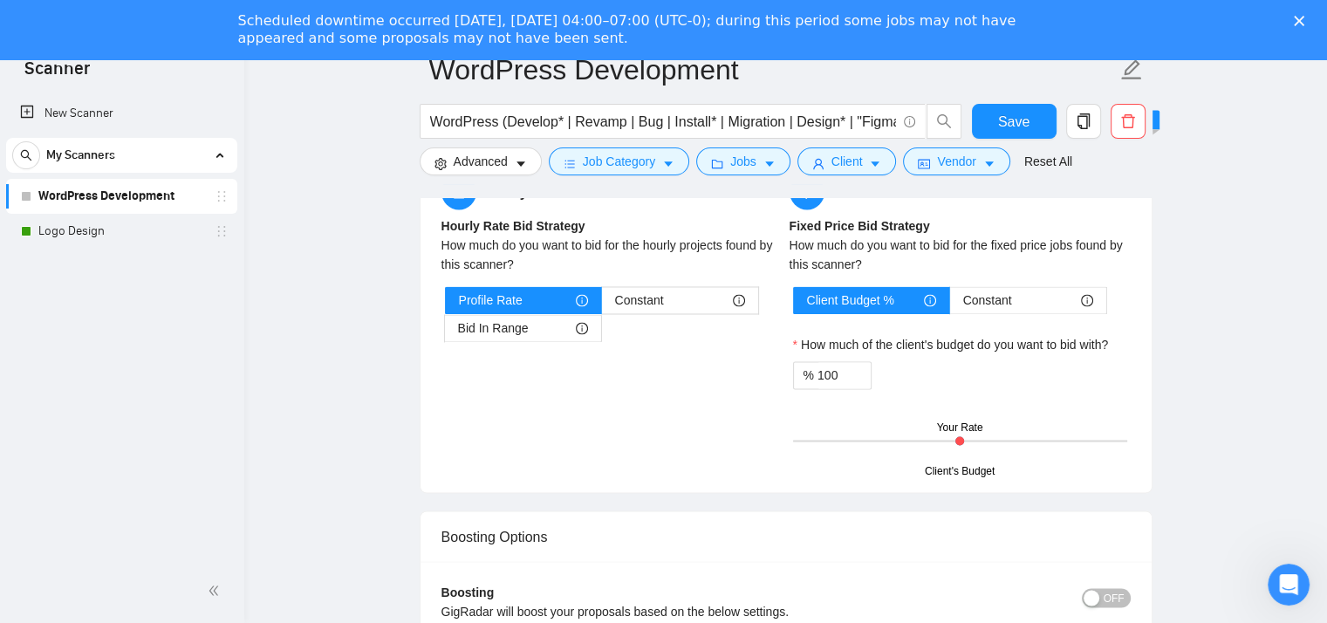
click at [1231, 288] on main "WordPress Development WordPress (Develop* | Revamp | Bug | Install* | Migration…" at bounding box center [785, 198] width 1027 height 5956
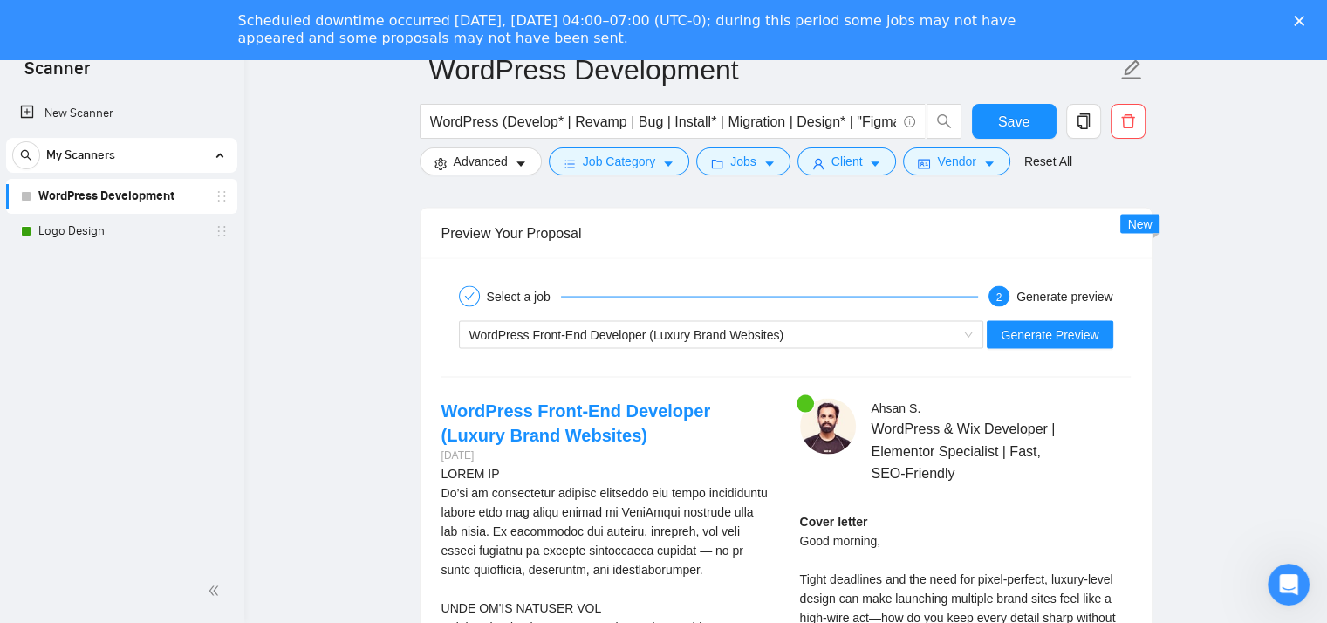
scroll to position [3491, 0]
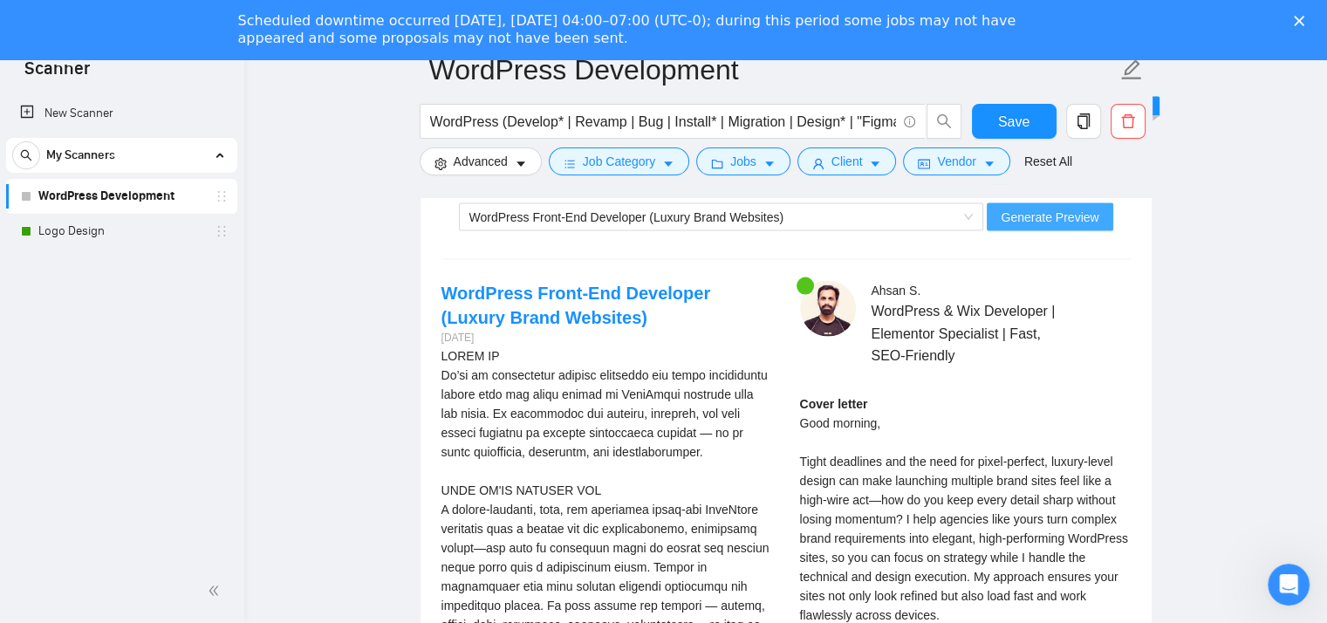
click at [1075, 216] on span "Generate Preview" at bounding box center [1050, 217] width 98 height 19
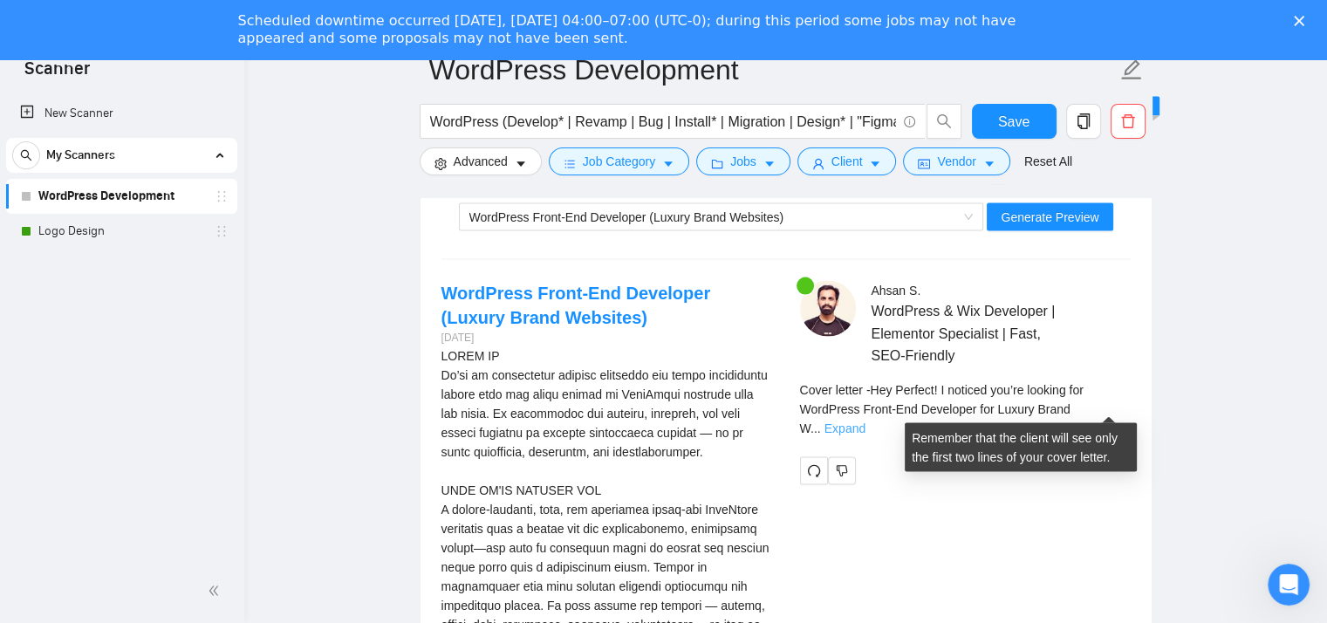
click at [866, 422] on link "Expand" at bounding box center [845, 429] width 41 height 14
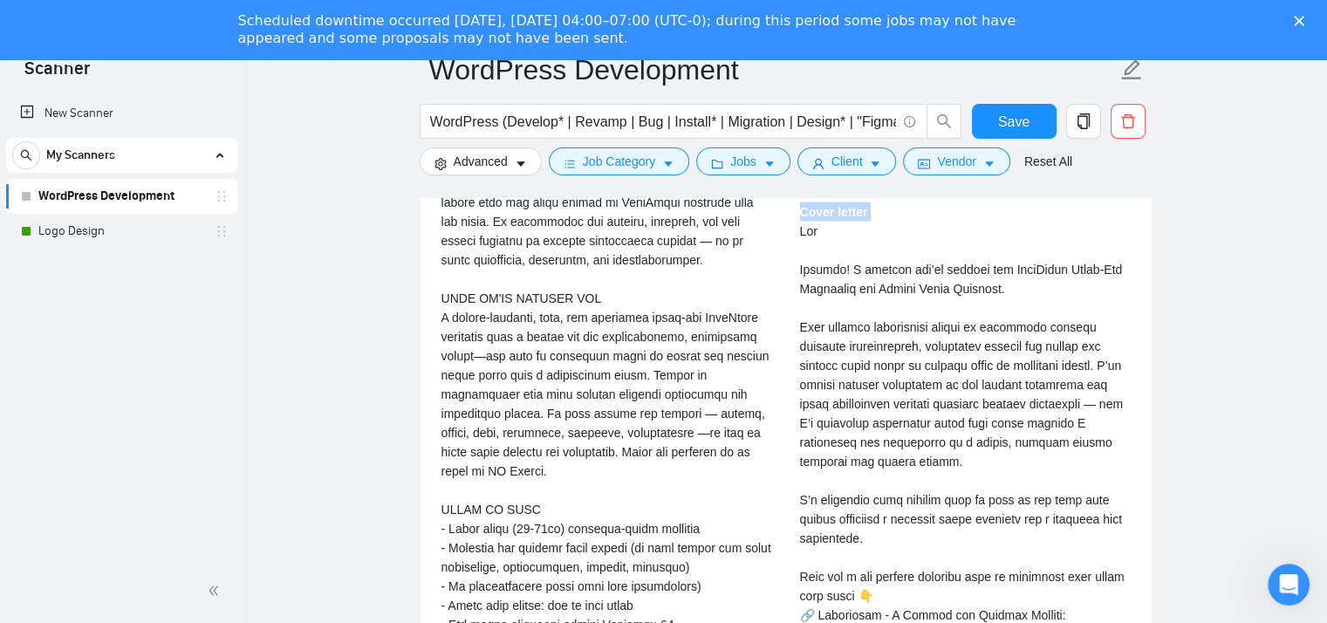
scroll to position [3650, 0]
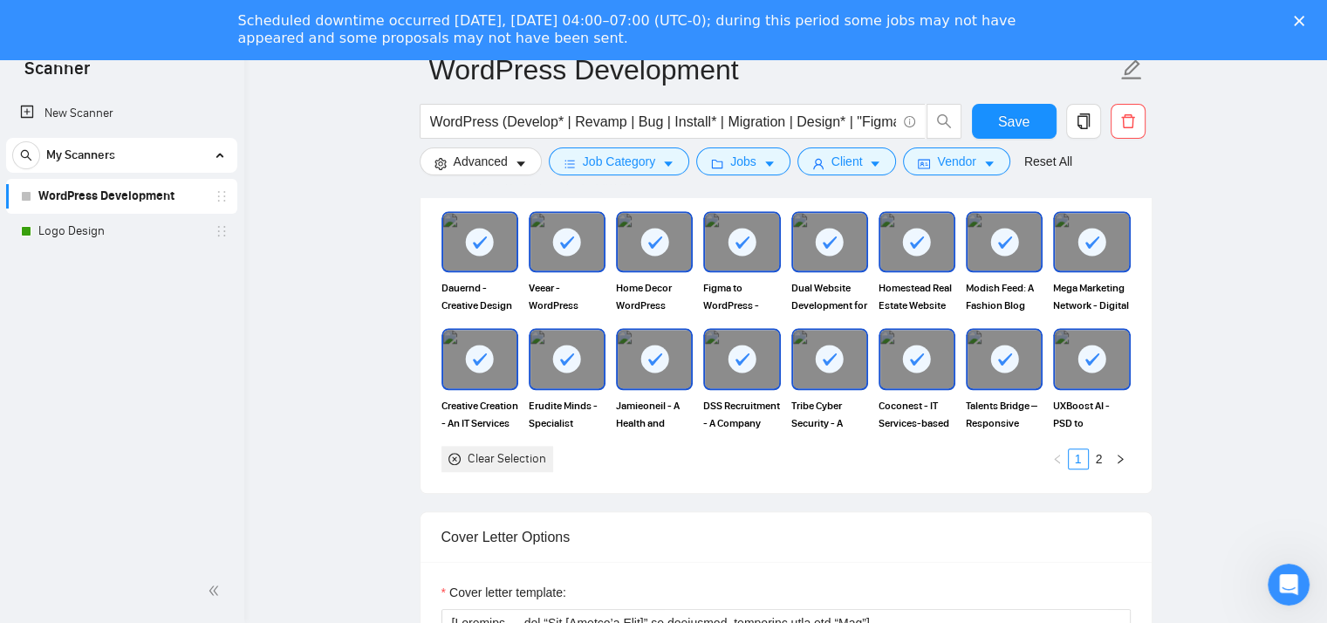
scroll to position [1672, 0]
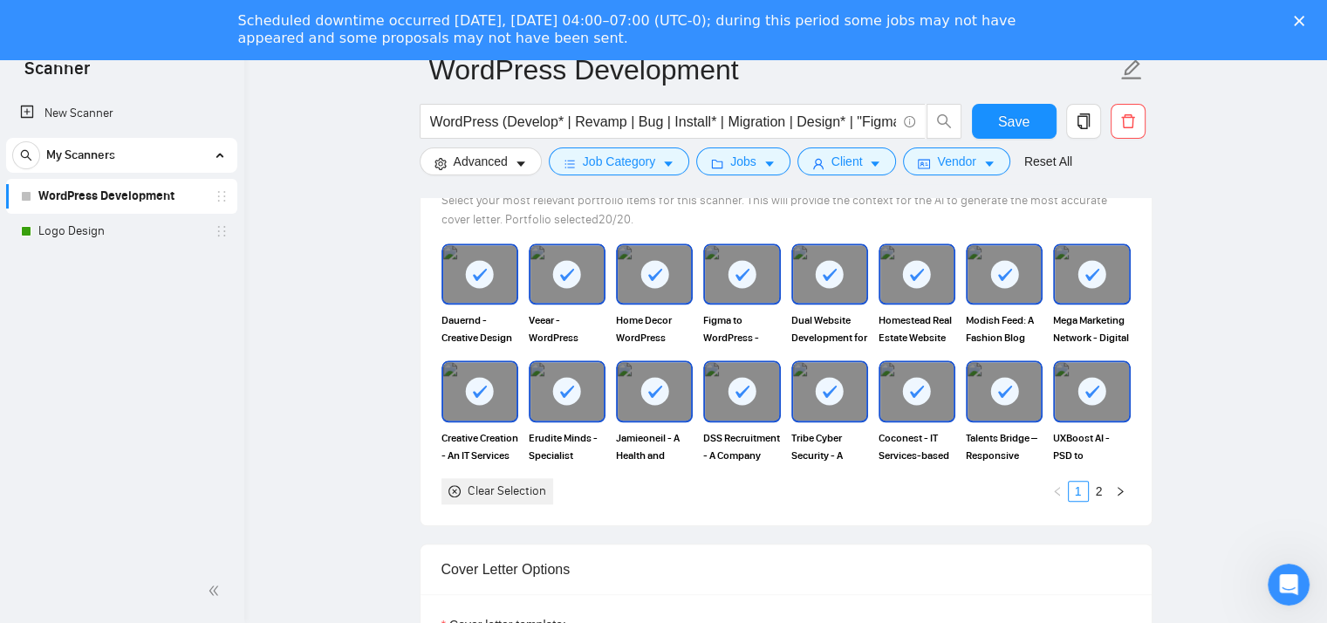
click at [489, 331] on span "Dauernd - Creative Design Agency WordPress Website" at bounding box center [480, 329] width 77 height 35
click at [482, 274] on img at bounding box center [479, 274] width 73 height 58
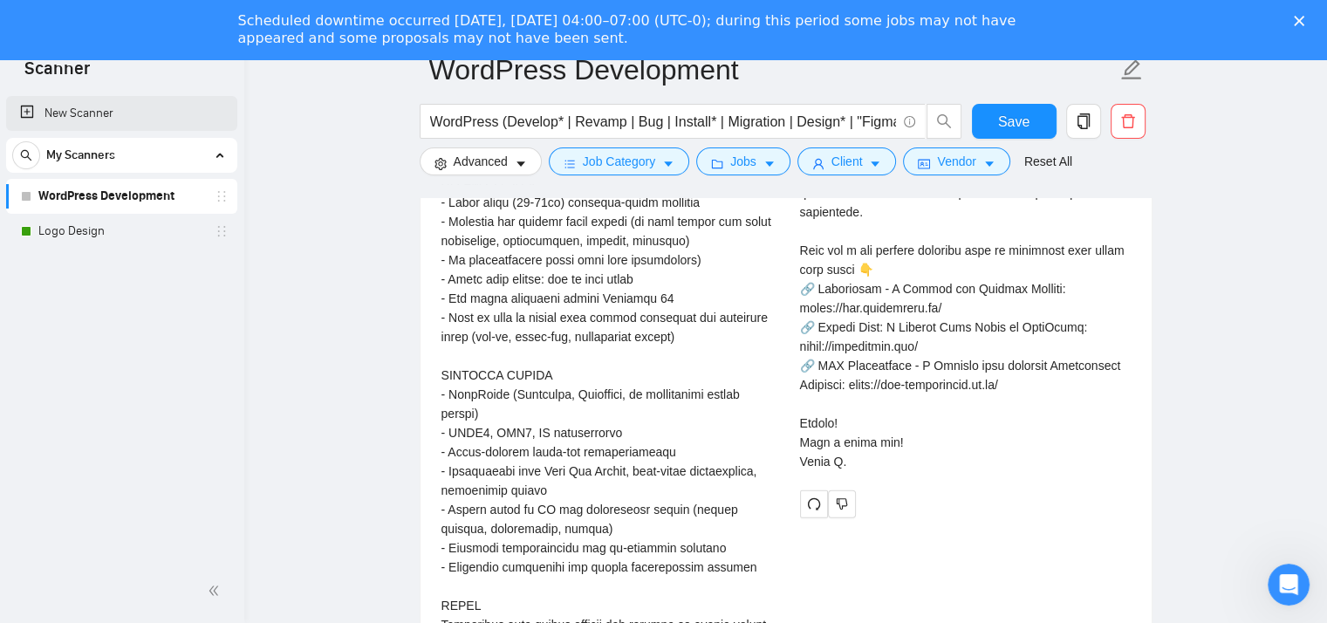
scroll to position [3882, 0]
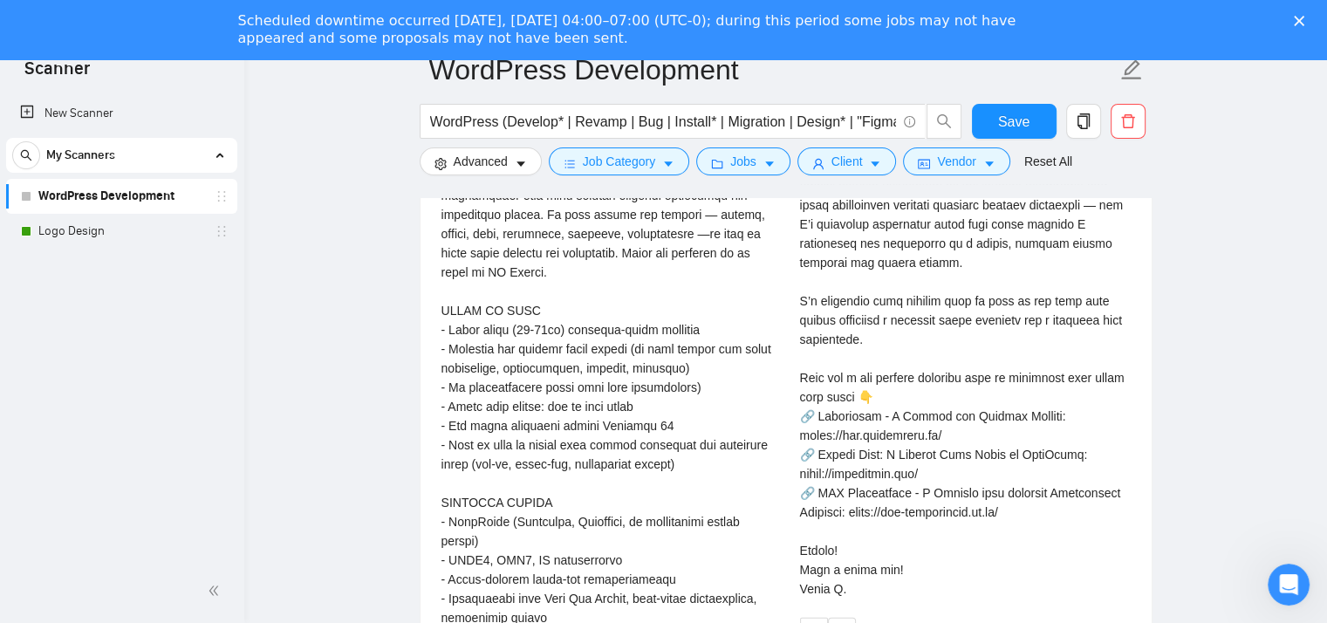
click at [843, 470] on div "Cover letter" at bounding box center [965, 300] width 331 height 595
click at [948, 470] on div "Cover letter" at bounding box center [965, 300] width 331 height 595
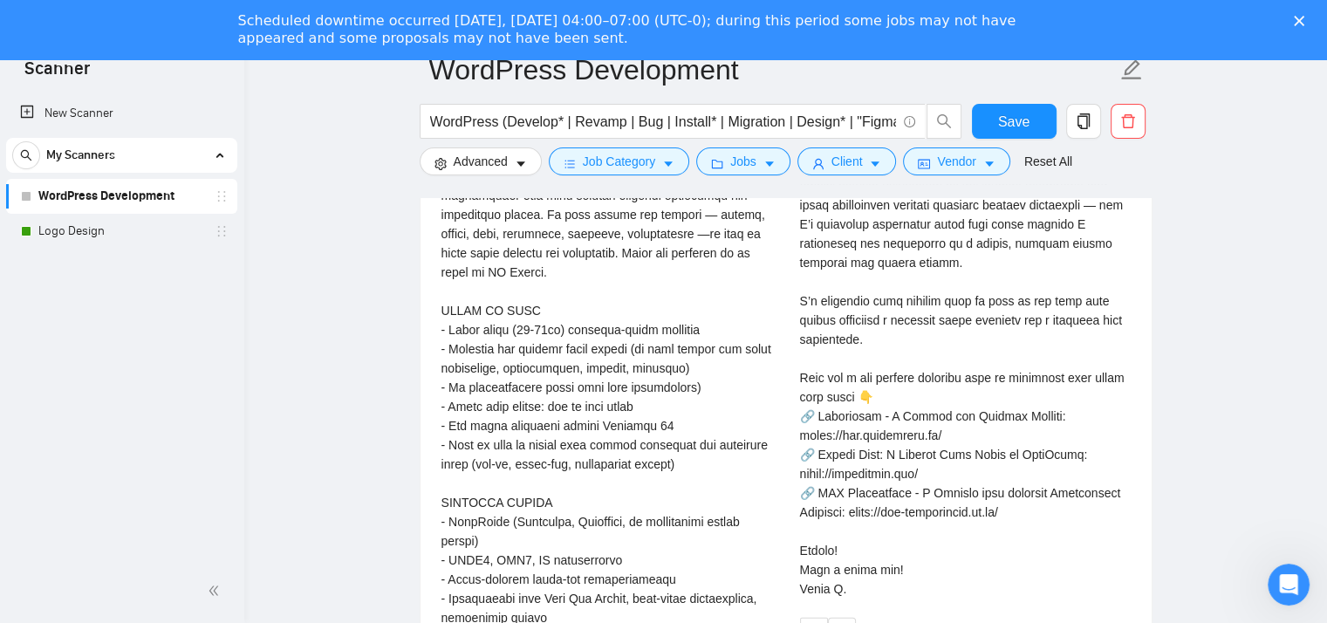
click at [932, 470] on div "Cover letter" at bounding box center [965, 300] width 331 height 595
drag, startPoint x: 902, startPoint y: 470, endPoint x: 869, endPoint y: 470, distance: 33.2
click at [888, 470] on div "Cover letter" at bounding box center [965, 300] width 331 height 595
click at [852, 470] on div "Cover letter" at bounding box center [965, 300] width 331 height 595
click at [824, 470] on div "Cover letter" at bounding box center [965, 300] width 331 height 595
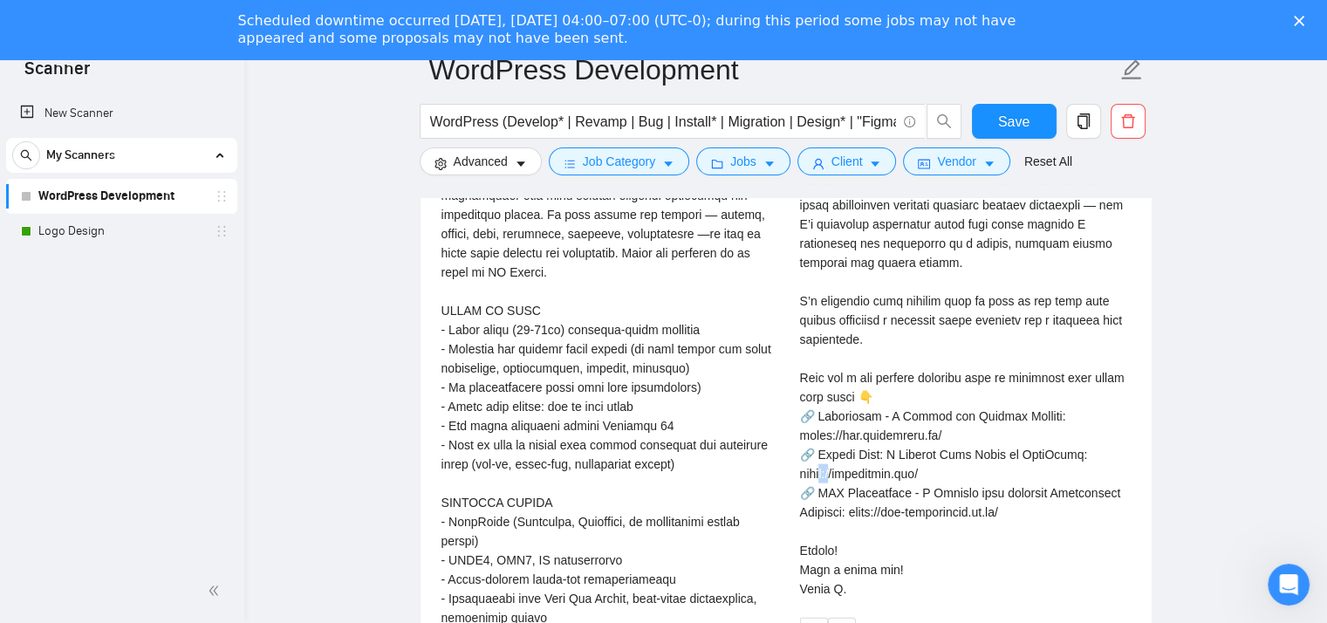
click at [824, 470] on div "Cover letter" at bounding box center [965, 300] width 331 height 595
click at [810, 470] on div "Cover letter" at bounding box center [965, 300] width 331 height 595
drag, startPoint x: 800, startPoint y: 471, endPoint x: 890, endPoint y: 474, distance: 89.9
click at [876, 474] on div "Cover letter" at bounding box center [965, 300] width 331 height 595
click at [910, 474] on div "Cover letter" at bounding box center [965, 300] width 331 height 595
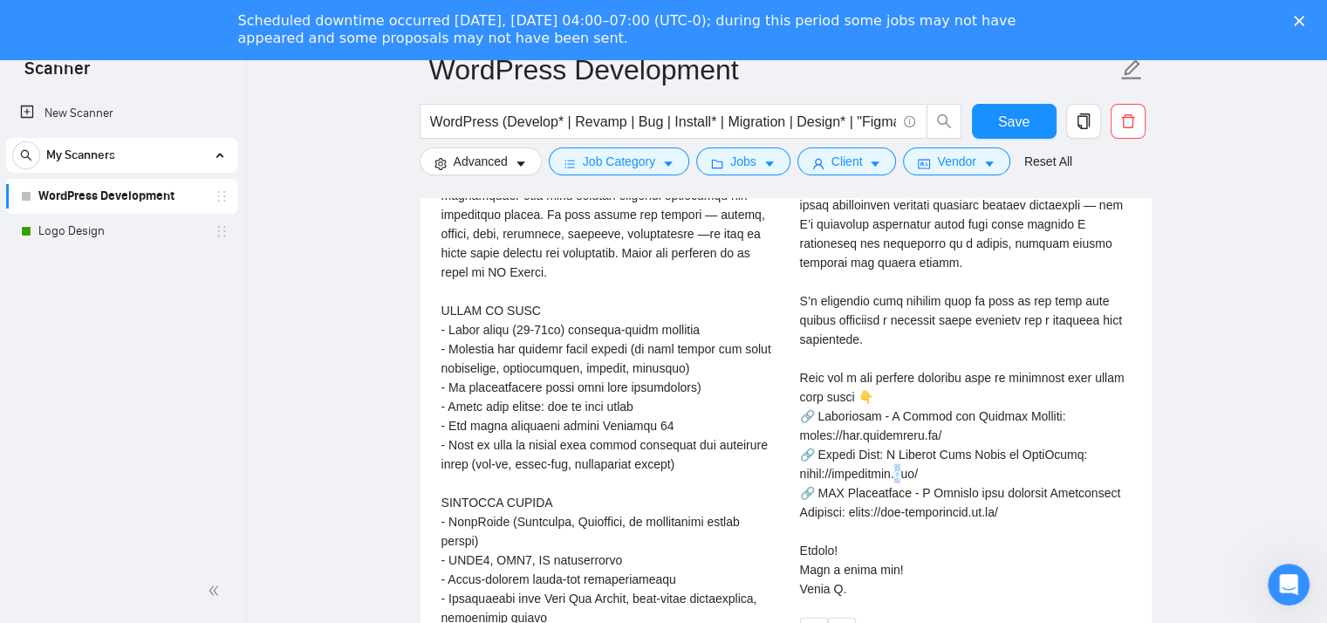
click at [914, 472] on div "Cover letter" at bounding box center [965, 300] width 331 height 595
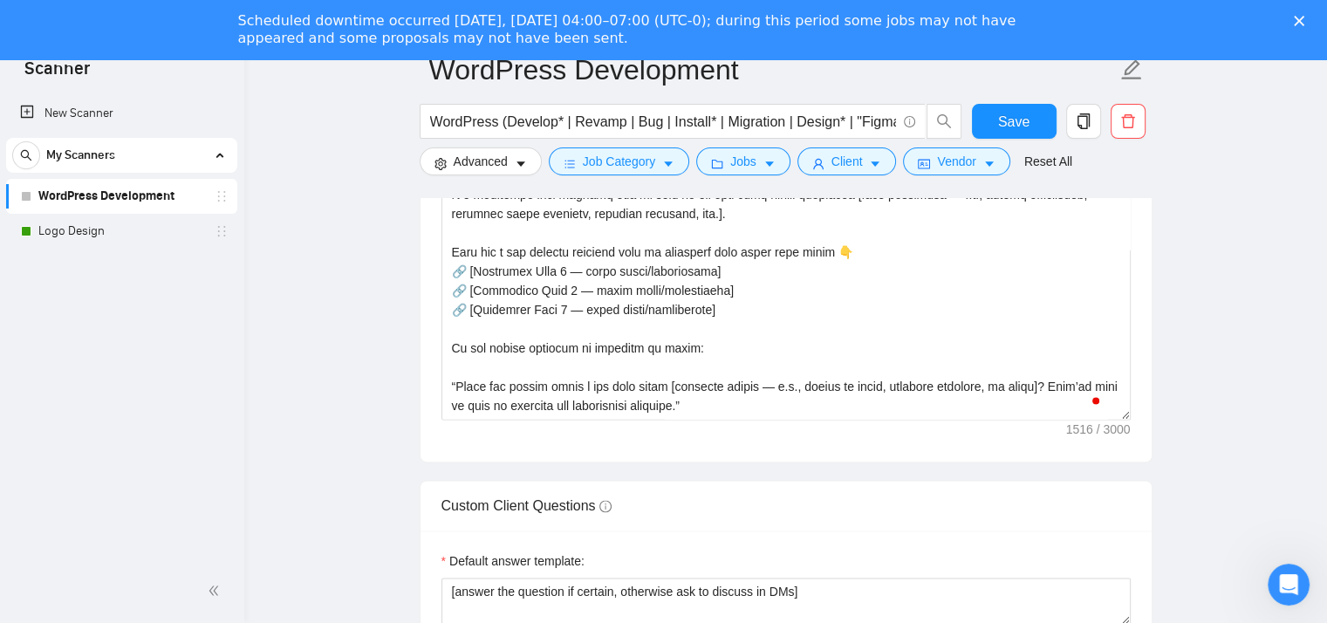
scroll to position [2253, 0]
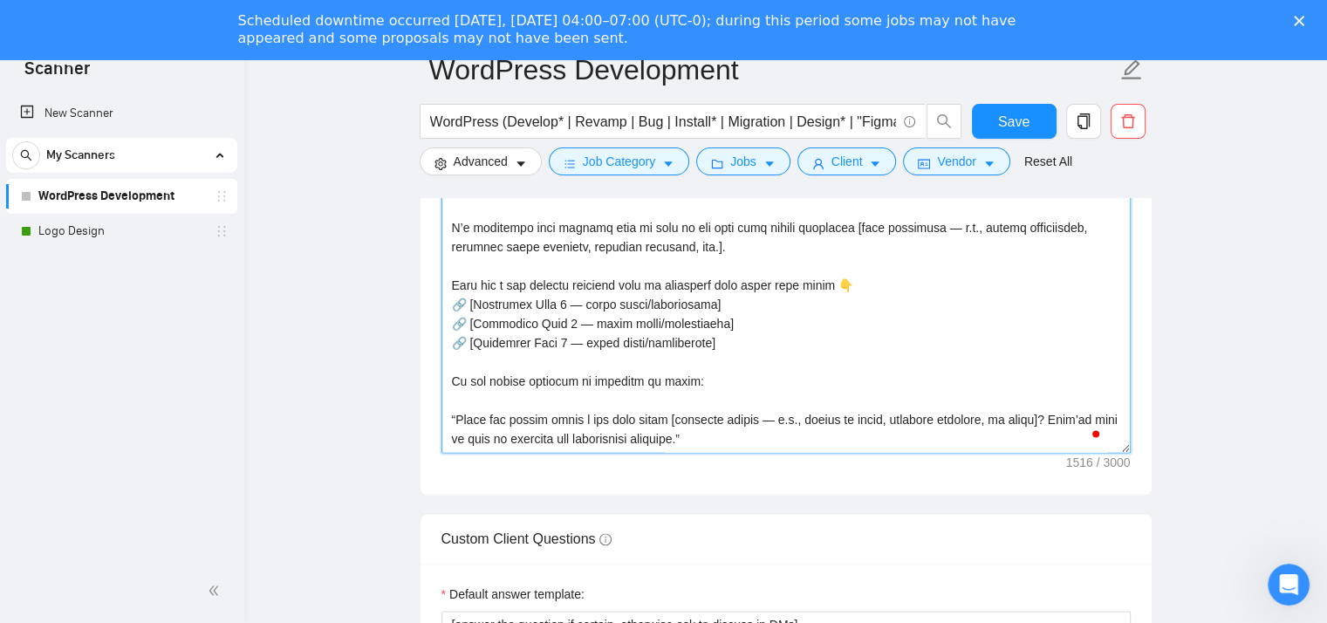
click at [799, 328] on textarea "Cover letter template:" at bounding box center [786, 256] width 689 height 393
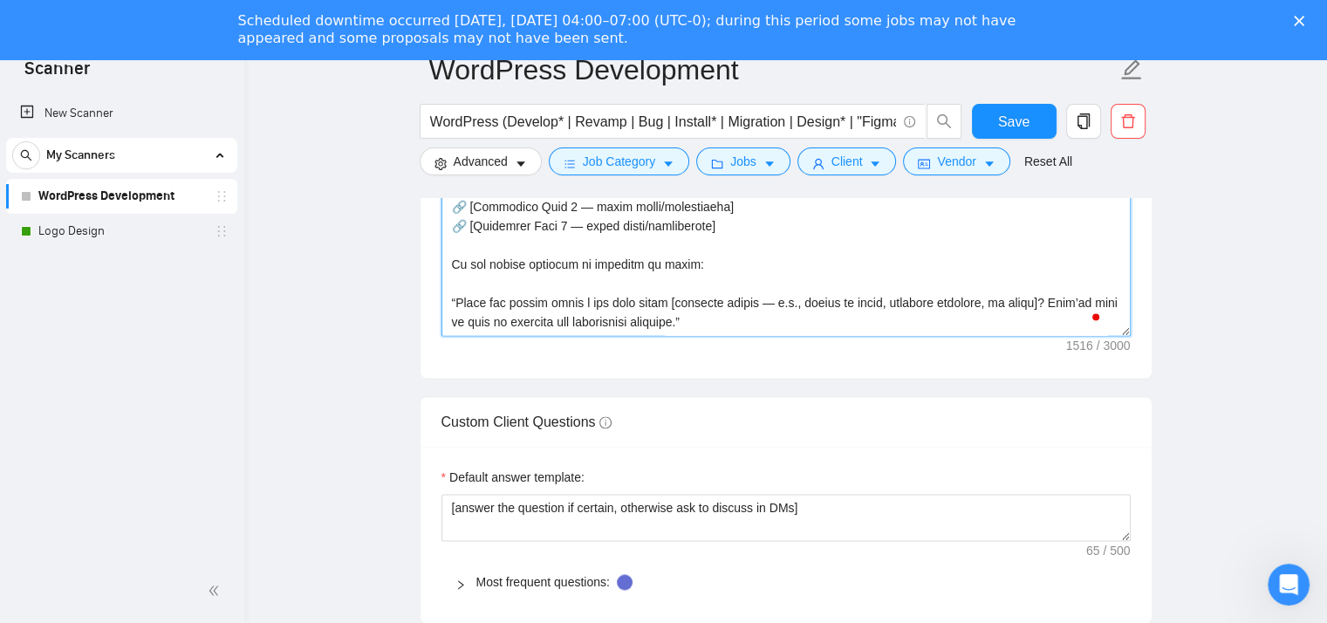
scroll to position [2136, 0]
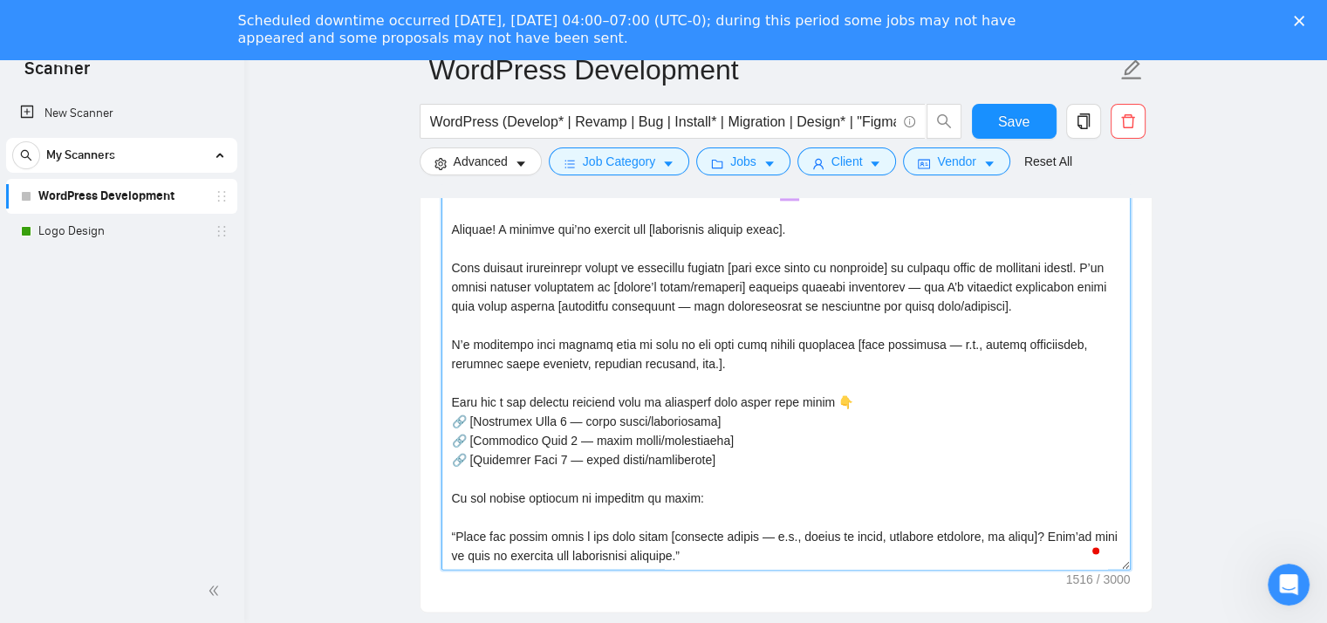
click at [552, 289] on textarea "Cover letter template:" at bounding box center [786, 373] width 689 height 393
type textarea "[Greeting — use “Hey [Client’s Name]” if available, otherwise just say “Hey”] P…"
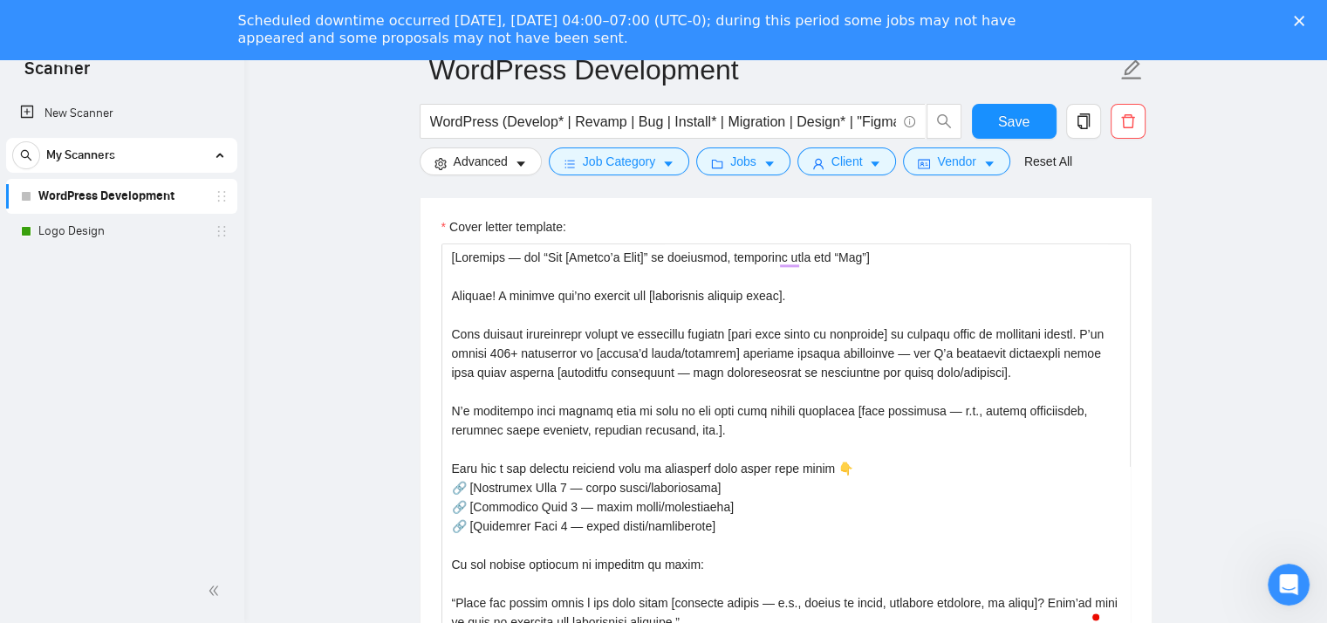
scroll to position [1904, 0]
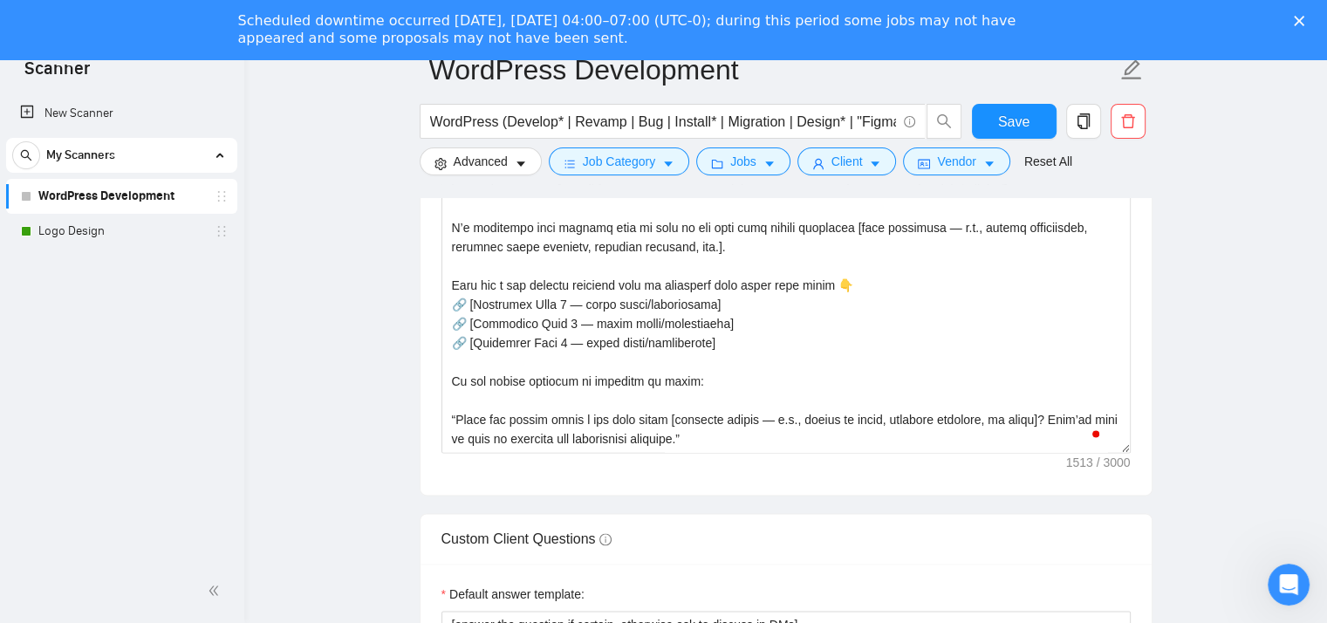
scroll to position [2136, 0]
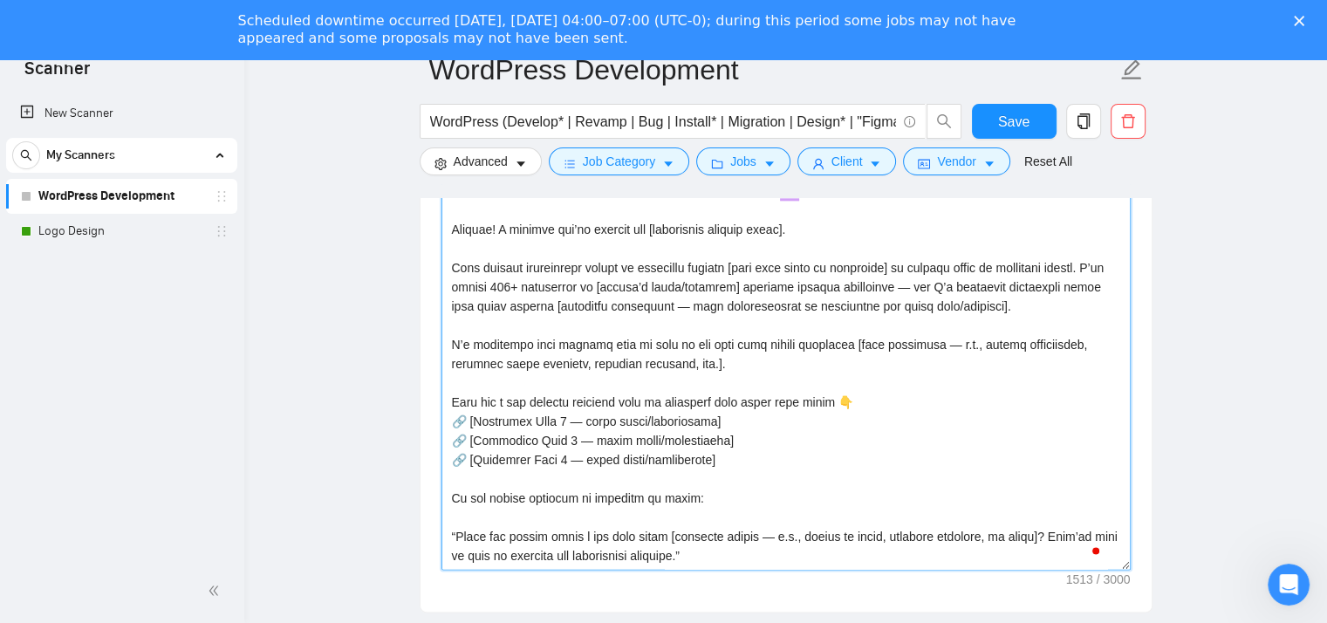
click at [765, 226] on textarea "Cover letter template:" at bounding box center [786, 373] width 689 height 393
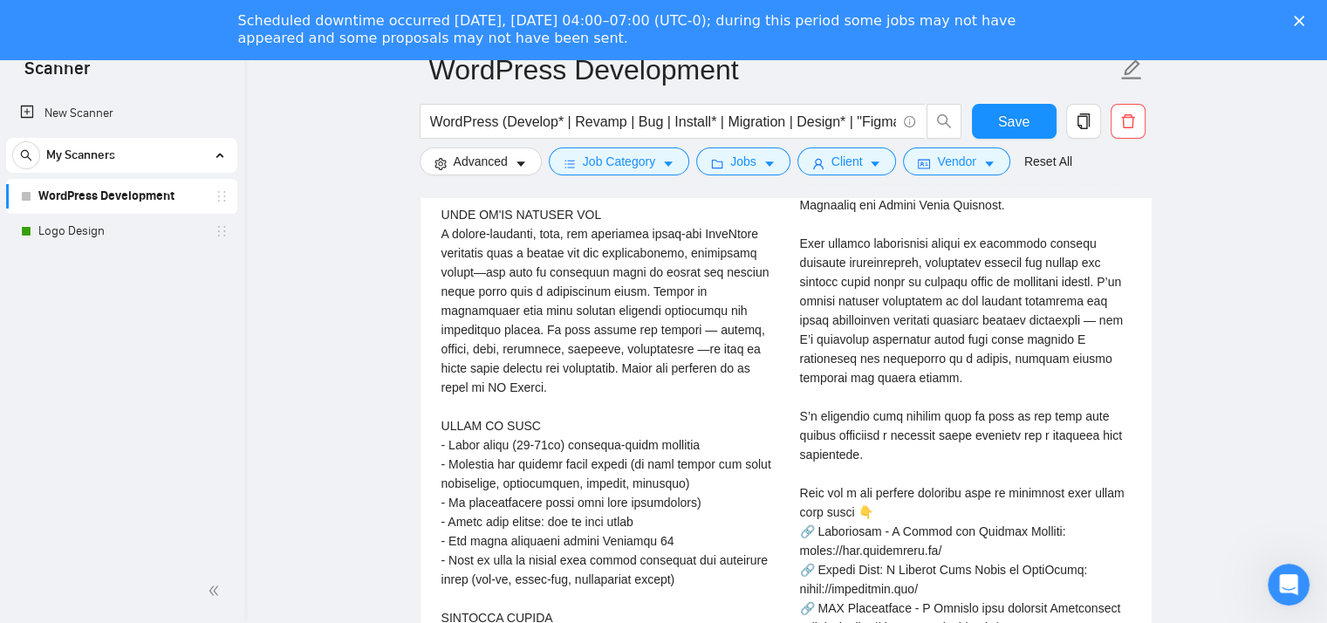
scroll to position [3650, 0]
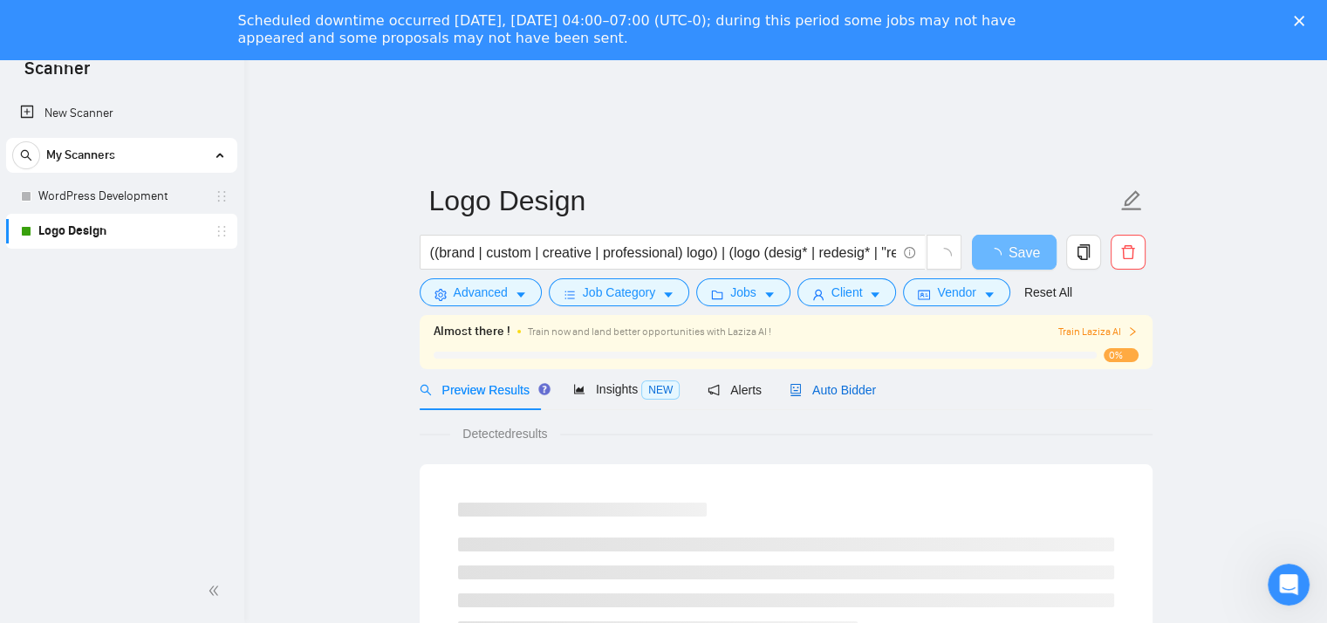
click at [839, 390] on span "Auto Bidder" at bounding box center [833, 390] width 86 height 14
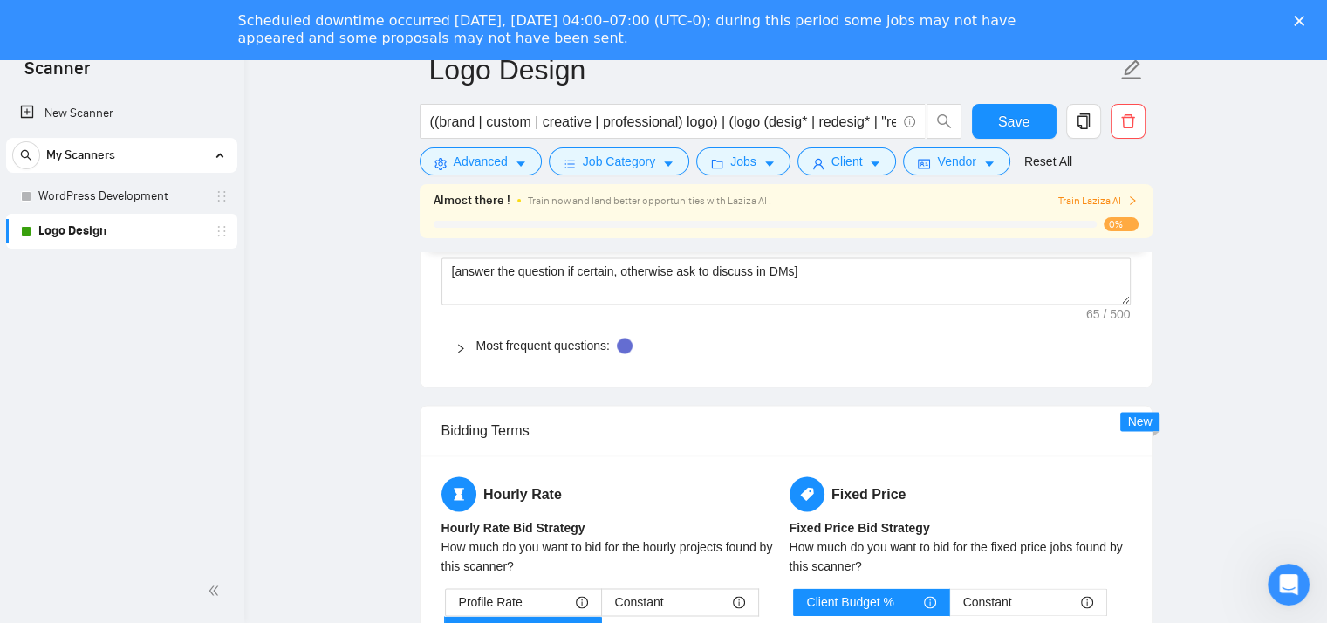
scroll to position [2560, 0]
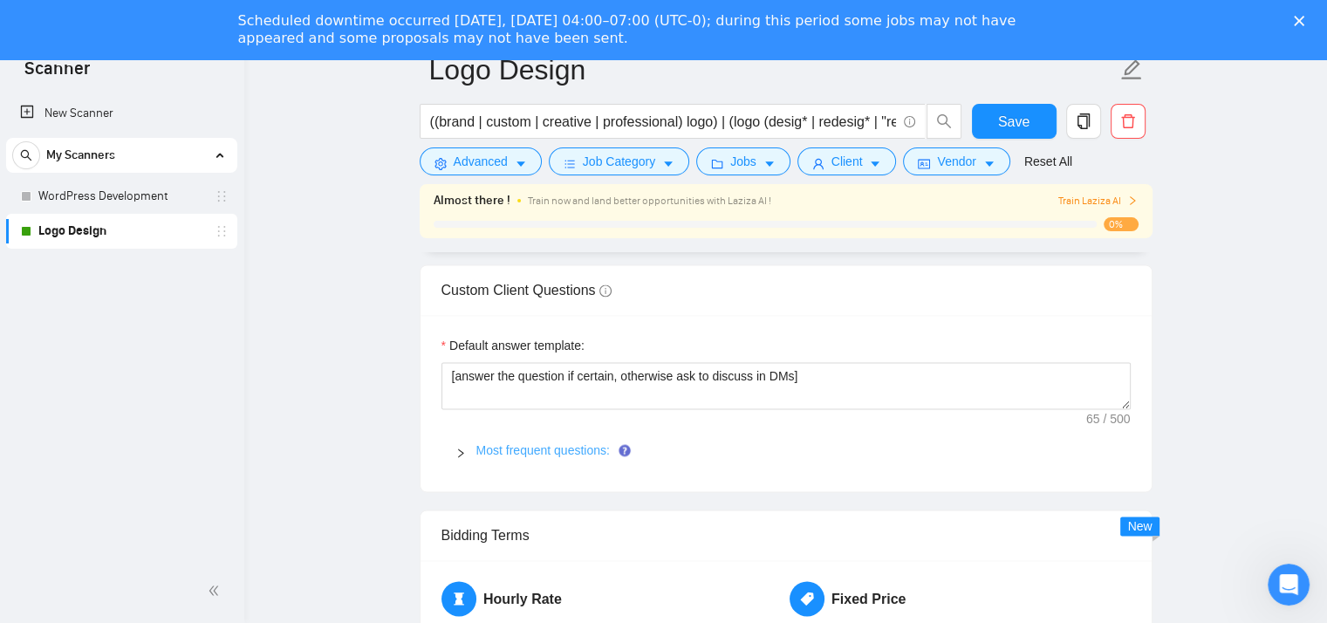
click at [581, 443] on link "Most frequent questions:" at bounding box center [544, 450] width 134 height 14
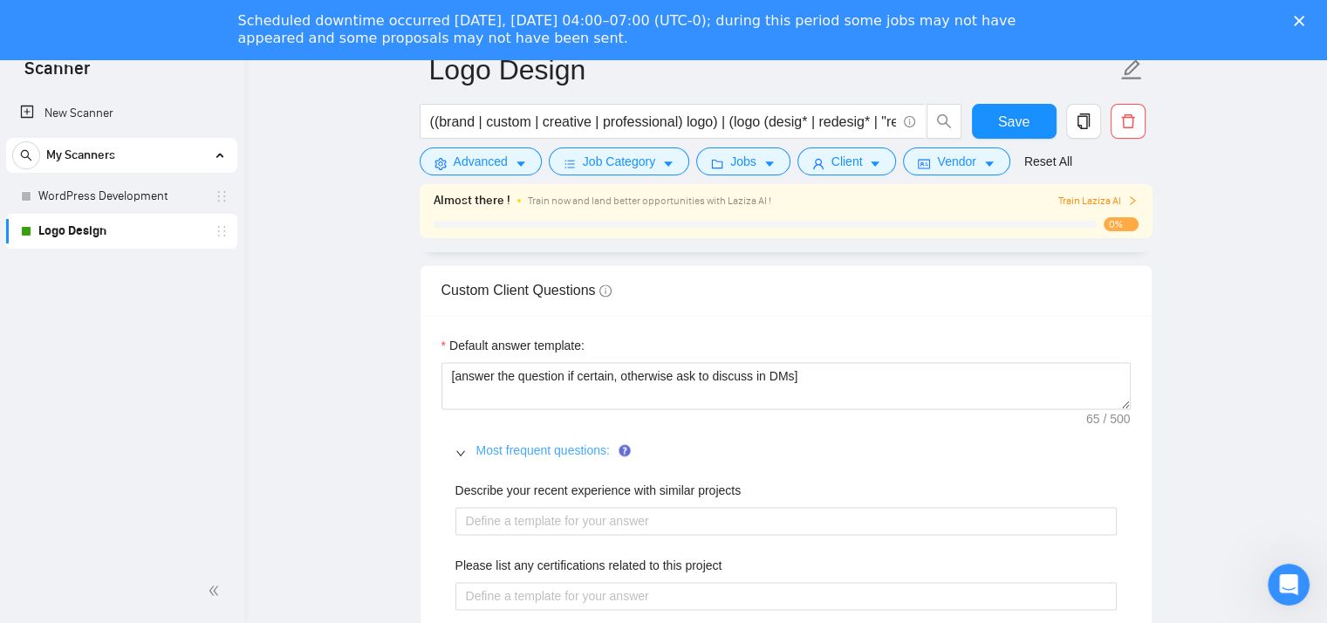
click at [581, 443] on link "Most frequent questions:" at bounding box center [544, 450] width 134 height 14
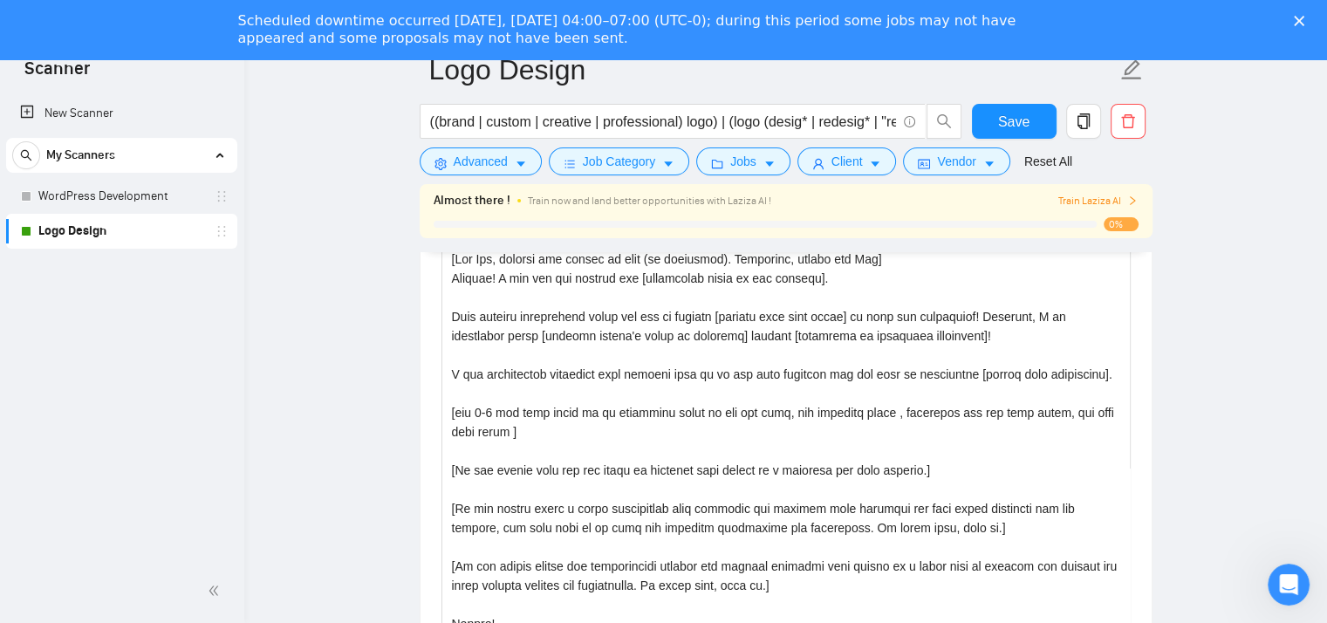
scroll to position [2095, 0]
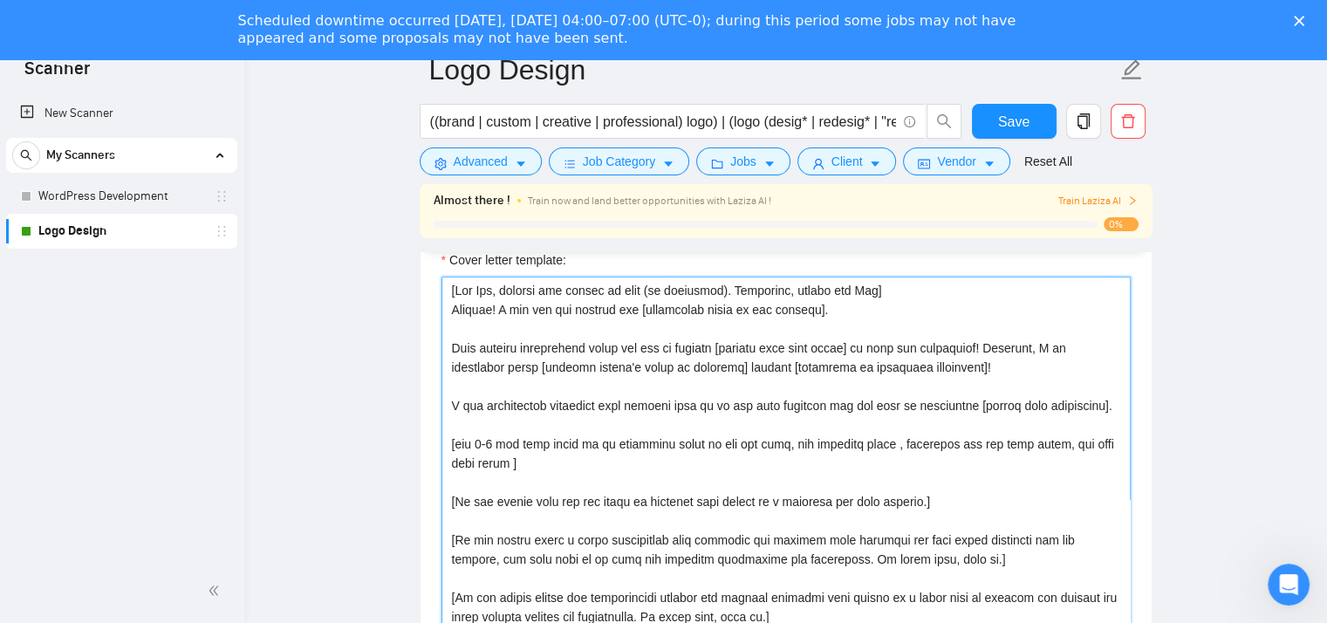
click at [656, 340] on textarea "Cover letter template:" at bounding box center [786, 473] width 689 height 393
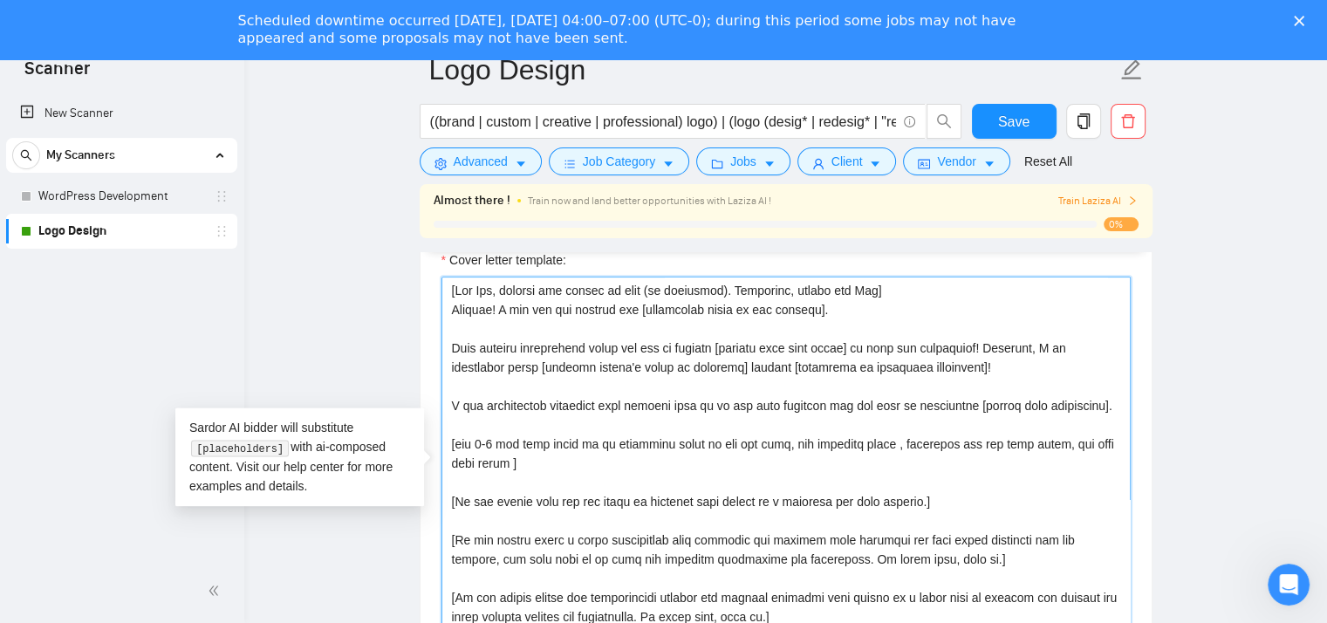
click at [656, 334] on textarea "Cover letter template:" at bounding box center [786, 473] width 689 height 393
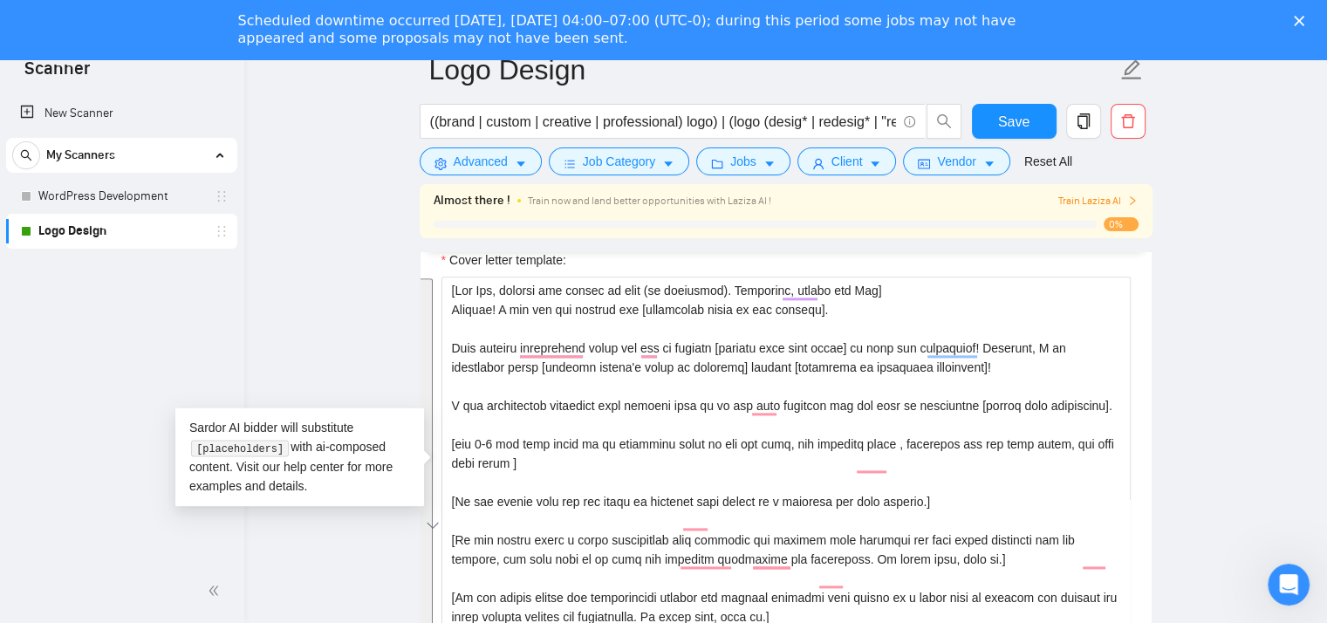
click at [322, 333] on main "Logo Design ((brand | custom | creative | professional) logo) | (logo (desig* |…" at bounding box center [785, 422] width 1027 height 4774
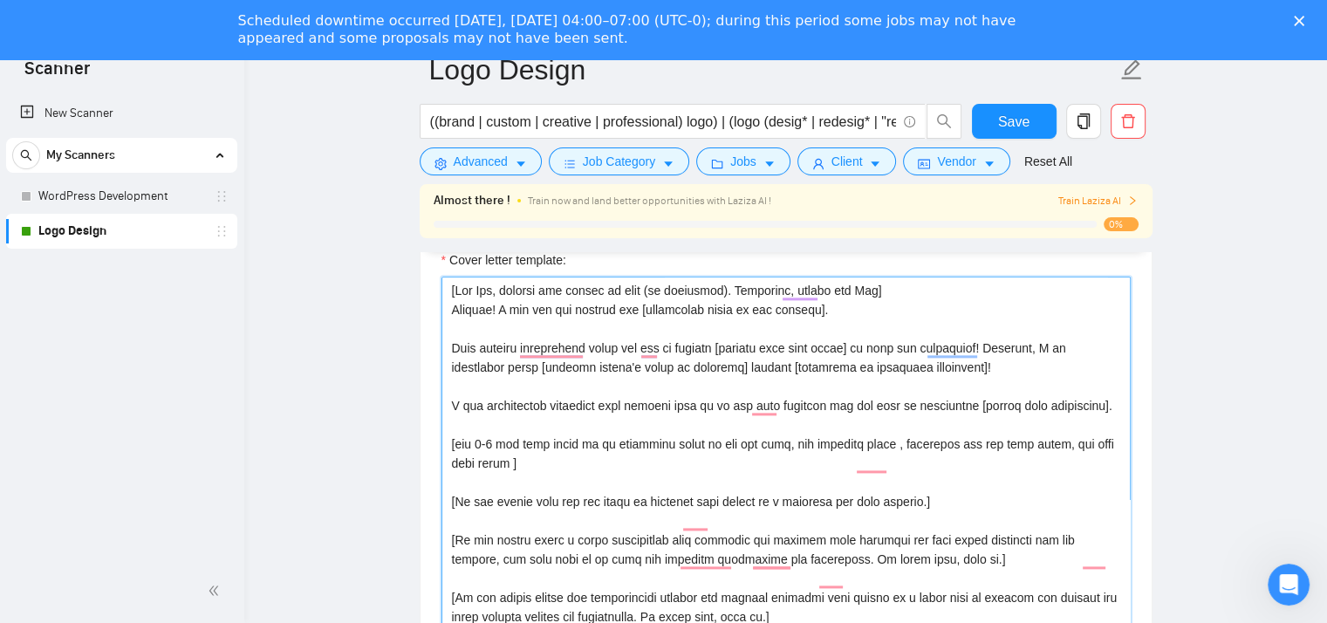
click at [558, 424] on textarea "Cover letter template:" at bounding box center [786, 473] width 689 height 393
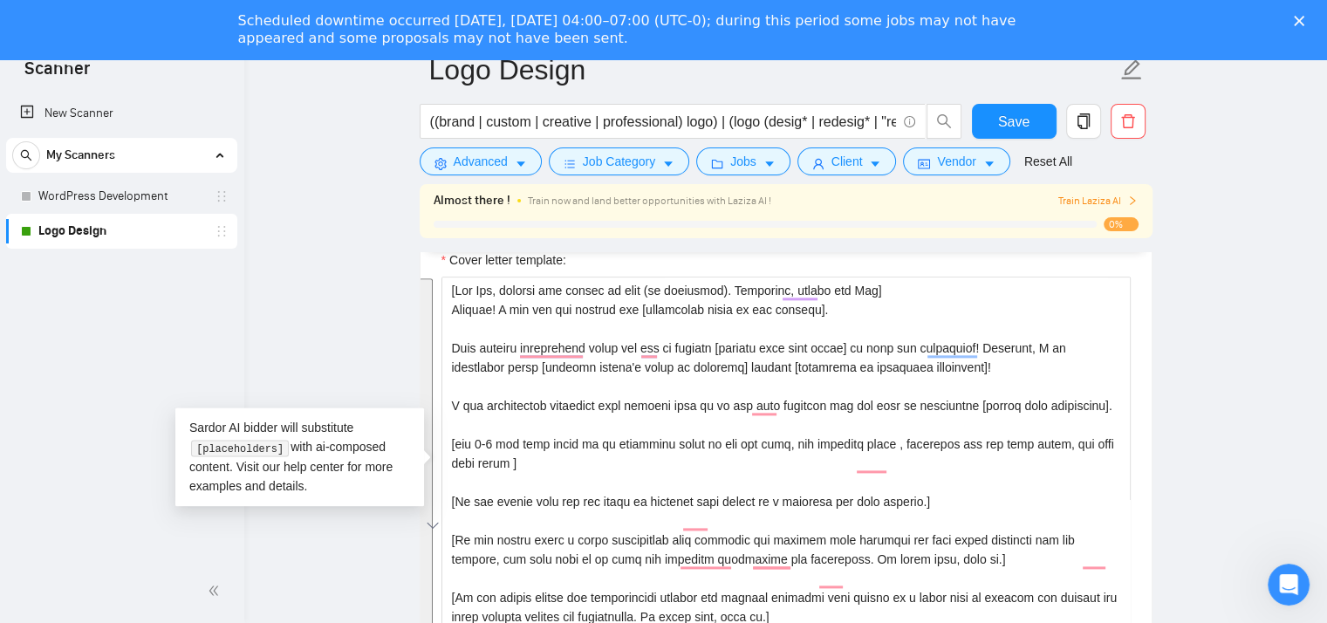
click at [286, 292] on main "Logo Design ((brand | custom | creative | professional) logo) | (logo (desig* |…" at bounding box center [785, 422] width 1027 height 4774
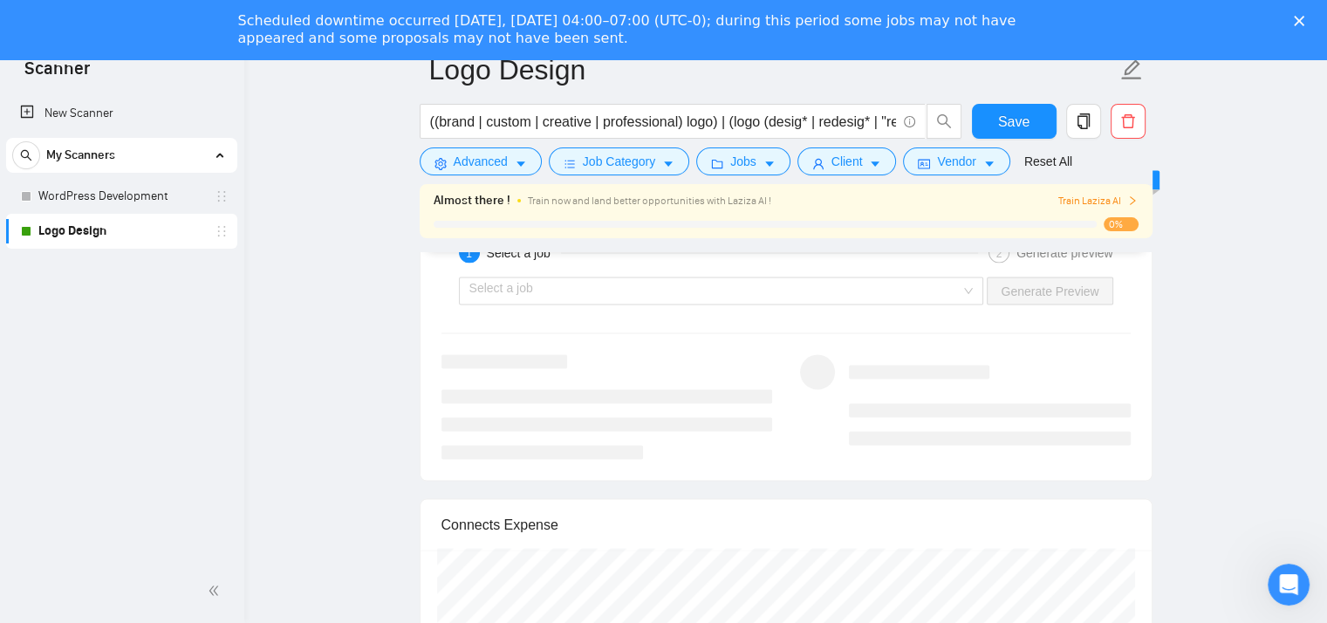
scroll to position [3491, 0]
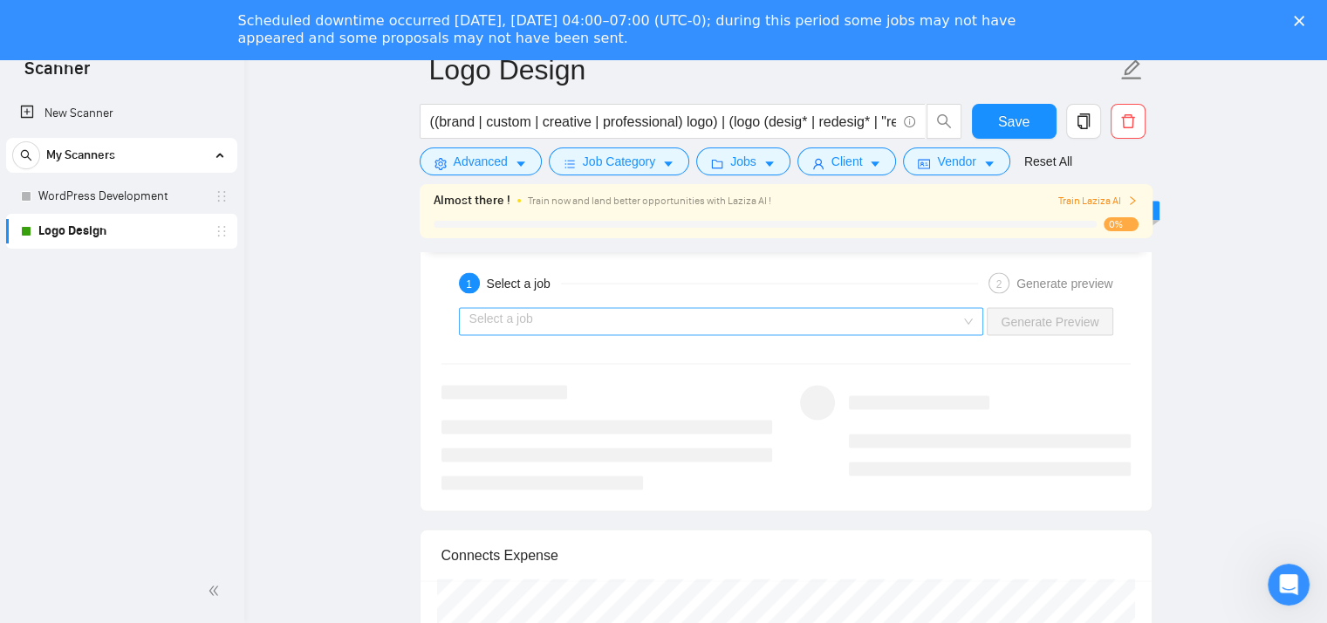
click at [699, 325] on input "search" at bounding box center [716, 322] width 492 height 26
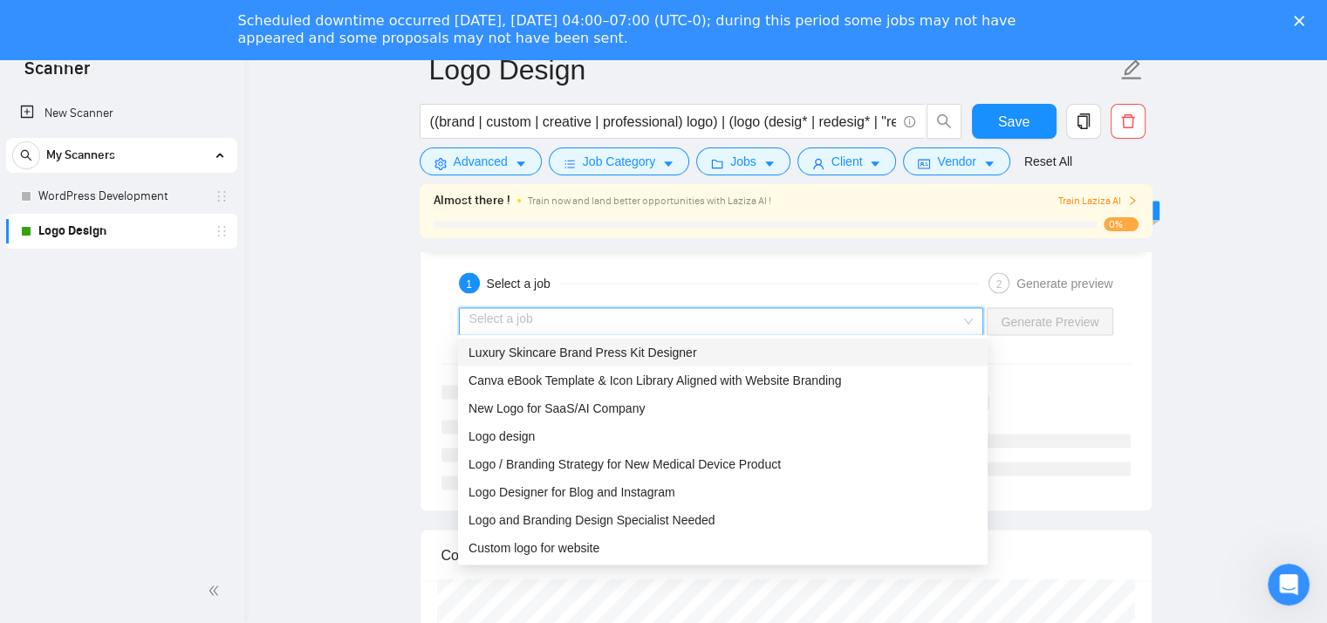
click at [666, 356] on span "Luxury Skincare Brand Press Kit Designer" at bounding box center [583, 353] width 228 height 14
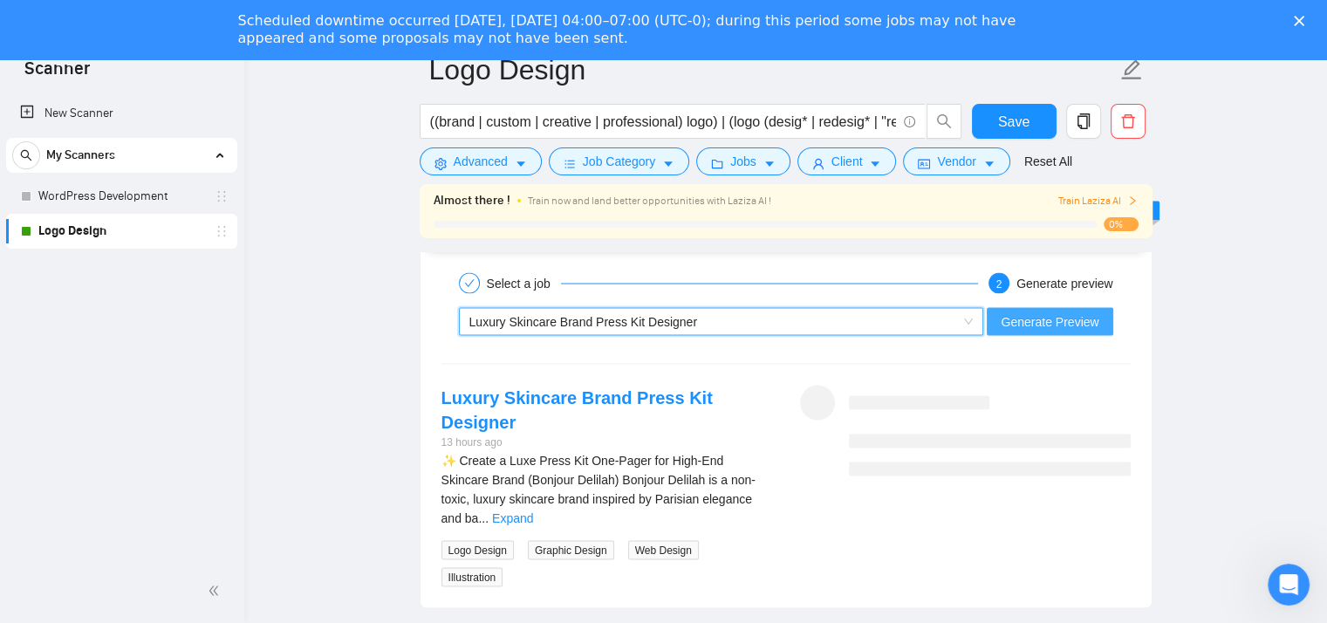
click at [1054, 330] on button "Generate Preview" at bounding box center [1050, 322] width 126 height 28
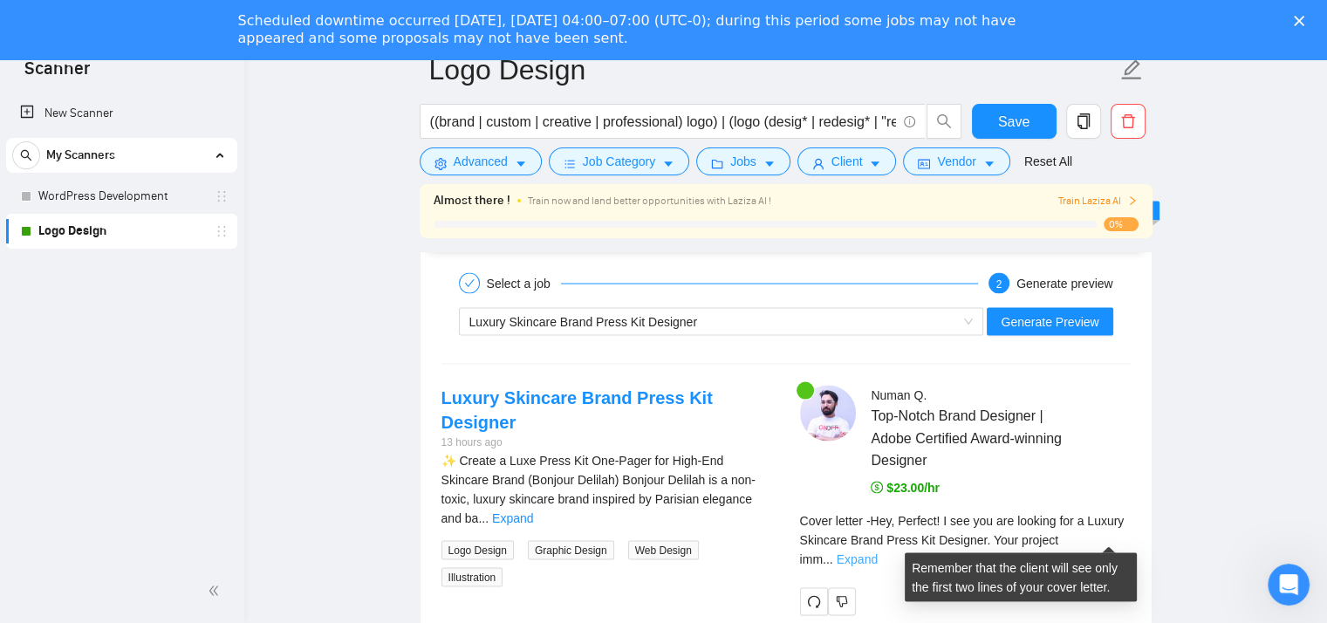
click at [878, 552] on link "Expand" at bounding box center [857, 559] width 41 height 14
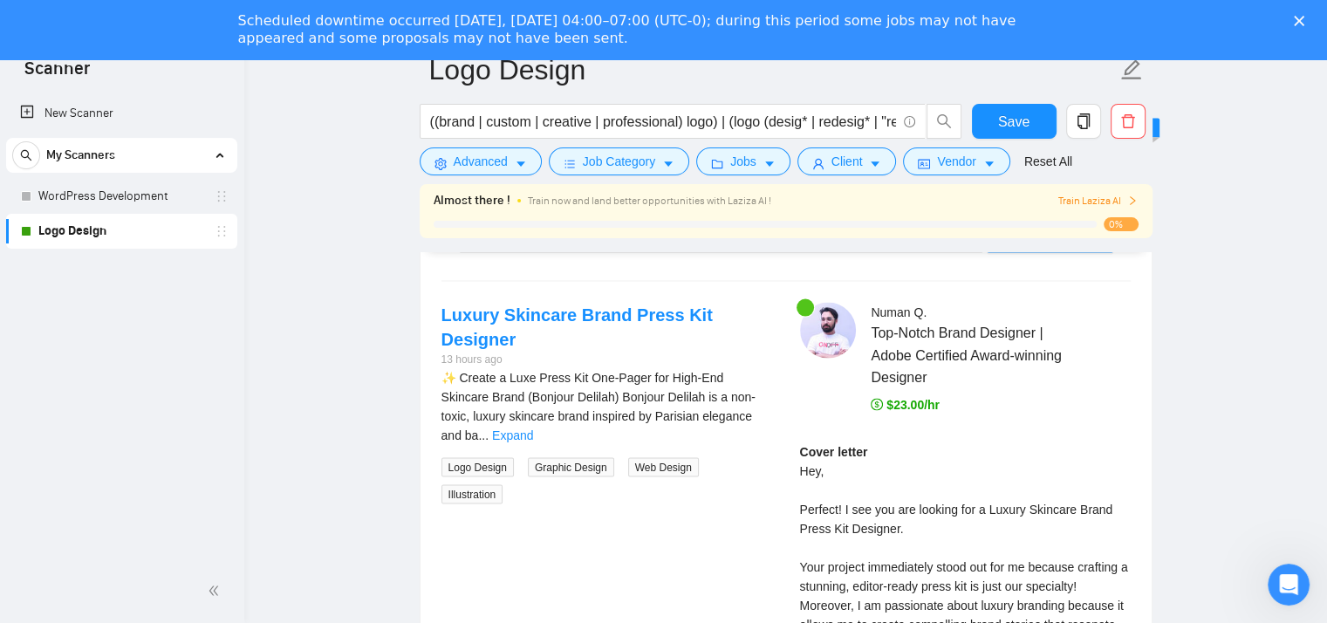
scroll to position [3607, 0]
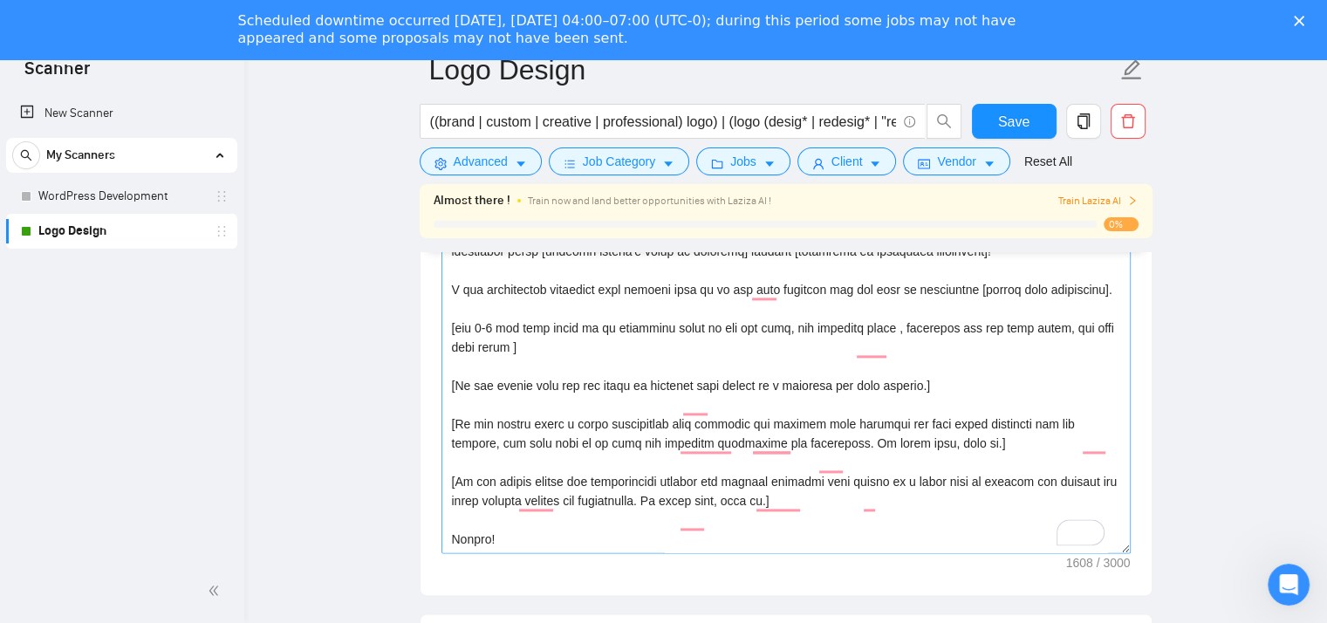
scroll to position [0, 0]
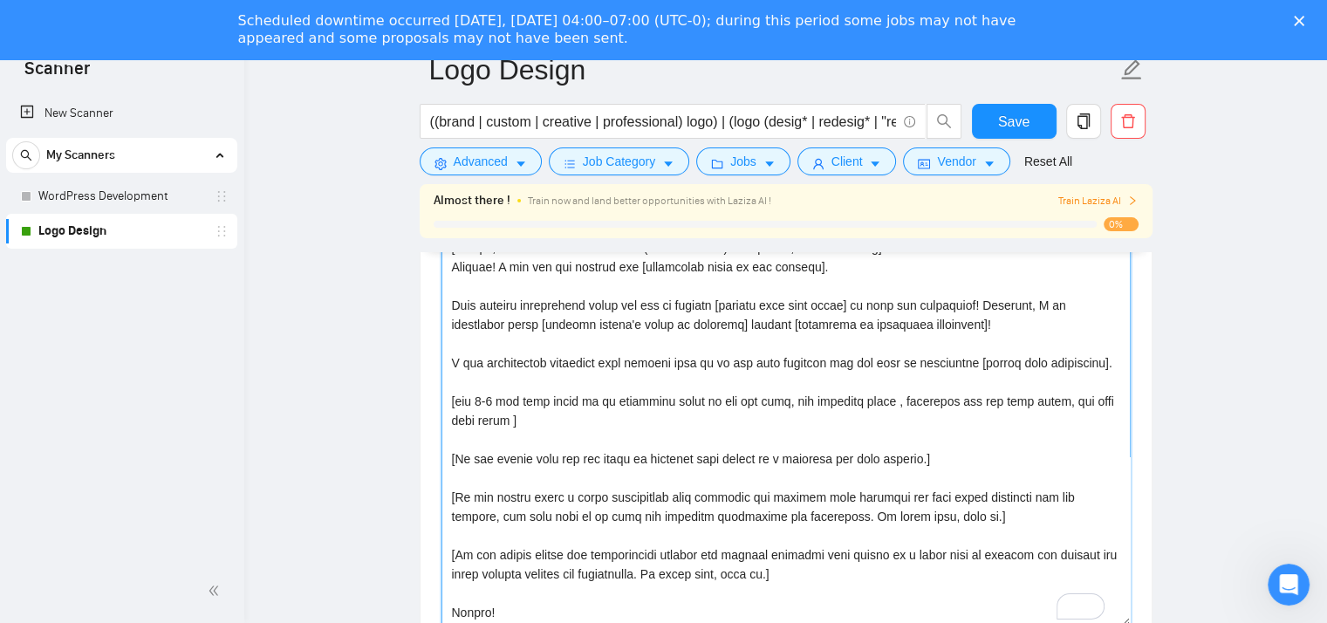
type textarea "[Say Hey, address the client by name (if available). Otherwise, simply say Hey]…"
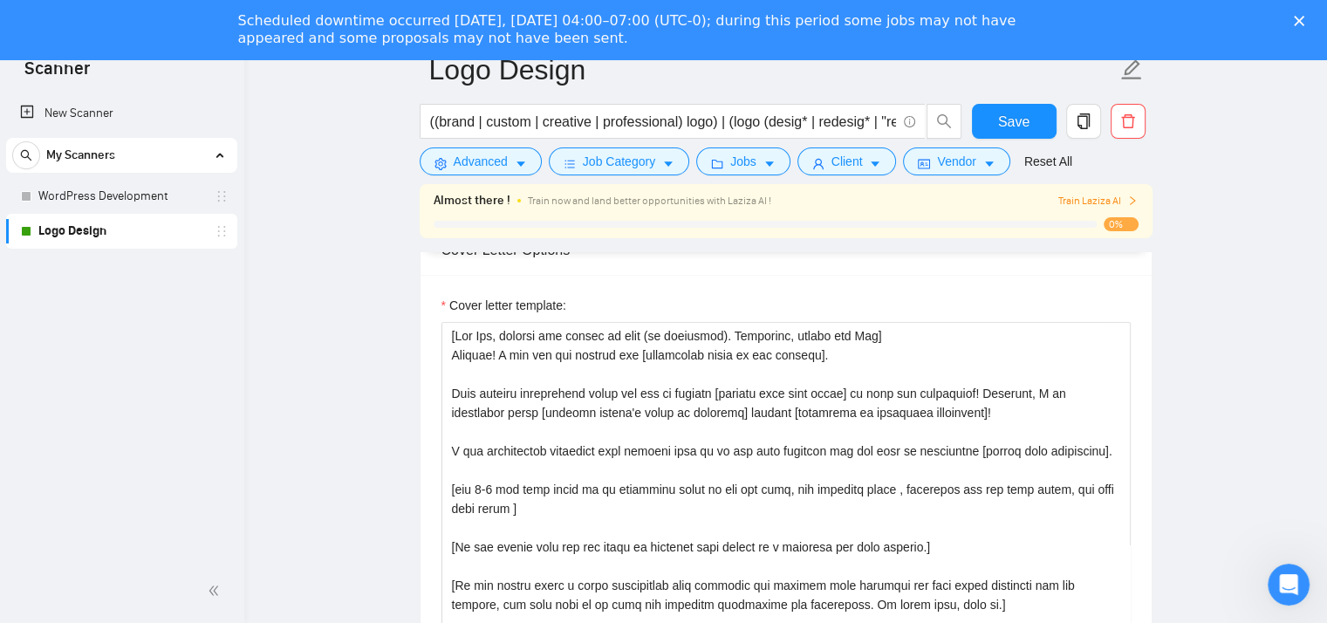
scroll to position [2021, 0]
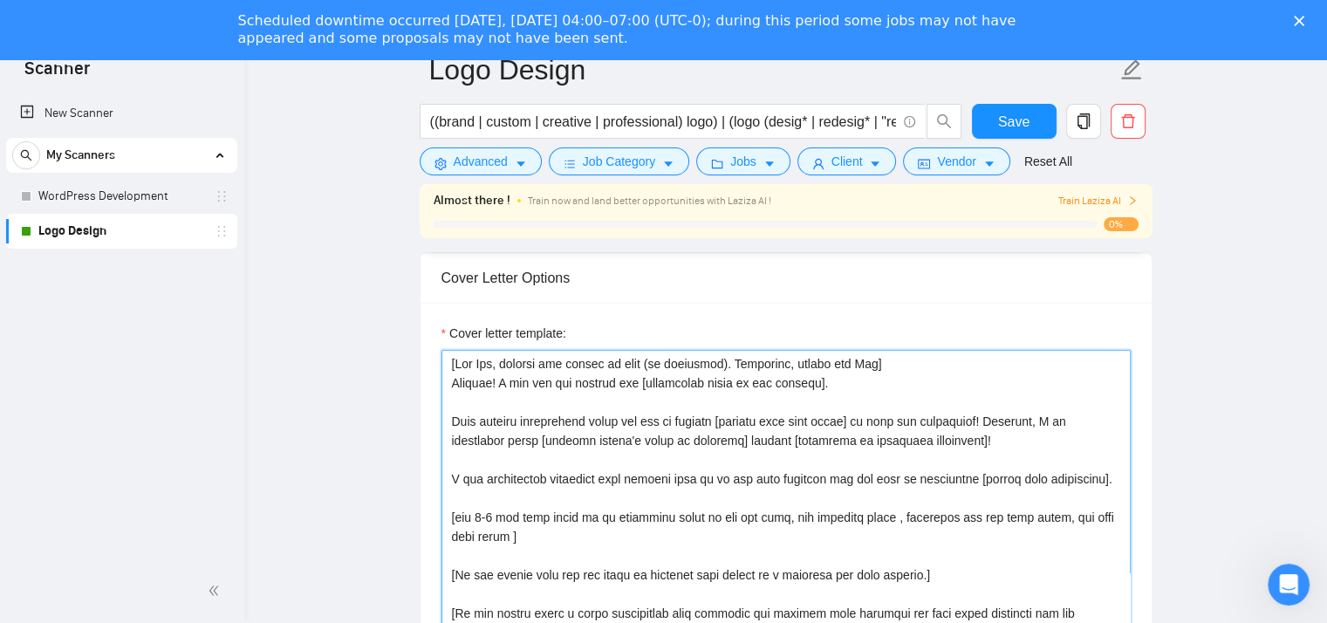
click at [789, 386] on textarea "Cover letter template:" at bounding box center [786, 546] width 689 height 393
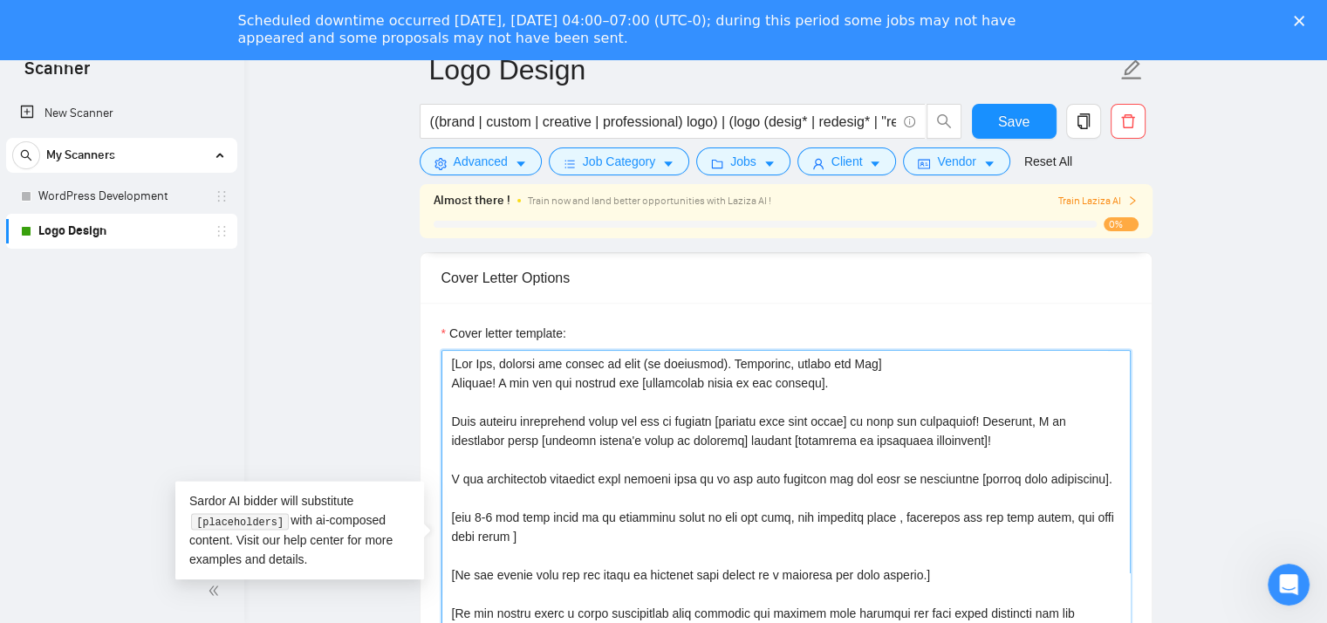
click at [825, 382] on textarea "Cover letter template:" at bounding box center [786, 546] width 689 height 393
